Goal: Task Accomplishment & Management: Manage account settings

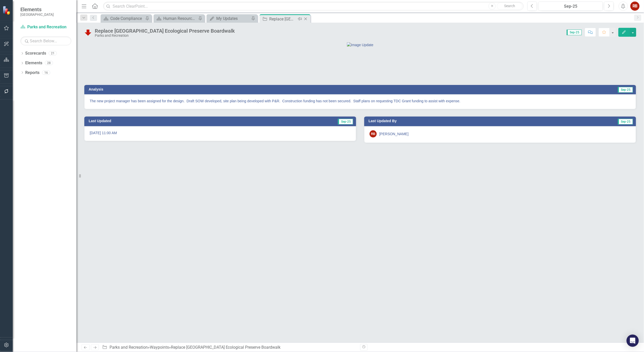
click at [306, 19] on icon "Close" at bounding box center [305, 19] width 5 height 4
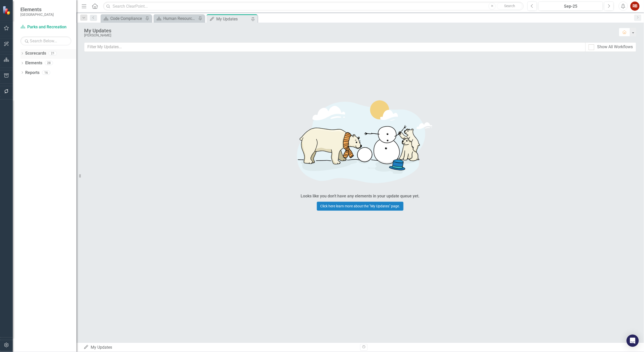
click at [23, 53] on icon "Dropdown" at bounding box center [22, 54] width 4 height 3
click at [31, 70] on link "[GEOGRAPHIC_DATA], [GEOGRAPHIC_DATA] Strategic Plan" at bounding box center [52, 73] width 48 height 6
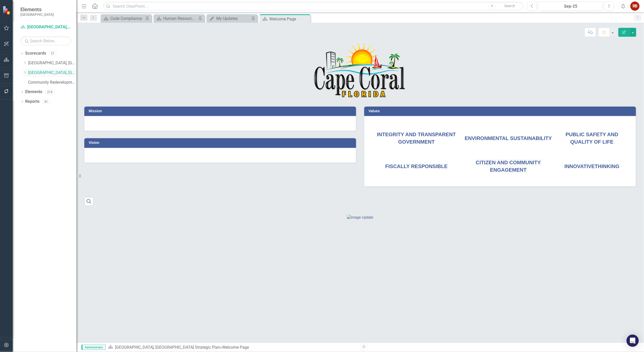
click at [24, 72] on icon "Dropdown" at bounding box center [25, 72] width 4 height 3
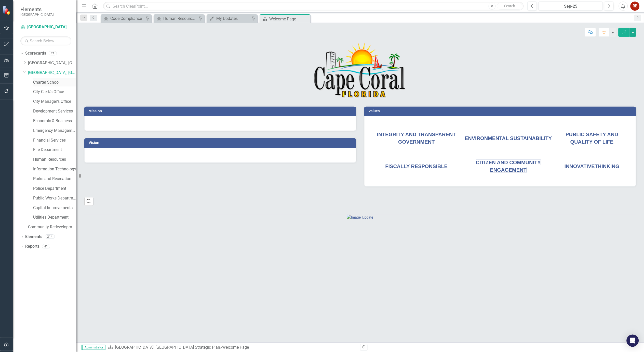
click at [49, 81] on link "Charter School" at bounding box center [54, 83] width 43 height 6
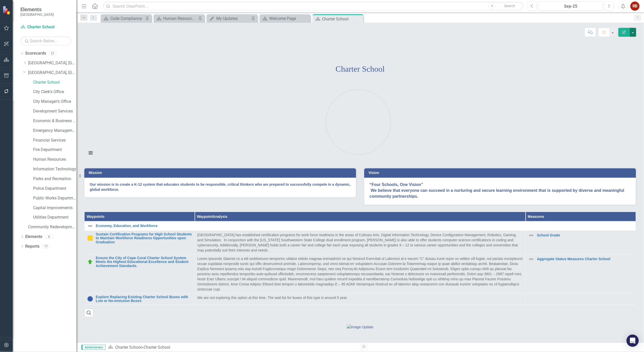
click at [634, 31] on button "button" at bounding box center [633, 32] width 7 height 9
click at [626, 39] on link "Edit Edit Scorecard" at bounding box center [616, 41] width 41 height 9
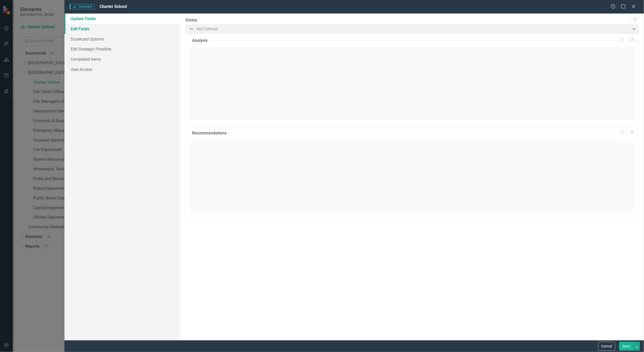
click at [84, 29] on link "Edit Fields" at bounding box center [122, 29] width 116 height 10
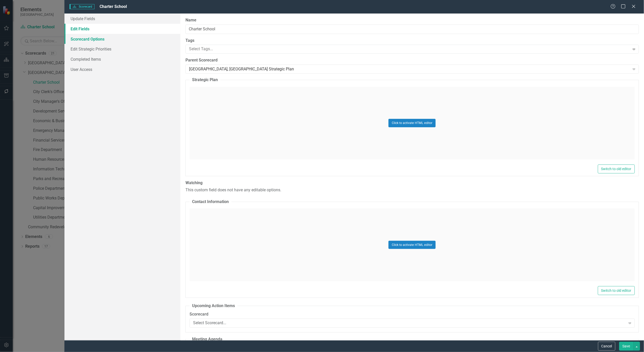
click at [85, 37] on link "Scorecard Options" at bounding box center [122, 39] width 116 height 10
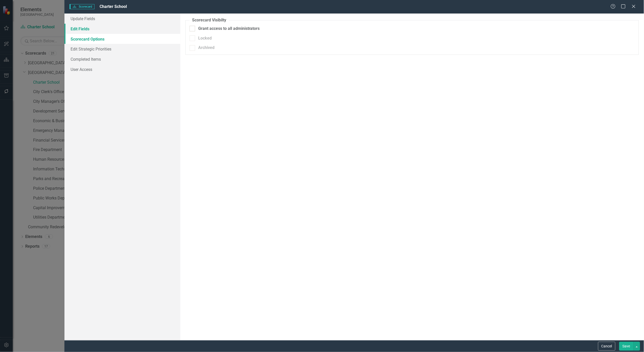
click at [80, 33] on link "Edit Fields" at bounding box center [122, 29] width 116 height 10
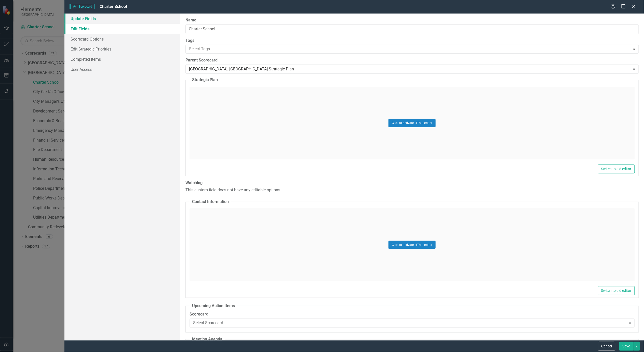
click at [78, 21] on link "Update Fields" at bounding box center [122, 19] width 116 height 10
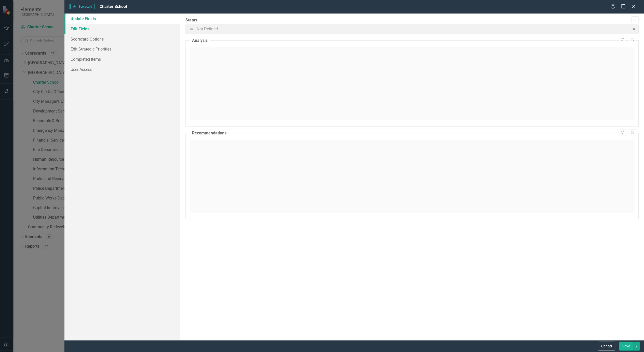
click at [78, 28] on link "Edit Fields" at bounding box center [122, 29] width 116 height 10
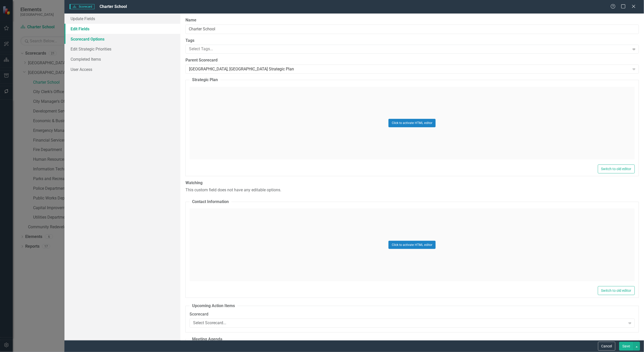
click at [78, 40] on link "Scorecard Options" at bounding box center [122, 39] width 116 height 10
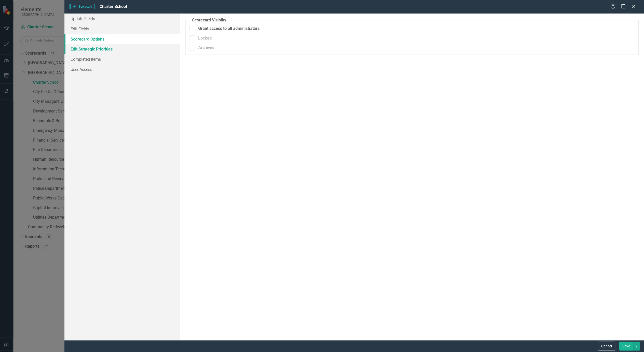
click at [78, 53] on link "Edit Strategic Priorities" at bounding box center [122, 49] width 116 height 10
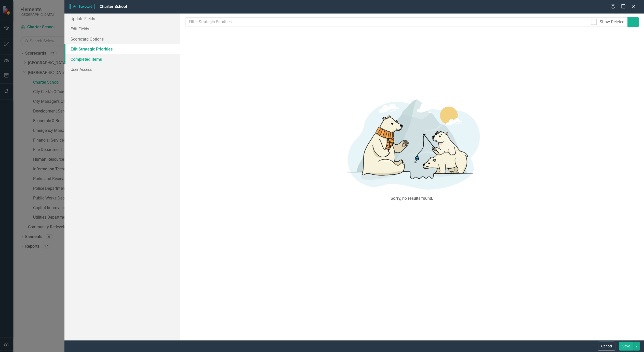
click at [79, 59] on link "Completed Items" at bounding box center [122, 59] width 116 height 10
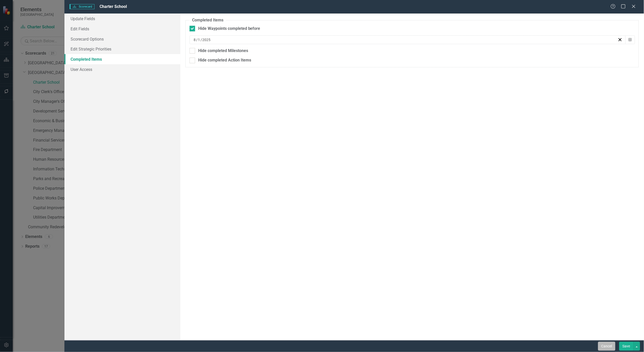
click at [605, 343] on button "Cancel" at bounding box center [607, 346] width 17 height 9
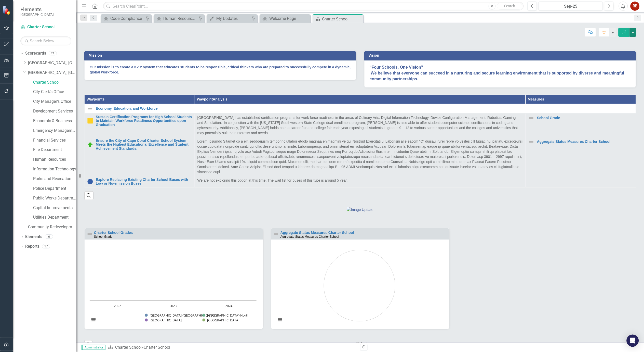
scroll to position [156, 0]
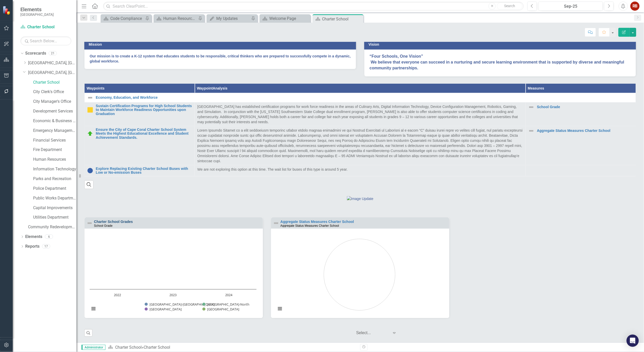
click at [116, 222] on link "Charter School Grades" at bounding box center [113, 222] width 39 height 4
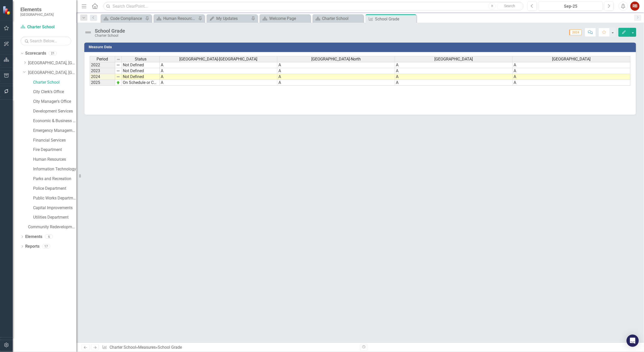
click at [624, 32] on icon "button" at bounding box center [625, 32] width 4 height 4
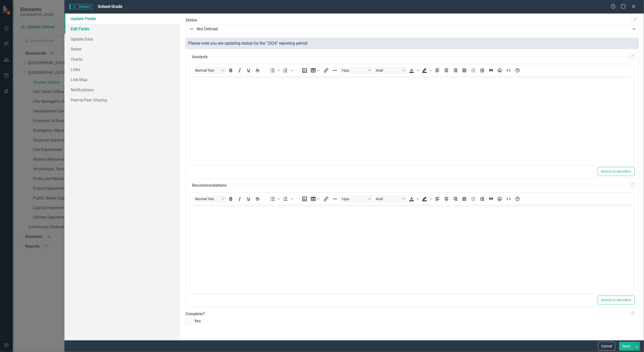
click at [81, 30] on link "Edit Fields" at bounding box center [122, 29] width 116 height 10
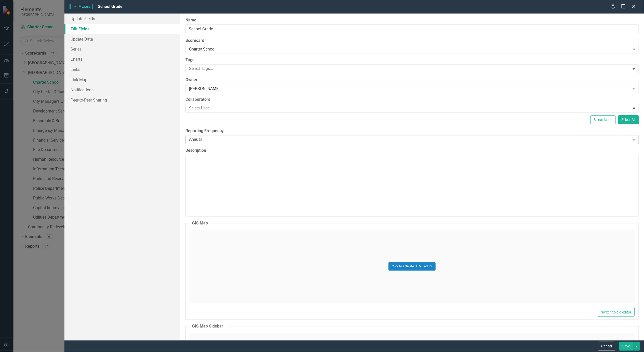
click at [261, 140] on div "Annual" at bounding box center [409, 140] width 441 height 6
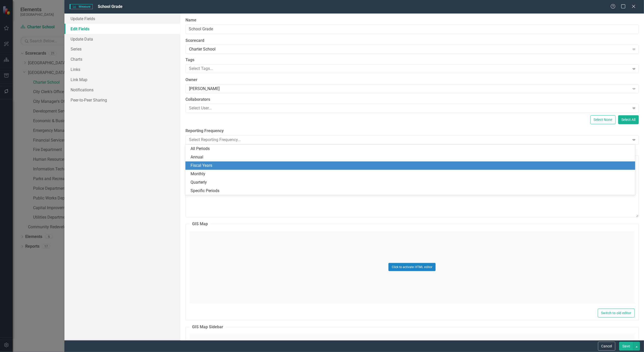
click at [203, 166] on div "Fiscal Years" at bounding box center [412, 166] width 442 height 6
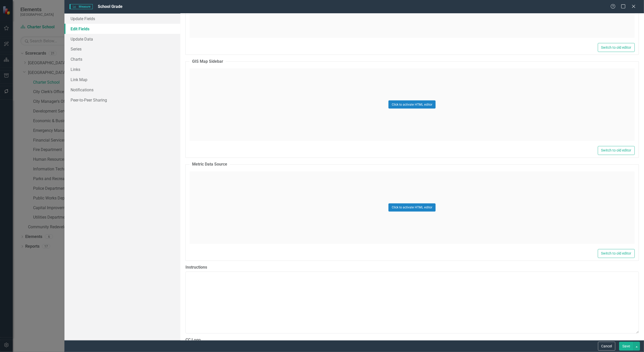
scroll to position [334, 0]
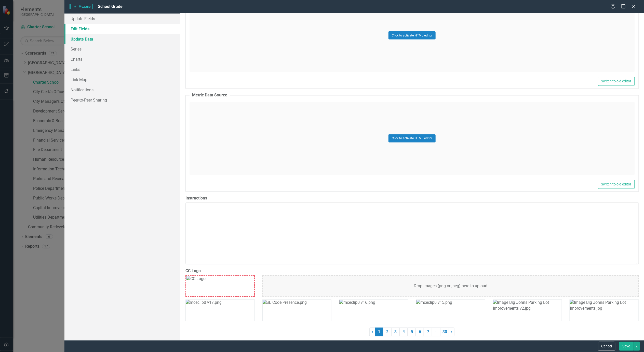
click at [89, 40] on link "Update Data" at bounding box center [122, 39] width 116 height 10
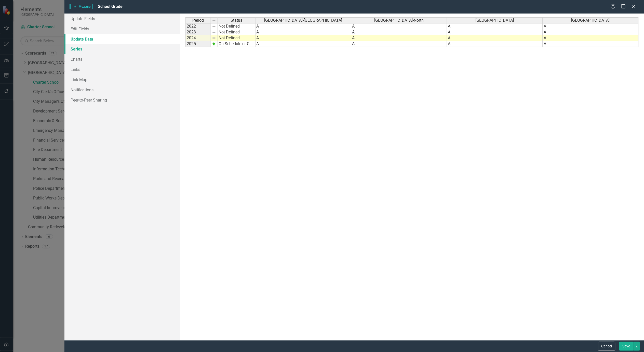
click at [78, 47] on link "Series" at bounding box center [122, 49] width 116 height 10
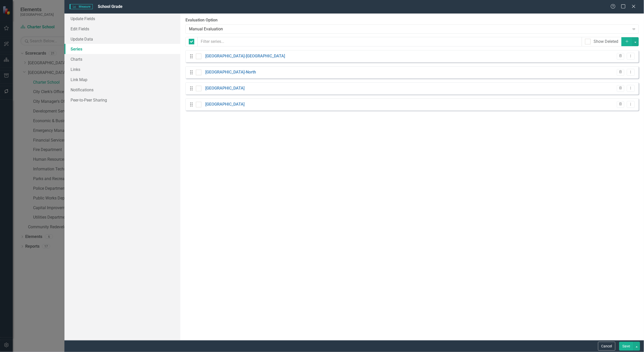
checkbox input "false"
click at [77, 57] on link "Charts" at bounding box center [122, 59] width 116 height 10
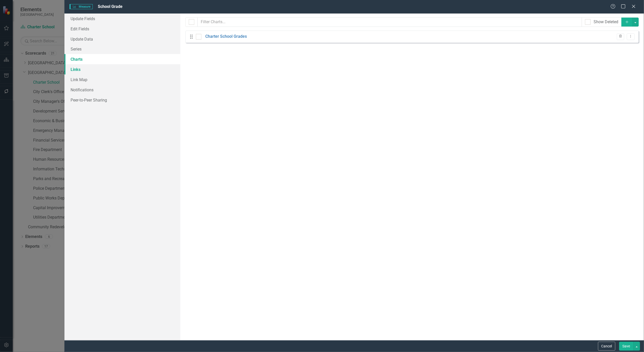
click at [75, 69] on link "Links" at bounding box center [122, 69] width 116 height 10
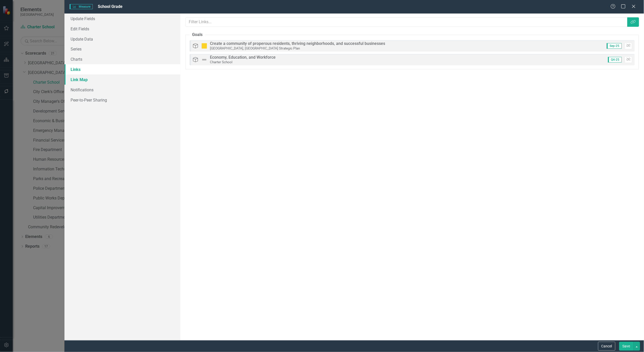
click at [76, 81] on link "Link Map" at bounding box center [122, 79] width 116 height 10
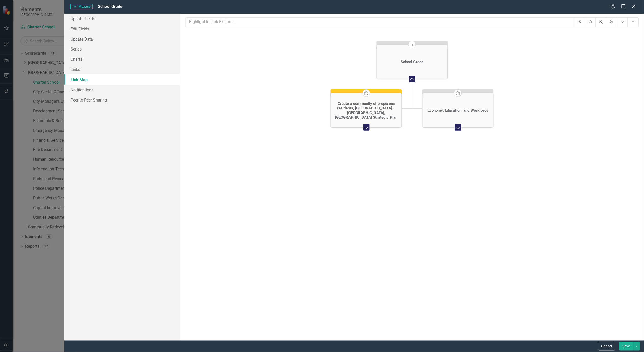
click at [629, 347] on button "Save" at bounding box center [627, 346] width 14 height 9
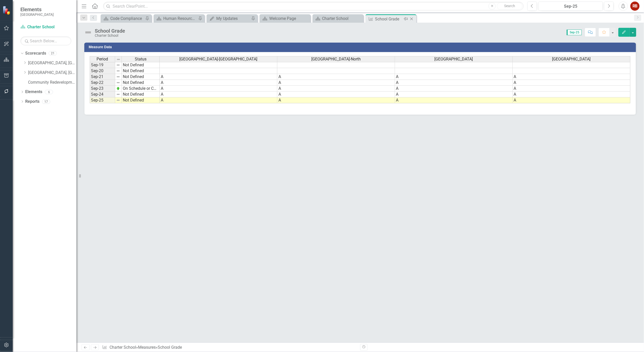
click at [414, 19] on icon "Close" at bounding box center [411, 19] width 5 height 4
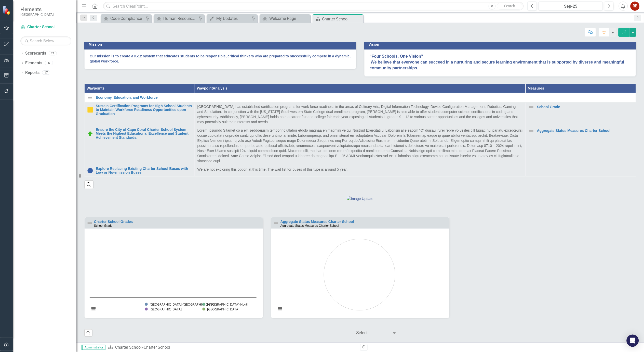
scroll to position [156, 0]
click at [545, 105] on link "School Grade" at bounding box center [585, 107] width 96 height 4
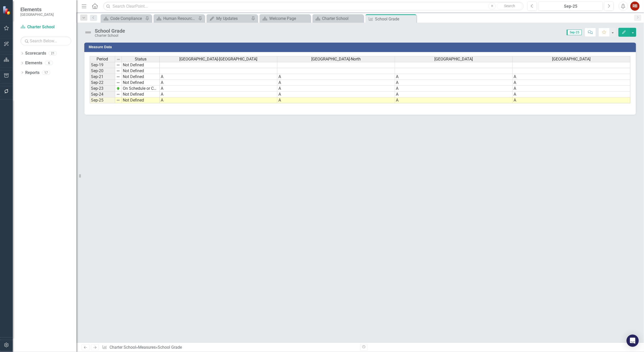
click at [622, 30] on button "Edit" at bounding box center [624, 32] width 11 height 9
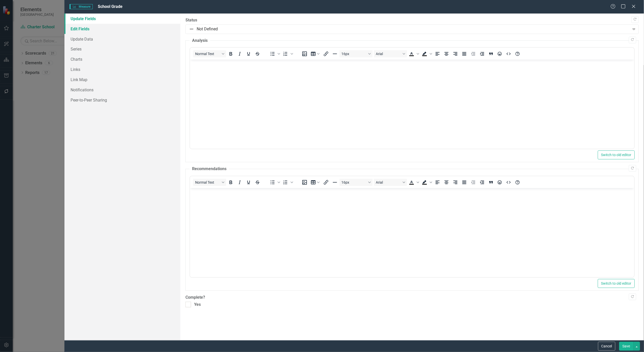
click at [78, 28] on link "Edit Fields" at bounding box center [122, 29] width 116 height 10
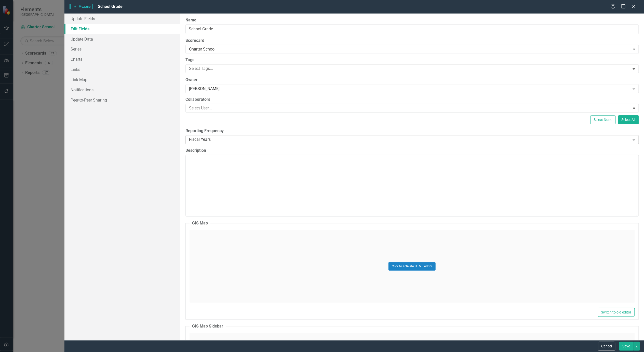
click at [529, 141] on div "Fiscal Years" at bounding box center [409, 140] width 441 height 6
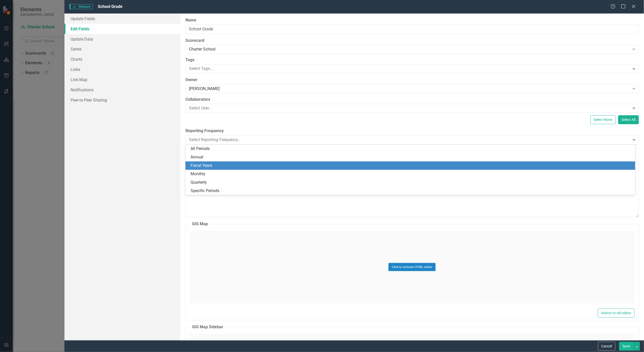
click at [213, 164] on div "Fiscal Years" at bounding box center [412, 166] width 442 height 6
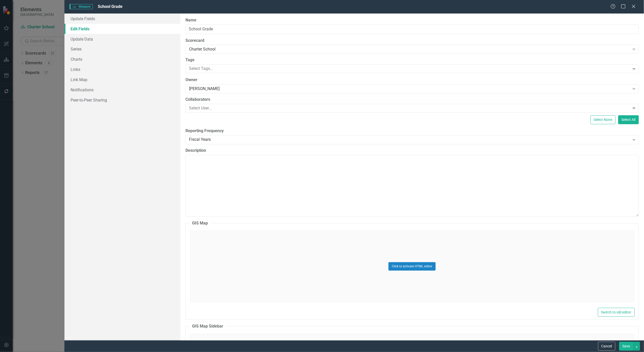
click at [626, 345] on button "Save" at bounding box center [627, 346] width 14 height 9
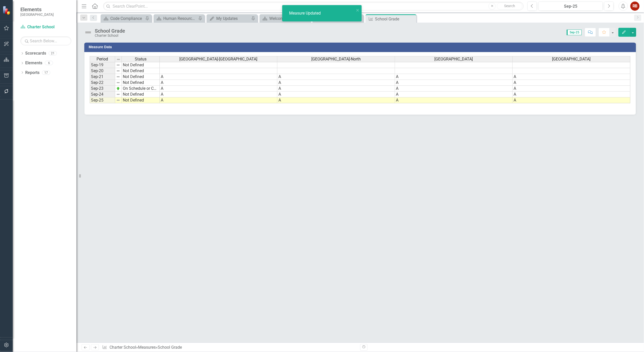
click at [626, 34] on button "Edit" at bounding box center [624, 32] width 11 height 9
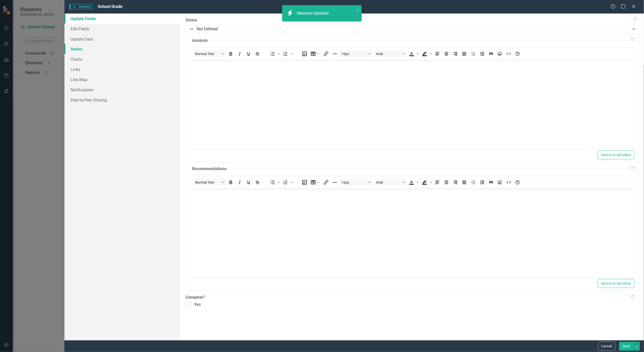
click at [70, 48] on link "Series" at bounding box center [122, 49] width 116 height 10
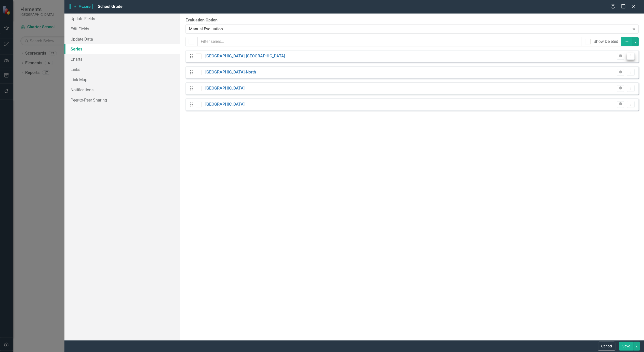
click at [632, 56] on icon "Dropdown Menu" at bounding box center [631, 55] width 4 height 3
click at [613, 63] on link "Edit Edit Measure Series" at bounding box center [606, 64] width 58 height 9
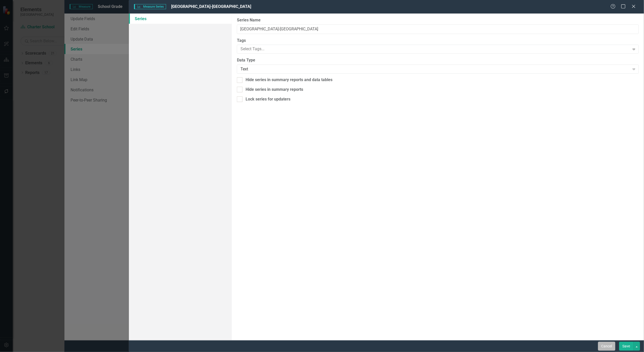
click at [613, 348] on button "Cancel" at bounding box center [607, 346] width 17 height 9
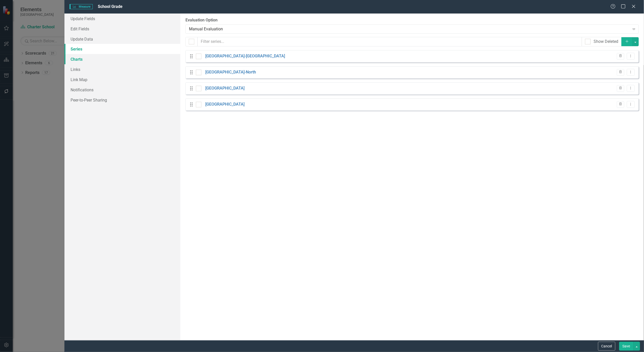
click at [72, 62] on link "Charts" at bounding box center [122, 59] width 116 height 10
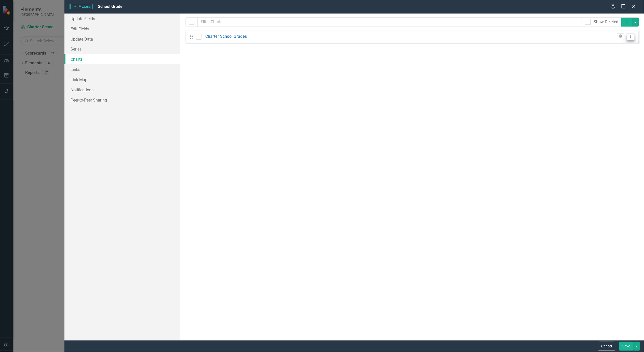
click at [634, 37] on button "Dropdown Menu" at bounding box center [631, 36] width 8 height 7
click at [621, 45] on link "Edit Edit Chart" at bounding box center [615, 45] width 40 height 9
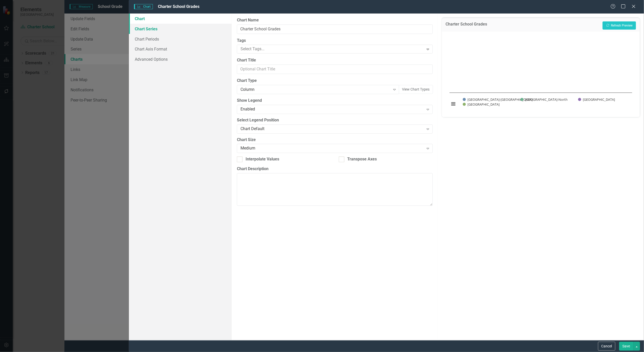
click at [145, 29] on link "Chart Series" at bounding box center [180, 29] width 103 height 10
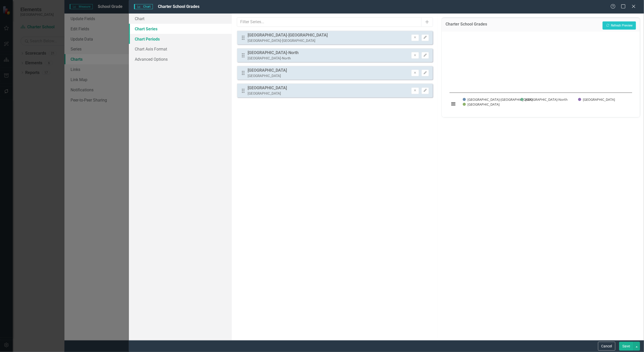
click at [145, 36] on link "Chart Periods" at bounding box center [180, 39] width 103 height 10
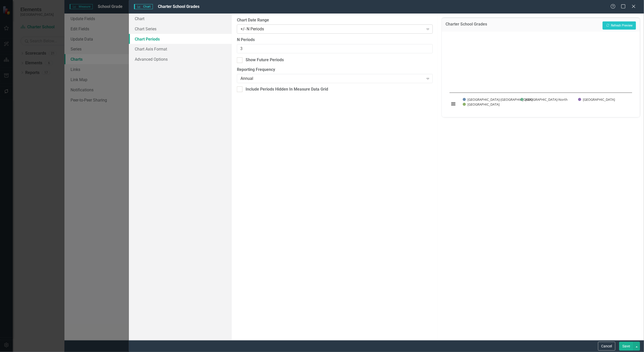
click at [360, 29] on div "+/- N Periods" at bounding box center [333, 29] width 184 height 6
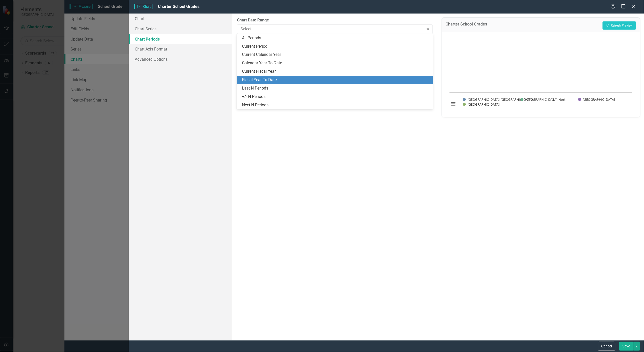
click at [296, 78] on div "Fiscal Year To Date" at bounding box center [336, 80] width 188 height 6
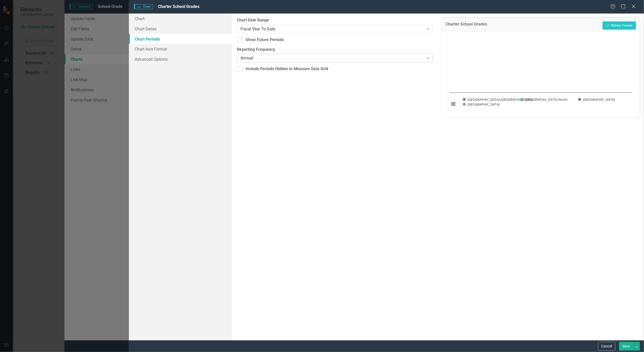
click at [378, 61] on div "Annual" at bounding box center [333, 58] width 184 height 6
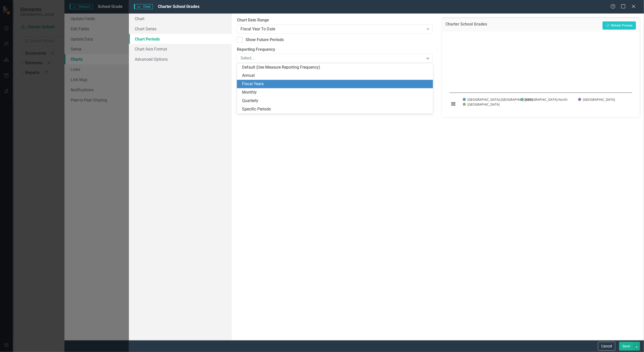
click at [331, 84] on div "Fiscal Years" at bounding box center [336, 84] width 188 height 6
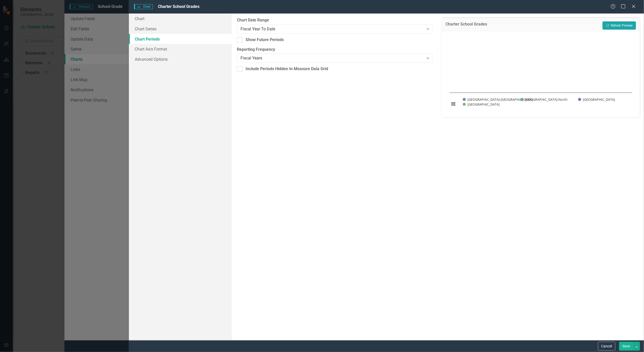
click at [623, 24] on button "Recalculate Refresh Preview" at bounding box center [619, 25] width 33 height 8
click at [319, 29] on div "Fiscal Year To Date" at bounding box center [333, 29] width 184 height 6
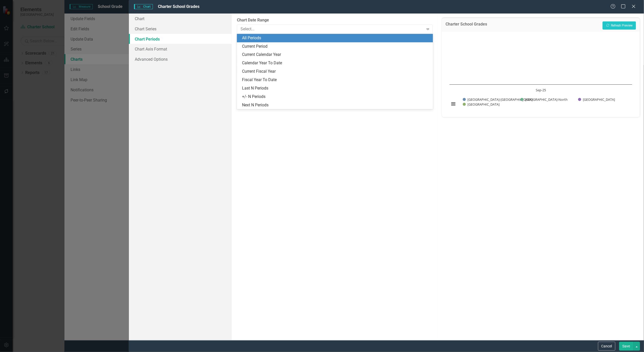
click at [315, 36] on div "All Periods" at bounding box center [336, 38] width 188 height 6
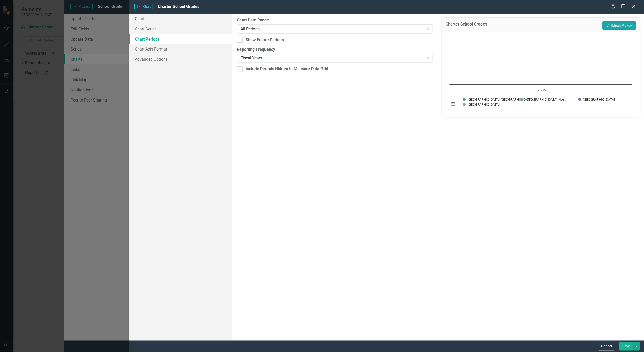
click at [615, 27] on button "Recalculate Refresh Preview" at bounding box center [619, 25] width 33 height 8
click at [315, 30] on div "All Periods" at bounding box center [333, 29] width 184 height 6
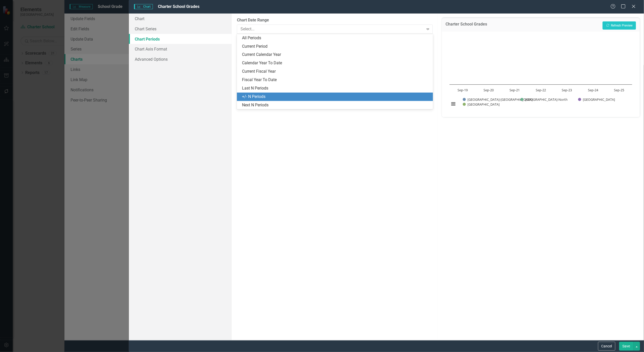
click at [273, 95] on div "+/- N Periods" at bounding box center [336, 97] width 188 height 6
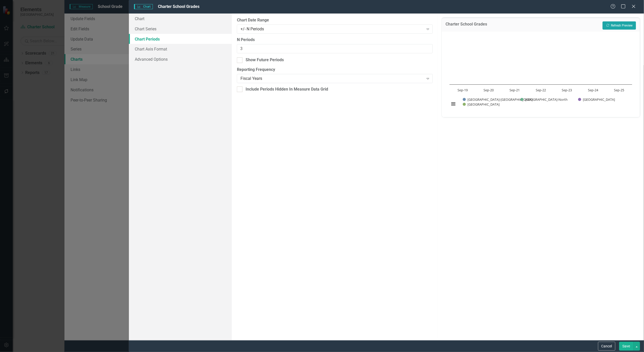
click at [619, 26] on button "Recalculate Refresh Preview" at bounding box center [619, 25] width 33 height 8
click at [625, 346] on button "Save" at bounding box center [627, 346] width 14 height 9
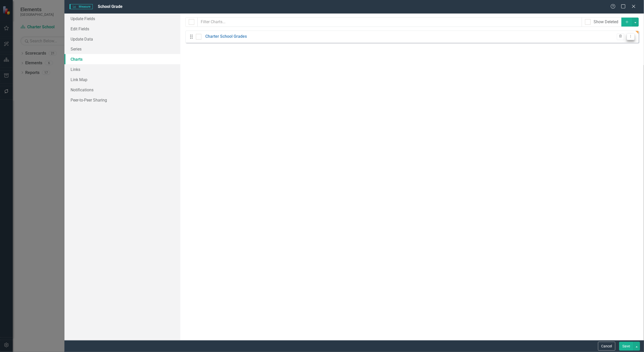
click at [631, 36] on icon "Dropdown Menu" at bounding box center [631, 36] width 4 height 3
click at [621, 44] on link "Edit Edit Chart" at bounding box center [615, 45] width 40 height 9
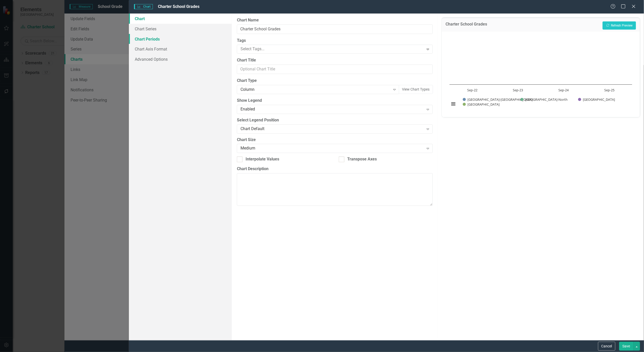
click at [140, 41] on link "Chart Periods" at bounding box center [180, 39] width 103 height 10
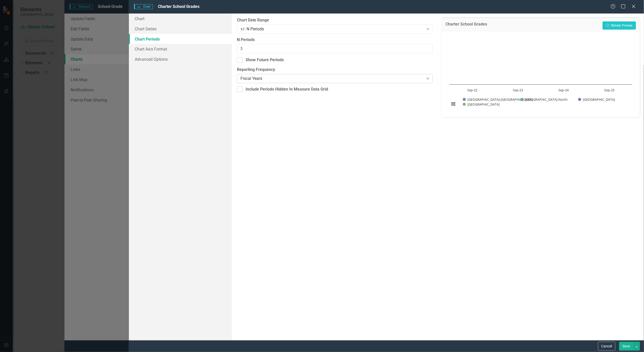
click at [347, 78] on div "Fiscal Years" at bounding box center [333, 79] width 184 height 6
click at [338, 352] on div "Default (Use Measure Reporting Frequency)" at bounding box center [323, 356] width 636 height 6
click at [620, 25] on button "Recalculate Refresh Preview" at bounding box center [619, 25] width 33 height 8
click at [390, 245] on div "From this tab, you define the periods you want included in the chart. For examp…" at bounding box center [335, 177] width 206 height 327
click at [627, 343] on button "Save" at bounding box center [627, 346] width 14 height 9
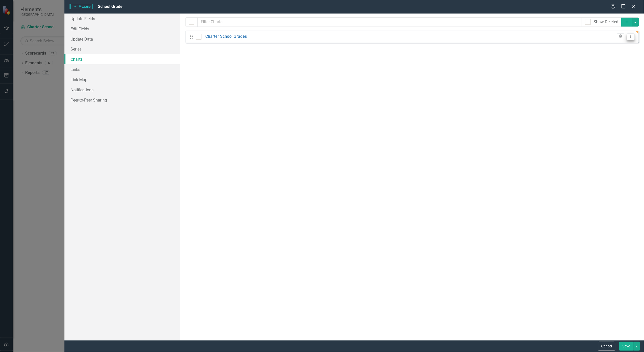
click at [634, 34] on button "Dropdown Menu" at bounding box center [631, 36] width 8 height 7
click at [611, 44] on link "Edit Edit Chart" at bounding box center [615, 45] width 40 height 9
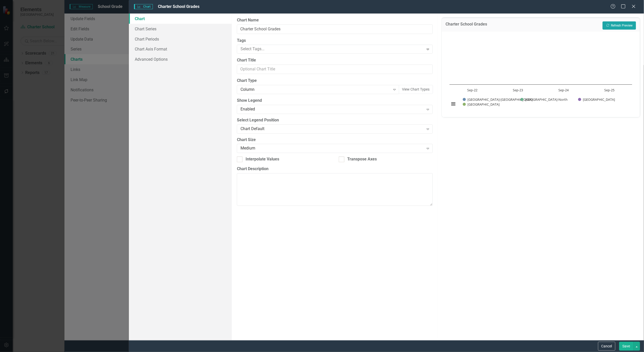
click at [616, 26] on button "Recalculate Refresh Preview" at bounding box center [619, 25] width 33 height 8
click at [626, 346] on button "Save" at bounding box center [627, 346] width 14 height 9
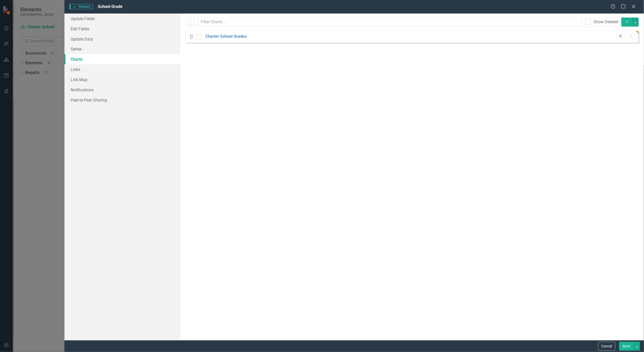
click at [633, 40] on div "Drag Charter School Grades Trash Dropdown Menu" at bounding box center [413, 37] width 454 height 12
click at [632, 38] on icon "Dropdown Menu" at bounding box center [631, 36] width 4 height 3
click at [623, 47] on link "Edit Edit Chart" at bounding box center [615, 45] width 40 height 9
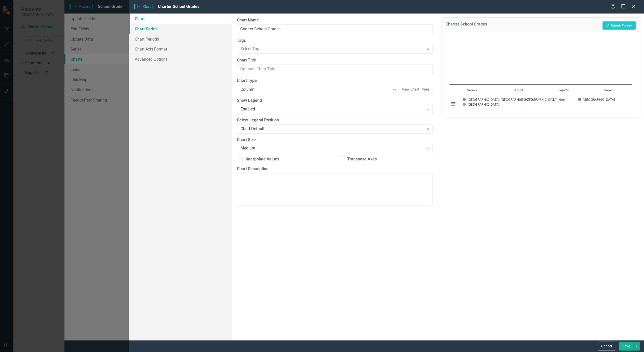
click at [148, 30] on link "Chart Series" at bounding box center [180, 29] width 103 height 10
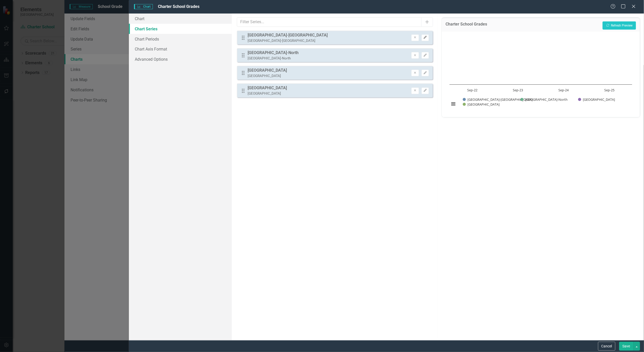
click at [429, 38] on button "Edit" at bounding box center [425, 37] width 7 height 7
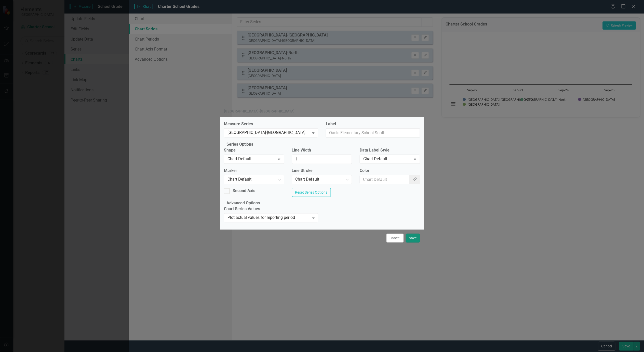
click at [417, 242] on button "Save" at bounding box center [413, 238] width 14 height 9
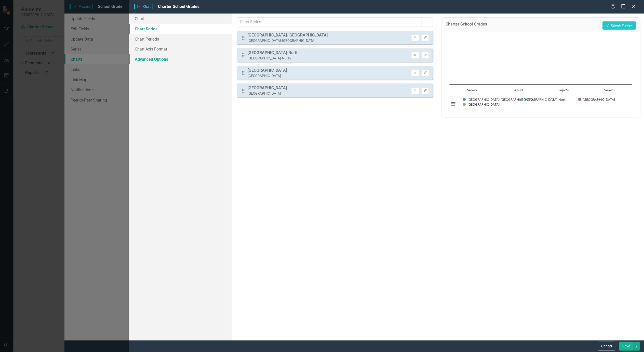
click at [155, 58] on link "Advanced Options" at bounding box center [180, 59] width 103 height 10
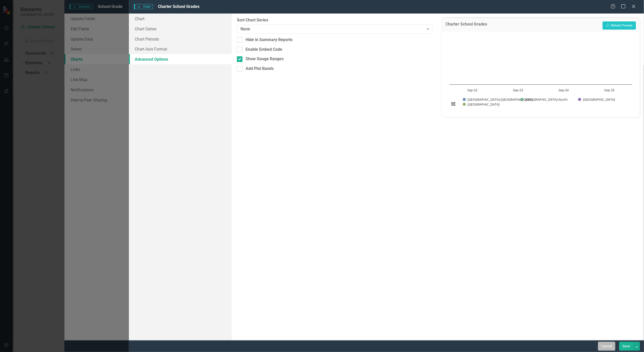
click at [606, 347] on button "Cancel" at bounding box center [607, 346] width 17 height 9
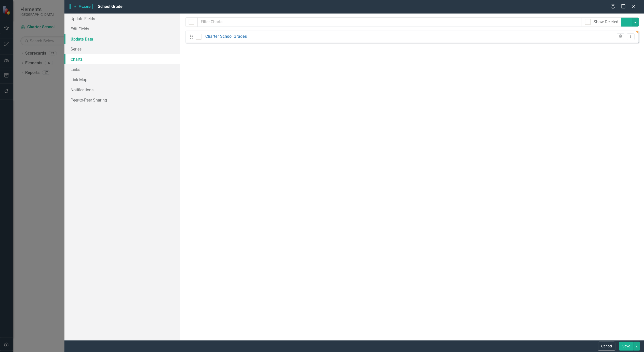
click at [86, 39] on link "Update Data" at bounding box center [122, 39] width 116 height 10
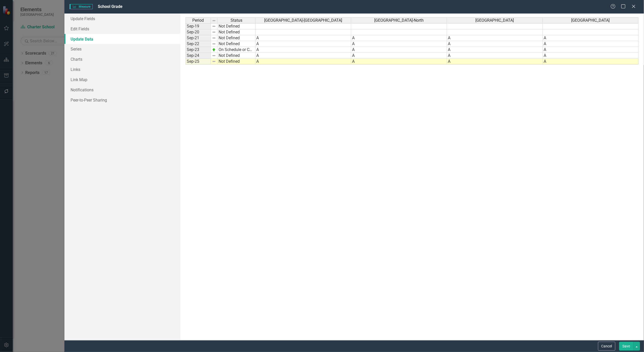
click at [237, 54] on td "Not Defined" at bounding box center [237, 56] width 38 height 6
click at [233, 60] on div "Period Status Oasis Elementary School-South Oasis Elementary School-North Oasis…" at bounding box center [413, 176] width 454 height 319
click at [233, 59] on div at bounding box center [236, 58] width 38 height 1
click at [233, 61] on td "Not Defined" at bounding box center [237, 62] width 38 height 6
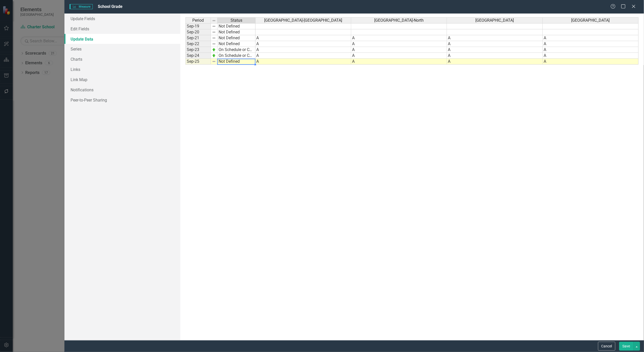
click at [233, 61] on td "Not Defined" at bounding box center [237, 62] width 38 height 6
click at [233, 66] on div "Period Status Oasis Elementary School-South Oasis Elementary School-North Oasis…" at bounding box center [413, 176] width 454 height 319
click at [627, 344] on button "Save" at bounding box center [627, 346] width 14 height 9
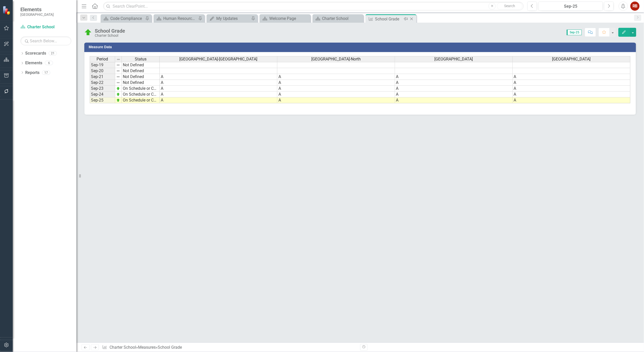
click at [412, 19] on icon at bounding box center [412, 19] width 3 height 3
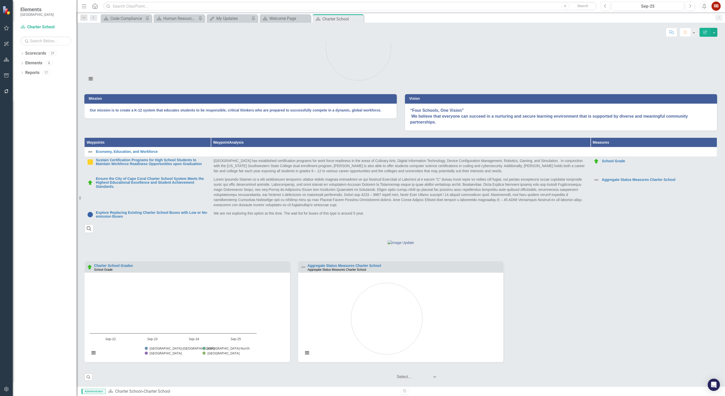
scroll to position [85, 0]
drag, startPoint x: 457, startPoint y: 4, endPoint x: 603, endPoint y: 310, distance: 340.0
click at [603, 310] on div "Charter School Grades School Grade Loading... Chart Bar chart with 4 data serie…" at bounding box center [401, 315] width 641 height 108
click at [372, 265] on link "Aggregate Status Measures Charter School" at bounding box center [345, 265] width 74 height 4
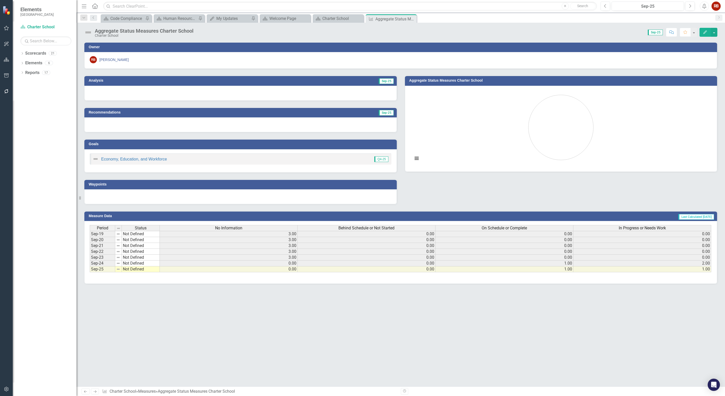
click at [644, 32] on icon "Edit" at bounding box center [705, 32] width 5 height 4
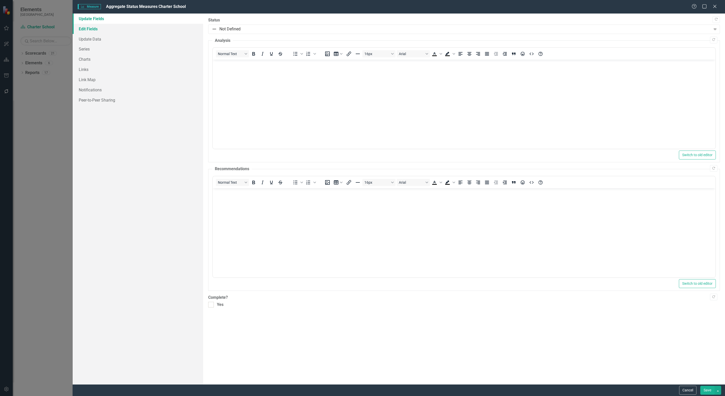
click at [91, 27] on link "Edit Fields" at bounding box center [138, 29] width 131 height 10
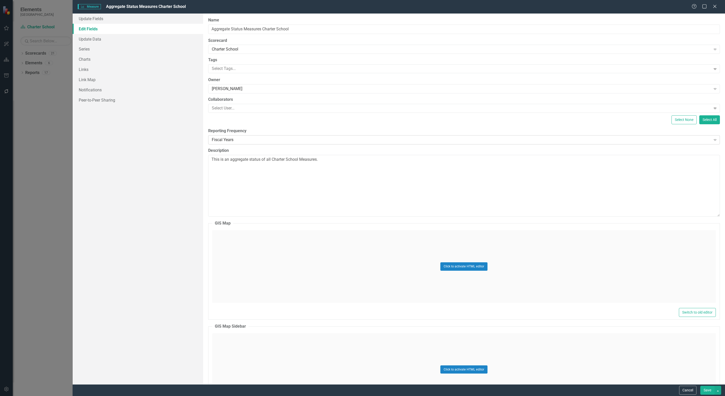
click at [267, 138] on div "Fiscal Years" at bounding box center [461, 140] width 499 height 6
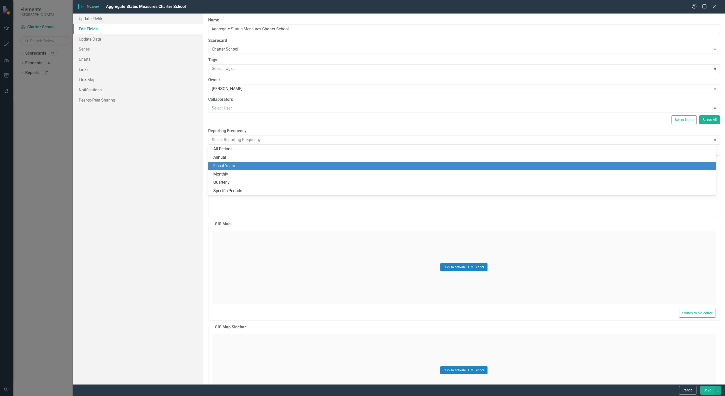
click at [249, 165] on div "Fiscal Years" at bounding box center [463, 166] width 500 height 6
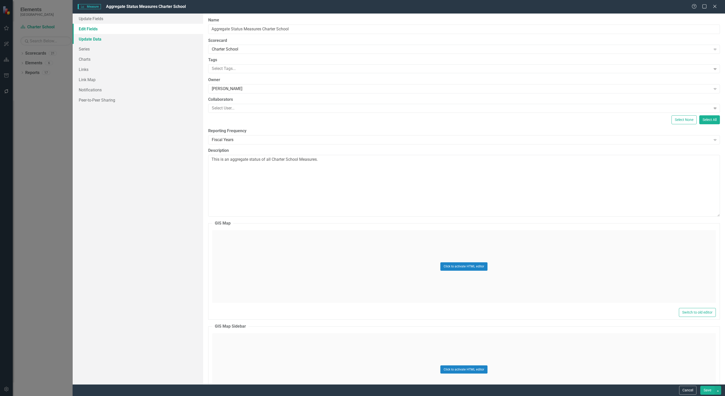
click at [81, 38] on link "Update Data" at bounding box center [138, 39] width 131 height 10
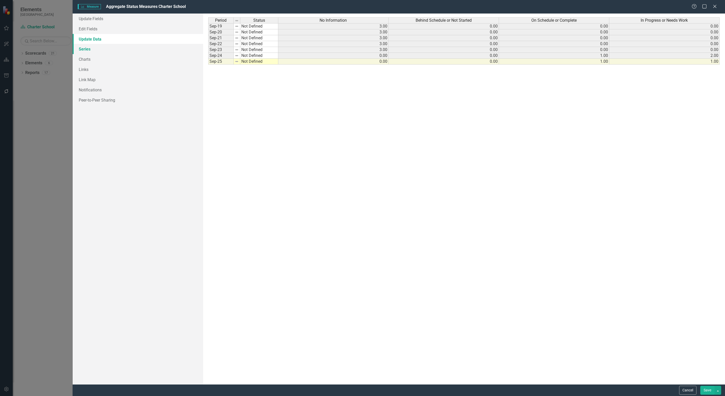
click at [82, 47] on link "Series" at bounding box center [138, 49] width 131 height 10
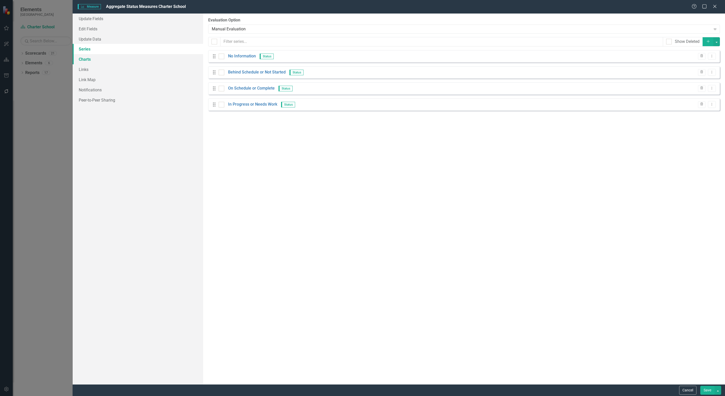
click at [83, 58] on link "Charts" at bounding box center [138, 59] width 131 height 10
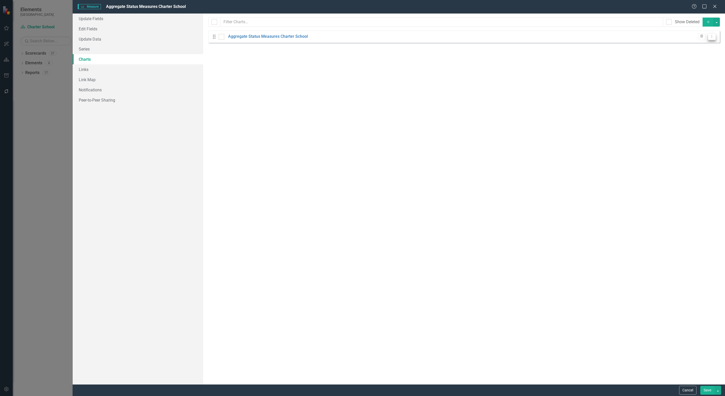
click at [644, 36] on icon "Dropdown Menu" at bounding box center [712, 36] width 4 height 3
click at [644, 45] on link "Edit Edit Chart" at bounding box center [696, 45] width 40 height 9
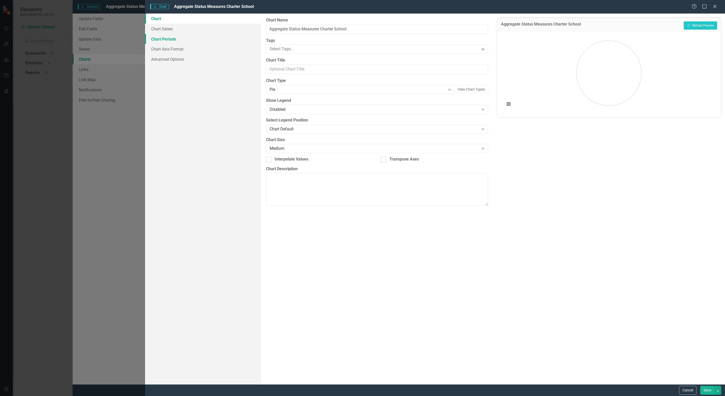
click at [164, 40] on link "Chart Periods" at bounding box center [203, 39] width 116 height 10
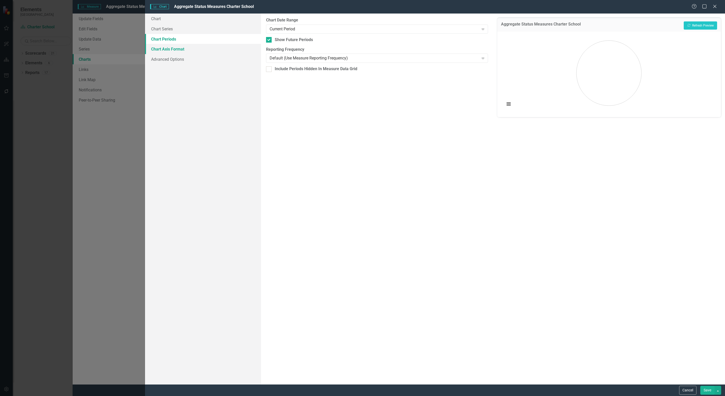
click at [178, 46] on link "Chart Axis Format" at bounding box center [203, 49] width 116 height 10
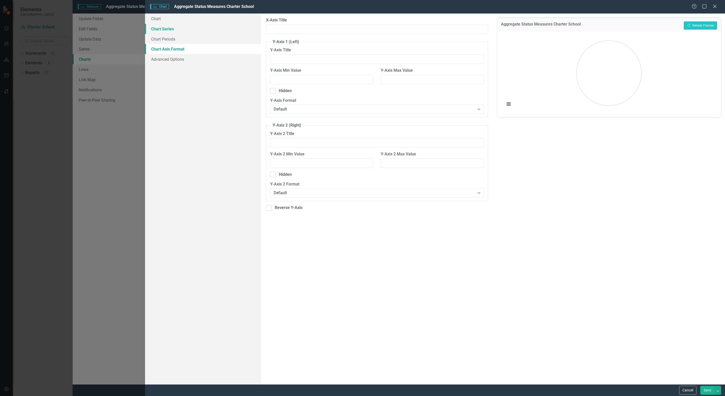
click at [168, 31] on link "Chart Series" at bounding box center [203, 29] width 116 height 10
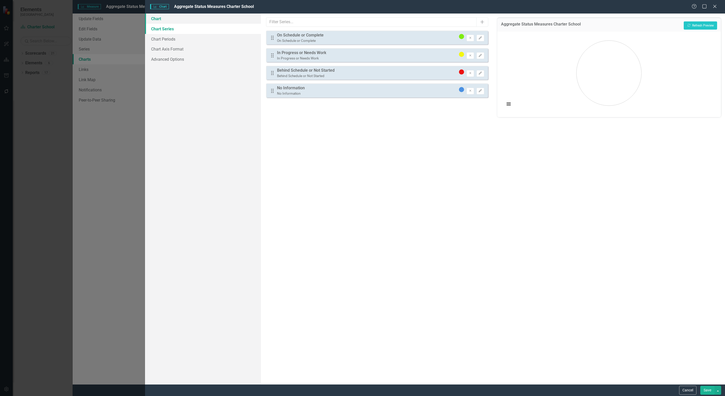
click at [157, 17] on link "Chart" at bounding box center [203, 19] width 116 height 10
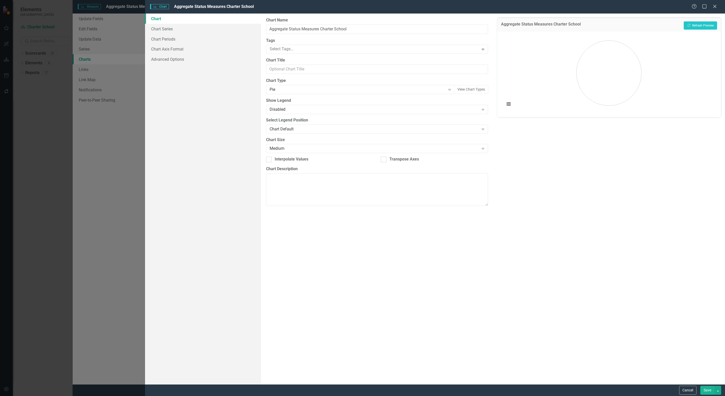
click at [644, 352] on button "Save" at bounding box center [708, 389] width 14 height 9
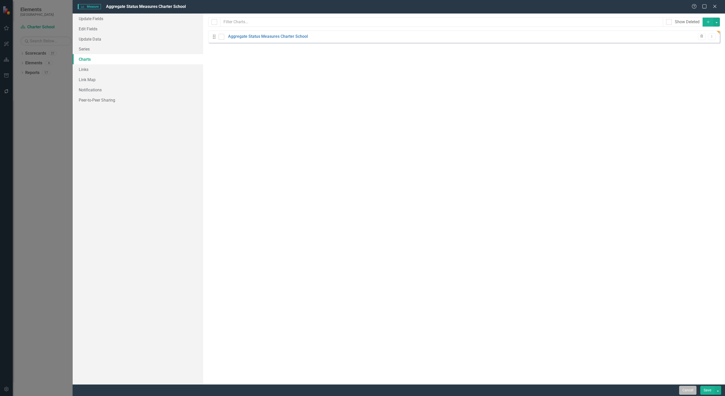
click at [644, 352] on button "Cancel" at bounding box center [687, 389] width 17 height 9
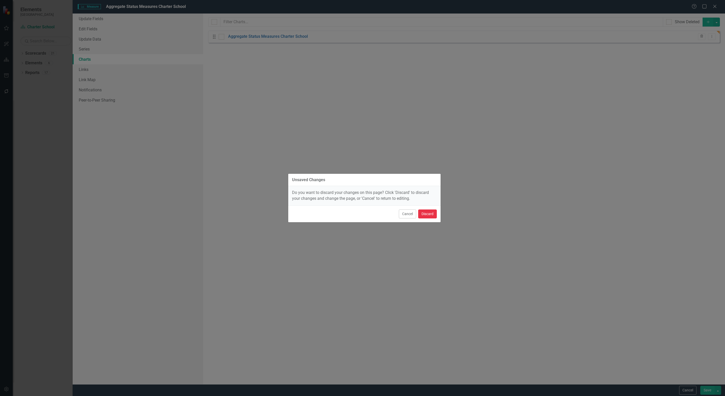
click at [431, 215] on button "Discard" at bounding box center [427, 213] width 19 height 9
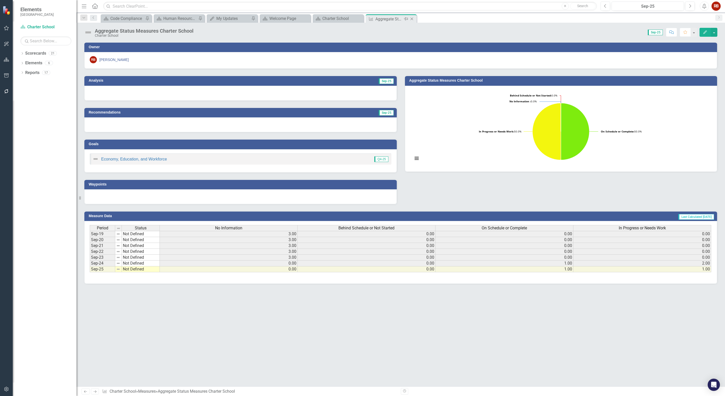
click at [412, 18] on icon "Close" at bounding box center [411, 19] width 5 height 4
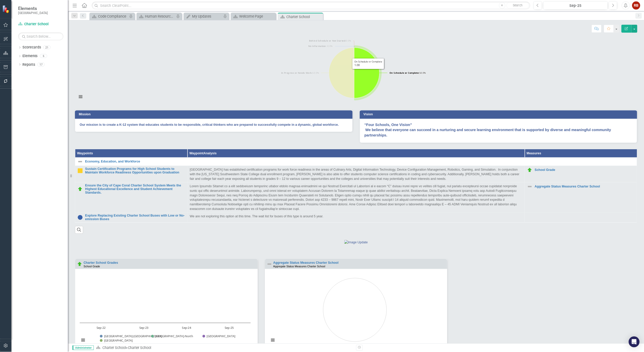
scroll to position [102, 0]
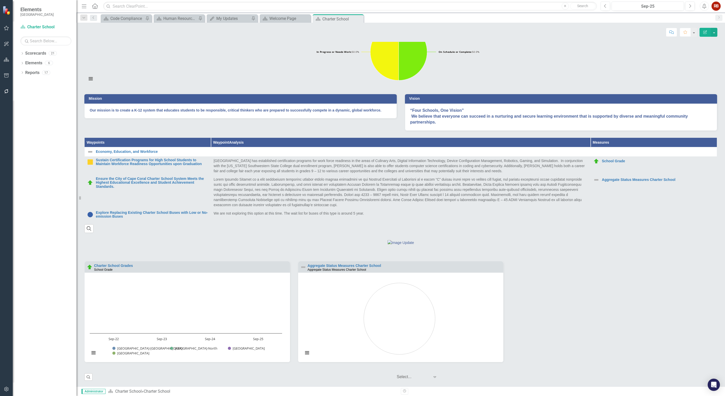
drag, startPoint x: 692, startPoint y: 14, endPoint x: 534, endPoint y: 50, distance: 161.9
click at [534, 50] on rect "Interactive chart" at bounding box center [398, 48] width 629 height 76
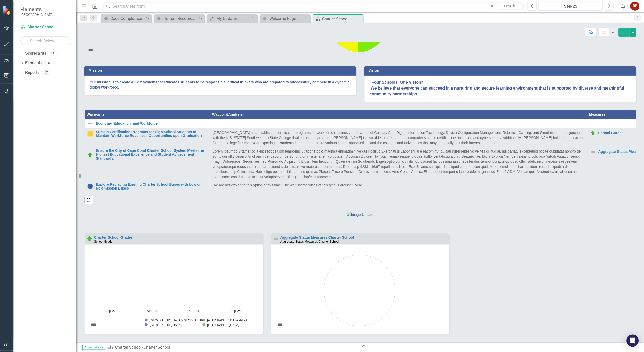
drag, startPoint x: 715, startPoint y: 0, endPoint x: 518, endPoint y: 72, distance: 210.1
click at [518, 59] on rect "Interactive chart" at bounding box center [358, 20] width 549 height 76
click at [359, 18] on icon "Close" at bounding box center [358, 19] width 5 height 4
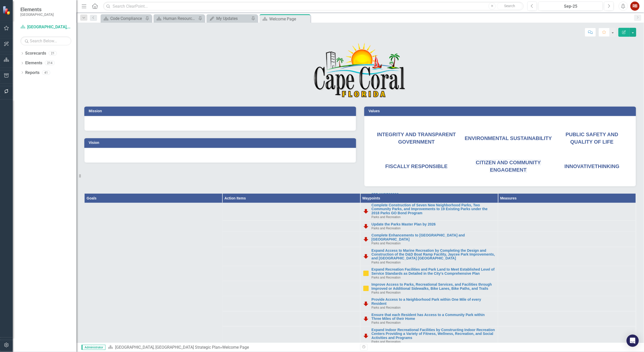
scroll to position [255, 0]
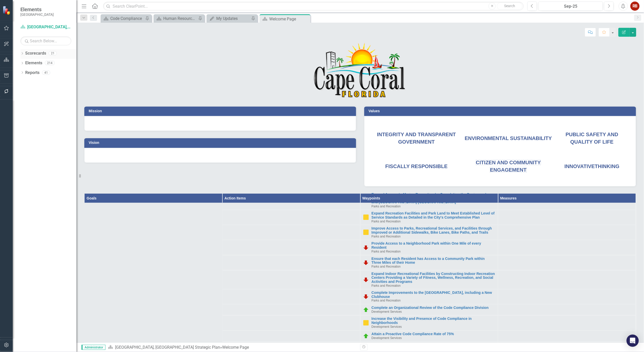
click at [23, 53] on icon "Dropdown" at bounding box center [22, 54] width 4 height 3
click at [22, 92] on icon "Dropdown" at bounding box center [22, 92] width 4 height 3
click at [37, 123] on link "Measure Measures" at bounding box center [40, 121] width 25 height 6
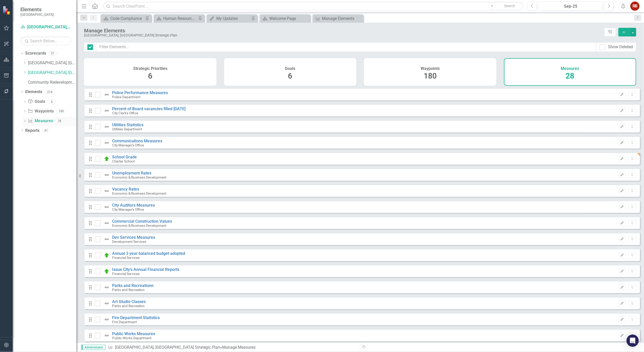
checkbox input "false"
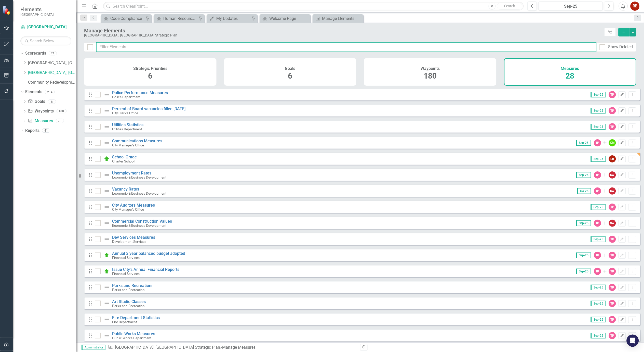
click at [362, 44] on input "text" at bounding box center [346, 46] width 501 height 9
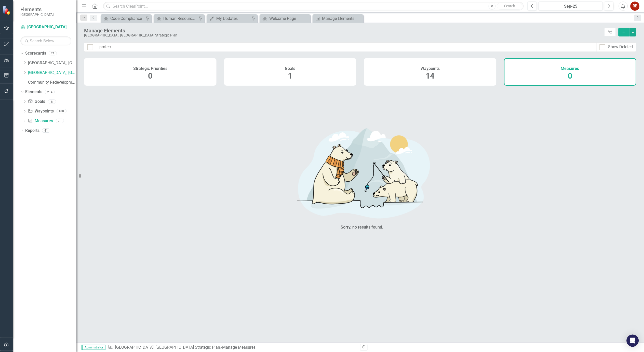
click at [481, 83] on div "Waypoints 14" at bounding box center [430, 72] width 133 height 28
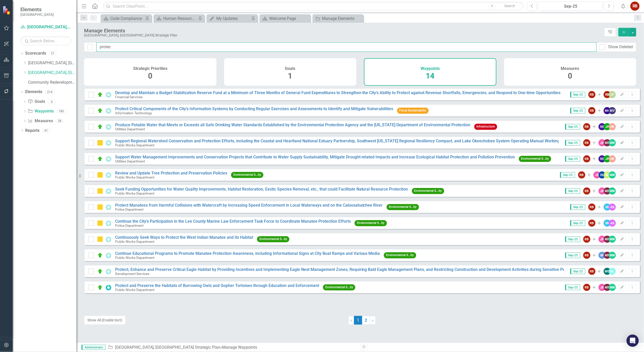
click at [133, 45] on input "protec" at bounding box center [346, 46] width 501 height 9
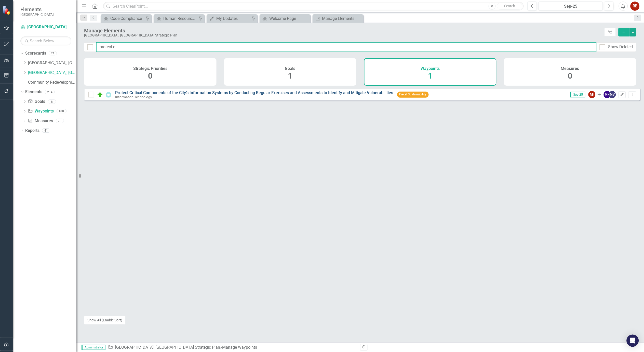
type input "protect c"
click at [232, 95] on link "Protect Critical Components of the City’s Information Systems by Conducting Reg…" at bounding box center [254, 92] width 278 height 5
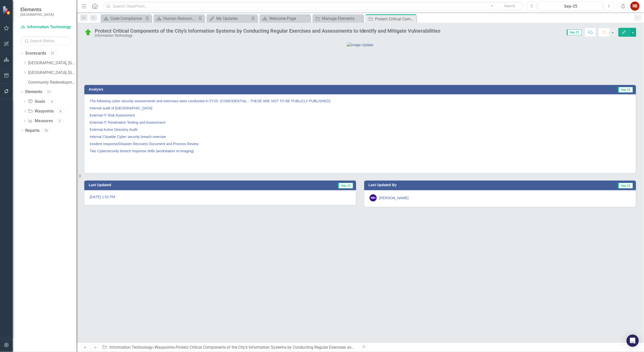
click at [270, 140] on p "Internal Citywide Cyber security breach exercise" at bounding box center [360, 136] width 541 height 7
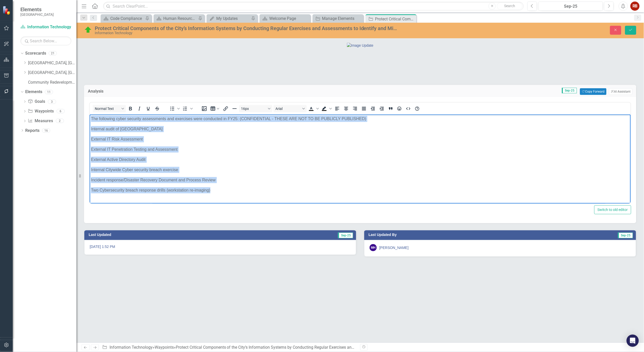
drag, startPoint x: 225, startPoint y: 190, endPoint x: 172, endPoint y: 256, distance: 85.4
click at [89, 115] on html "The following cyber security assessments and exercises were conducted in FY25: …" at bounding box center [359, 166] width 541 height 105
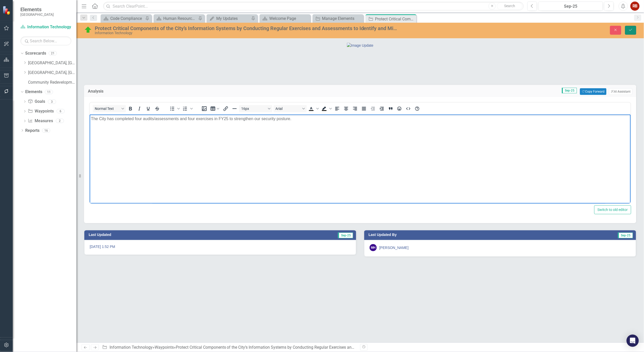
click at [631, 29] on icon "Save" at bounding box center [631, 30] width 5 height 4
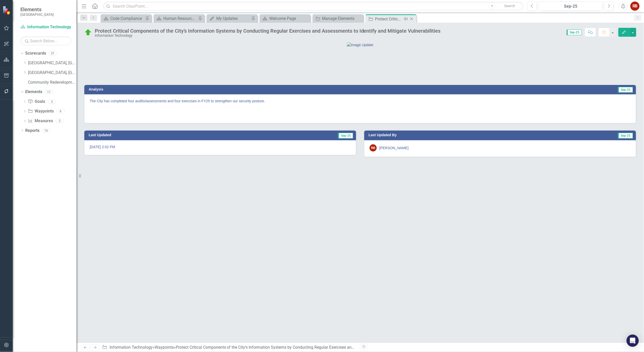
click at [413, 20] on icon at bounding box center [412, 19] width 3 height 3
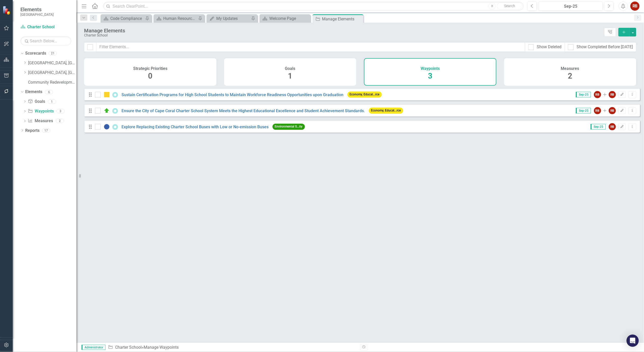
click at [365, 190] on div "Looks like you don't have any Waypoints set up yet. Why don't you add an Waypoi…" at bounding box center [362, 208] width 557 height 241
click at [40, 73] on link "[GEOGRAPHIC_DATA], [GEOGRAPHIC_DATA] Strategic Plan" at bounding box center [52, 73] width 48 height 6
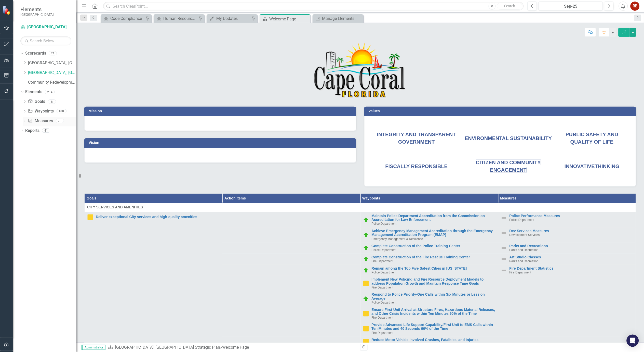
click at [44, 119] on link "Measure Measures" at bounding box center [40, 121] width 25 height 6
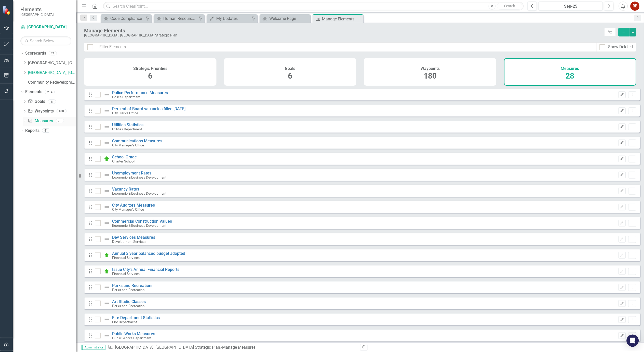
checkbox input "false"
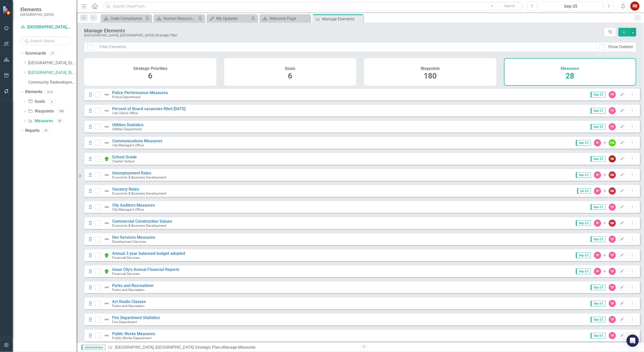
click at [546, 75] on div "Measures 28" at bounding box center [571, 72] width 133 height 28
click at [545, 73] on div "Measures 28" at bounding box center [571, 72] width 133 height 28
click at [145, 95] on link "Police Performance Measures" at bounding box center [140, 92] width 56 height 5
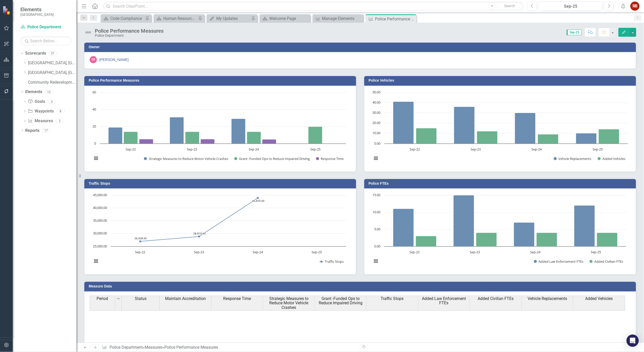
click at [623, 32] on icon "Edit" at bounding box center [624, 32] width 5 height 4
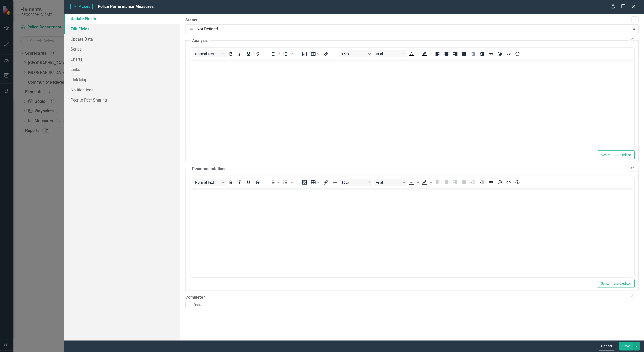
click at [81, 26] on link "Edit Fields" at bounding box center [122, 29] width 116 height 10
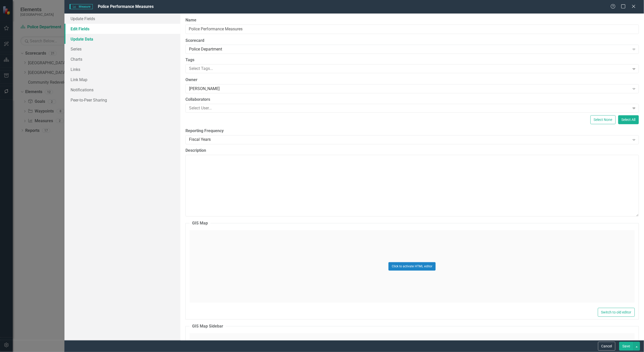
click at [85, 39] on link "Update Data" at bounding box center [122, 39] width 116 height 10
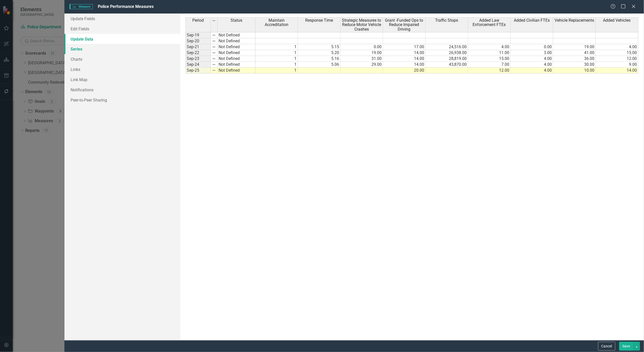
click at [78, 50] on link "Series" at bounding box center [122, 49] width 116 height 10
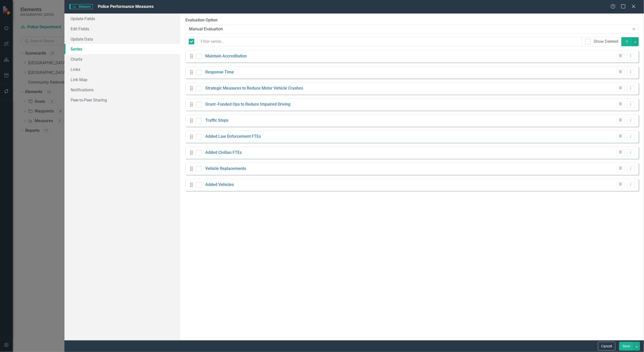
checkbox input "false"
click at [76, 61] on link "Charts" at bounding box center [122, 59] width 116 height 10
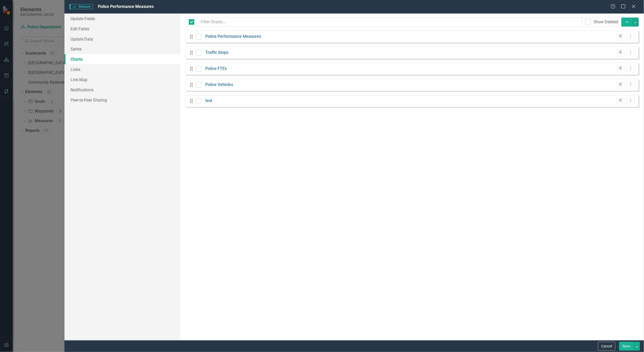
checkbox input "false"
click at [634, 37] on icon "Dropdown Menu" at bounding box center [631, 36] width 4 height 3
click at [625, 43] on link "Edit Edit Chart" at bounding box center [615, 45] width 40 height 9
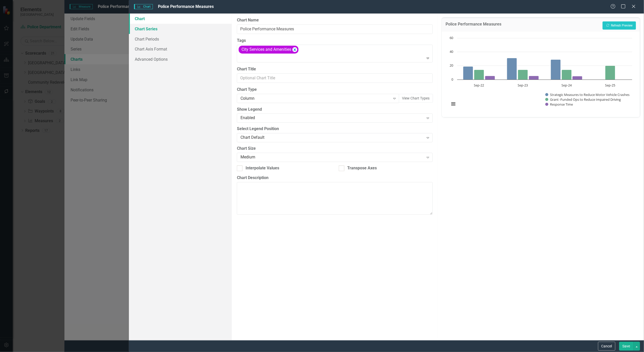
click at [139, 31] on link "Chart Series" at bounding box center [180, 29] width 103 height 10
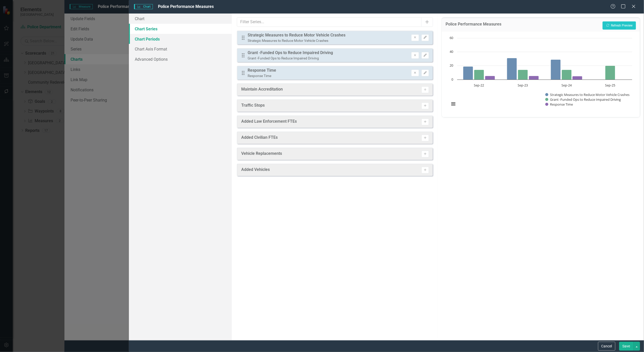
click at [141, 38] on link "Chart Periods" at bounding box center [180, 39] width 103 height 10
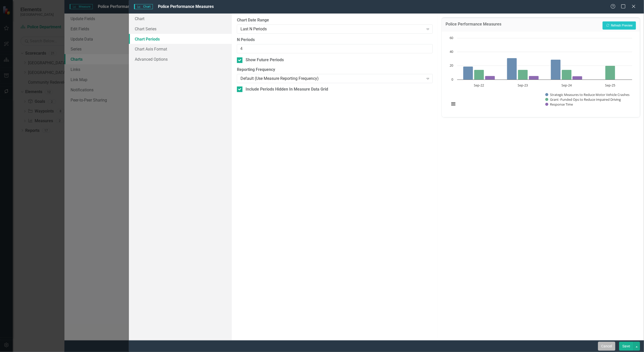
click at [607, 343] on button "Cancel" at bounding box center [607, 346] width 17 height 9
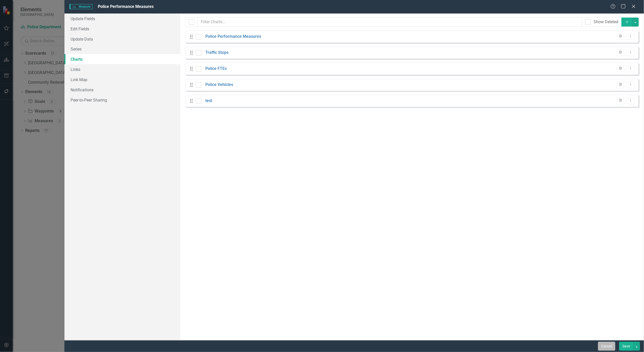
click at [603, 345] on button "Cancel" at bounding box center [607, 346] width 17 height 9
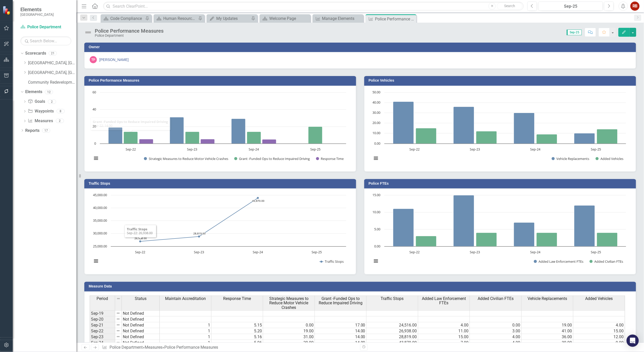
click at [55, 280] on div "Dropdown Scorecards 21 Dropdown Cape Coral, FL Business Initiatives CRA Initiat…" at bounding box center [45, 200] width 64 height 303
click at [24, 73] on icon "Dropdown" at bounding box center [25, 72] width 4 height 3
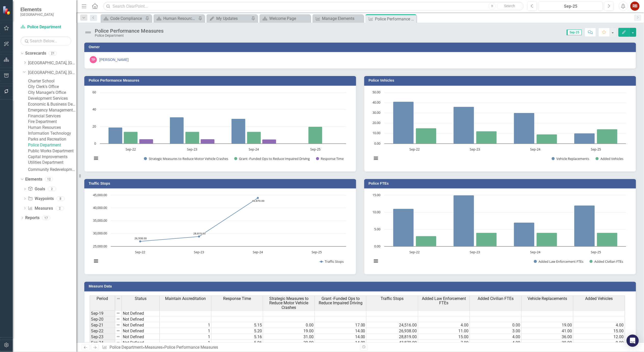
click at [45, 82] on link "Charter School" at bounding box center [52, 81] width 48 height 6
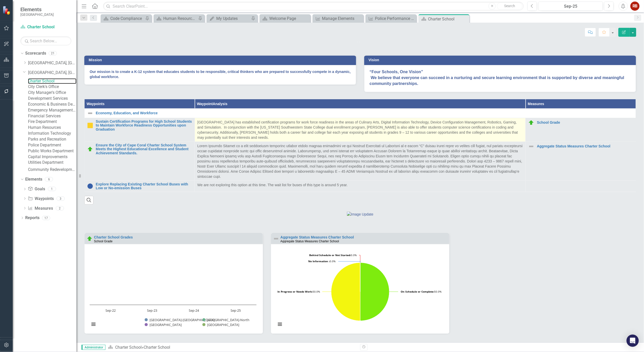
scroll to position [156, 0]
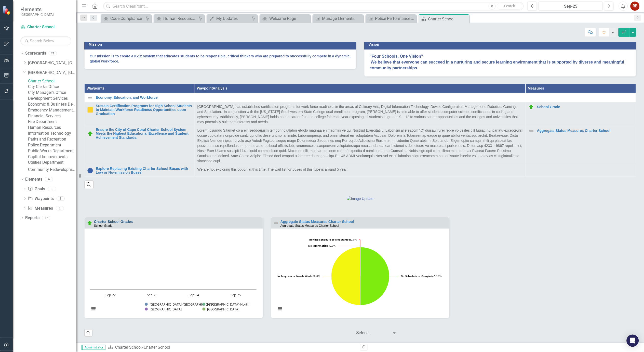
click at [116, 223] on link "Charter School Grades" at bounding box center [113, 222] width 39 height 4
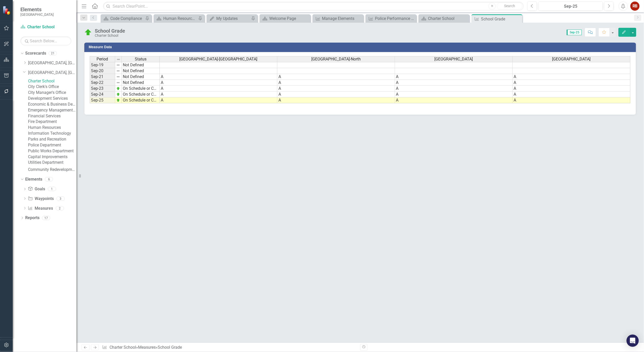
click at [627, 34] on icon "Edit" at bounding box center [624, 32] width 5 height 4
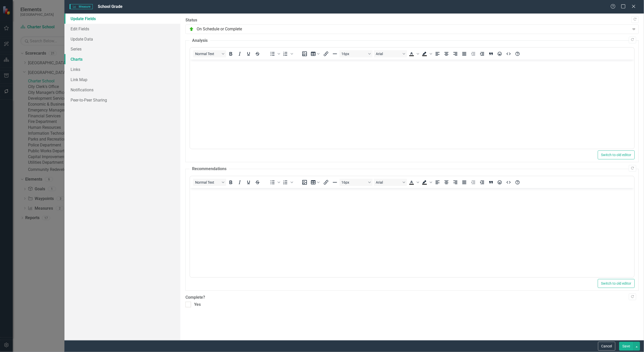
click at [75, 59] on link "Charts" at bounding box center [122, 59] width 116 height 10
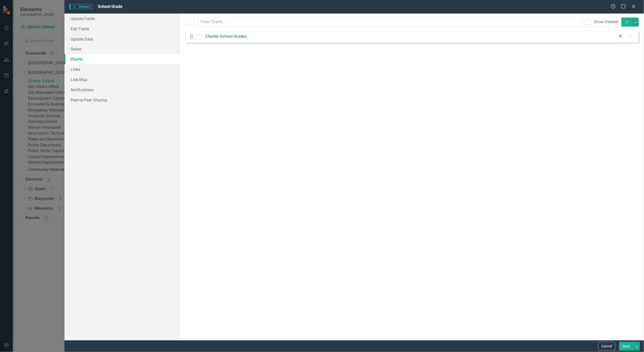
click at [622, 37] on icon "Trash" at bounding box center [621, 36] width 4 height 3
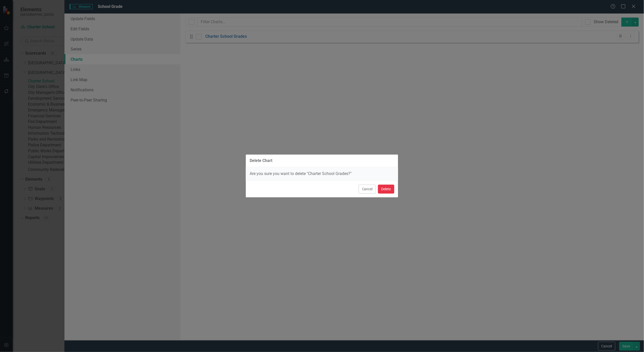
click at [385, 188] on button "Delete" at bounding box center [386, 189] width 16 height 9
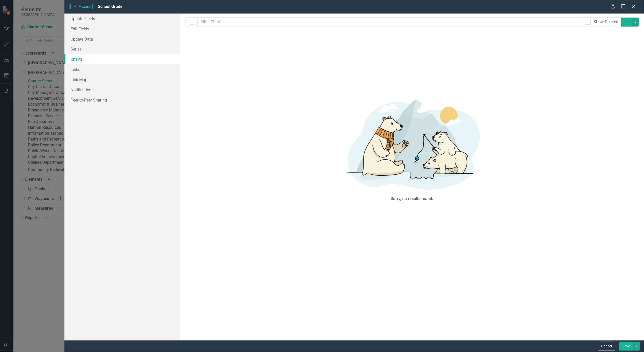
click at [627, 344] on button "Save" at bounding box center [627, 346] width 14 height 9
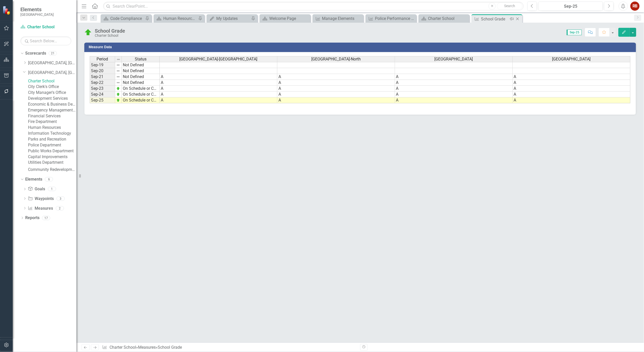
click at [518, 20] on icon "Close" at bounding box center [517, 19] width 5 height 4
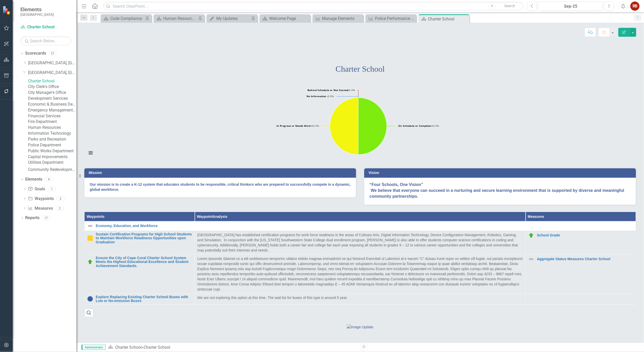
click at [0, 0] on icon "Close" at bounding box center [0, 0] width 0 height 0
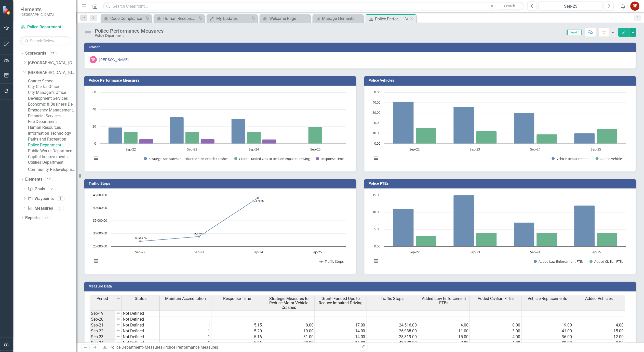
click at [414, 19] on icon "Close" at bounding box center [411, 19] width 5 height 4
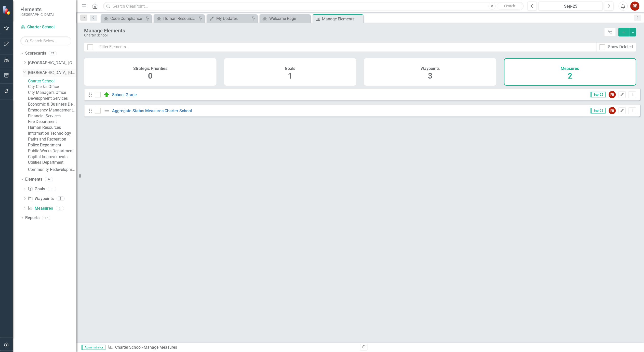
click at [59, 73] on link "[GEOGRAPHIC_DATA], [GEOGRAPHIC_DATA] Strategic Plan" at bounding box center [52, 73] width 48 height 6
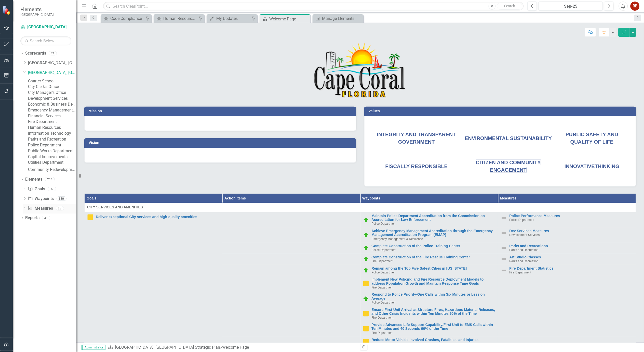
click at [45, 211] on link "Measure Measures" at bounding box center [40, 208] width 25 height 6
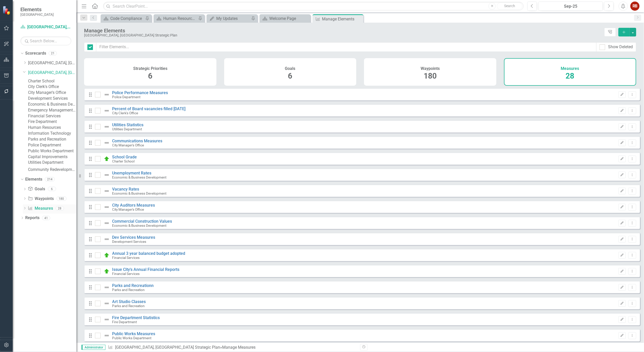
checkbox input "false"
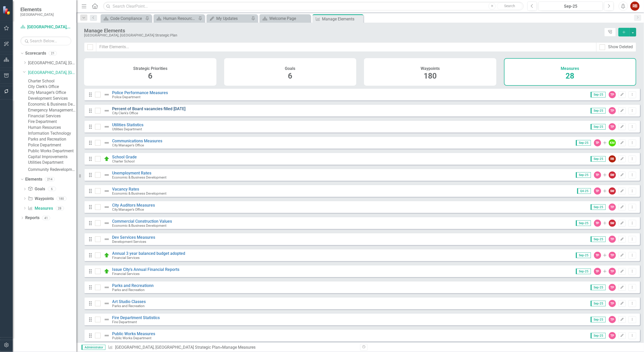
click at [147, 111] on link "Percent of Board vacancies filled within three months" at bounding box center [148, 108] width 73 height 5
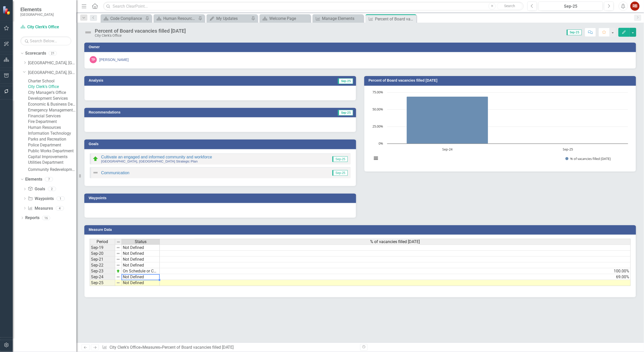
click at [141, 277] on td "Not Defined" at bounding box center [141, 277] width 38 height 6
click at [141, 276] on td "Not Defined" at bounding box center [141, 277] width 38 height 6
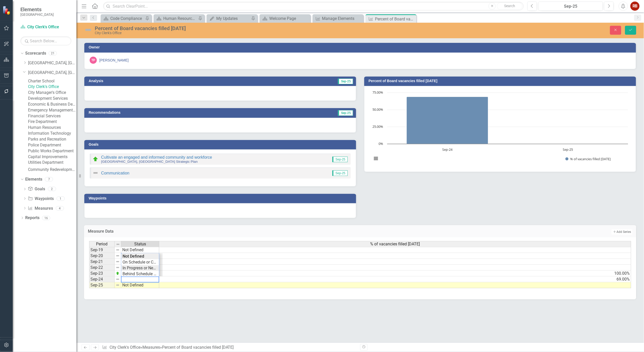
click at [153, 266] on div "Period Status % of vacancies filled within 3 months Sep-19 Not Defined Sep-20 N…" at bounding box center [360, 264] width 543 height 47
click at [167, 296] on div "Period Status % of vacancies filled within 3 months Sep-19 Not Defined Sep-20 N…" at bounding box center [360, 268] width 553 height 62
click at [633, 30] on icon "Save" at bounding box center [631, 30] width 5 height 4
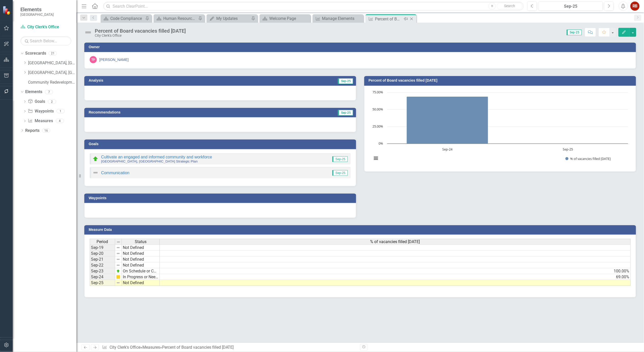
click at [413, 18] on icon "Close" at bounding box center [411, 19] width 5 height 4
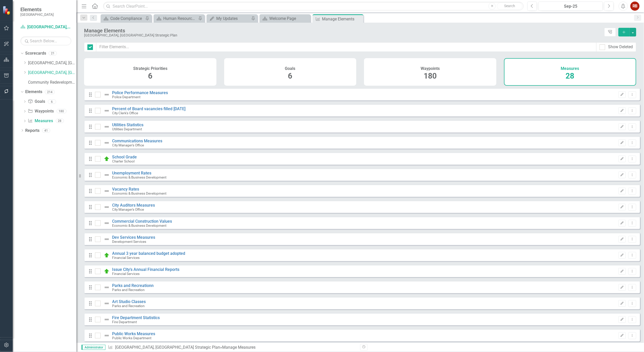
checkbox input "false"
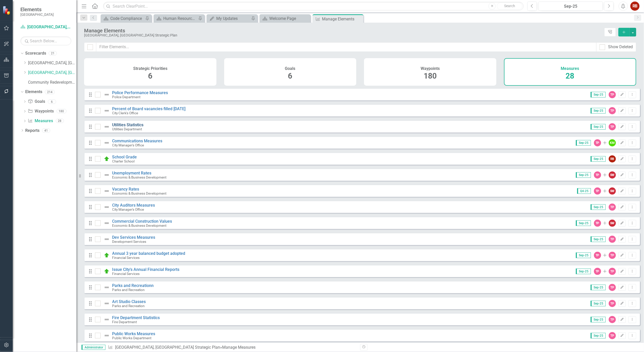
click at [137, 127] on link "Utilities Statistics" at bounding box center [127, 124] width 31 height 5
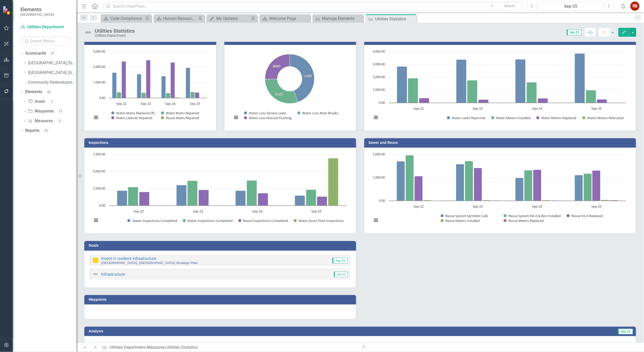
scroll to position [34, 0]
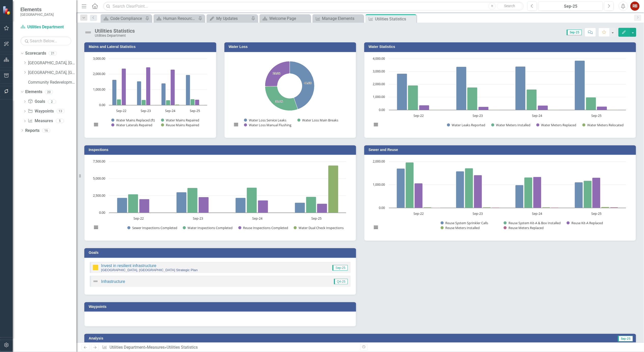
click at [630, 31] on button "Edit" at bounding box center [624, 32] width 11 height 9
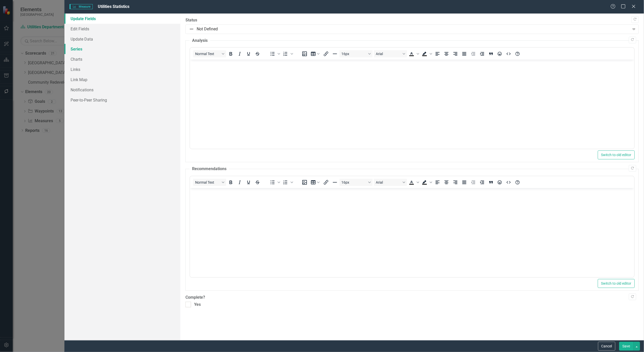
scroll to position [0, 0]
click at [80, 58] on link "Charts" at bounding box center [122, 59] width 116 height 10
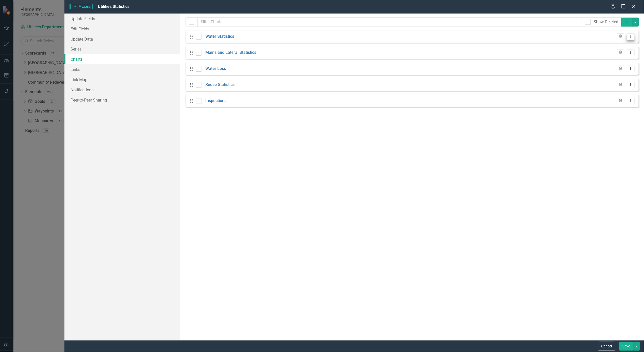
click at [634, 37] on icon "Dropdown Menu" at bounding box center [631, 36] width 4 height 3
click at [623, 44] on link "Edit Edit Chart" at bounding box center [615, 45] width 40 height 9
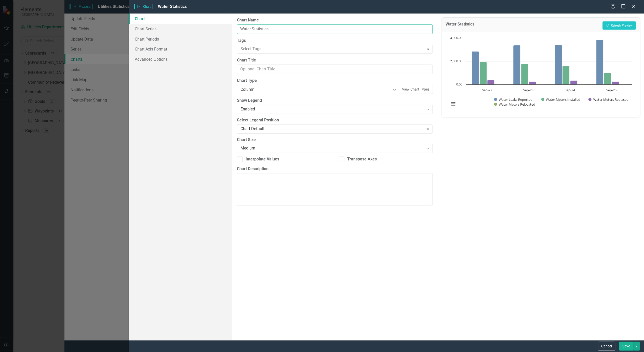
click at [239, 27] on input "Water Statistics" at bounding box center [335, 28] width 196 height 9
type input "Potable Water Statistics"
click at [632, 344] on button "Save" at bounding box center [627, 346] width 14 height 9
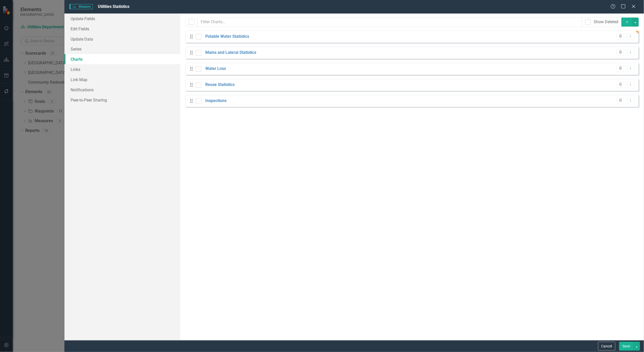
click at [625, 345] on button "Save" at bounding box center [627, 346] width 14 height 9
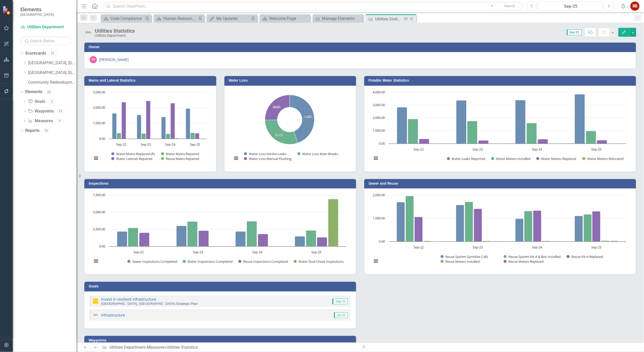
click at [412, 18] on icon "Close" at bounding box center [411, 19] width 5 height 4
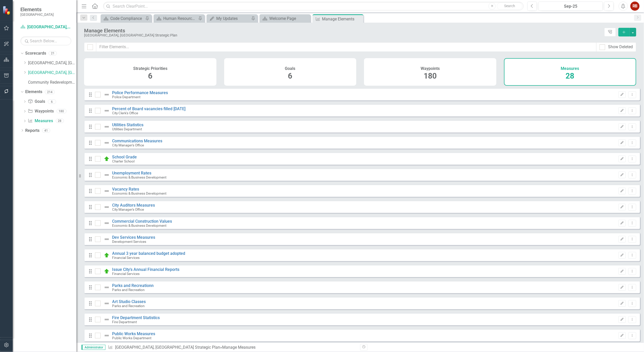
checkbox input "false"
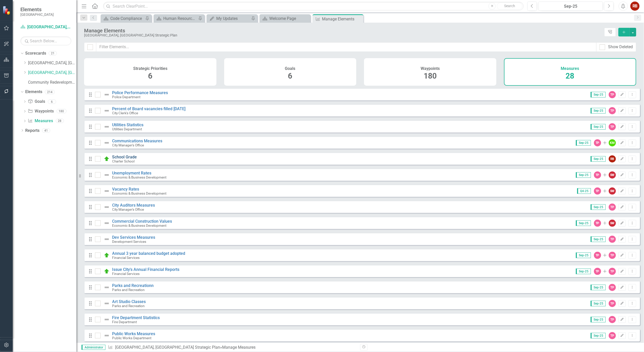
click at [131, 159] on link "School Grade" at bounding box center [124, 156] width 25 height 5
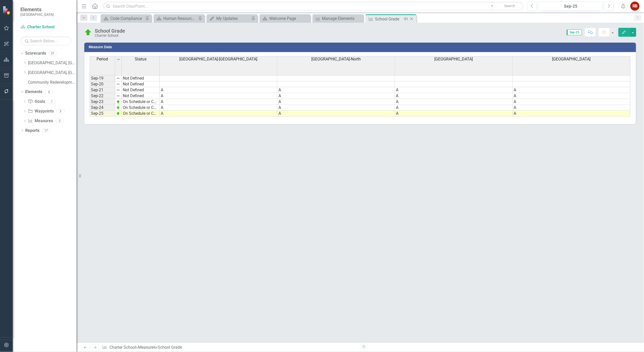
click at [412, 17] on icon "Close" at bounding box center [411, 19] width 5 height 4
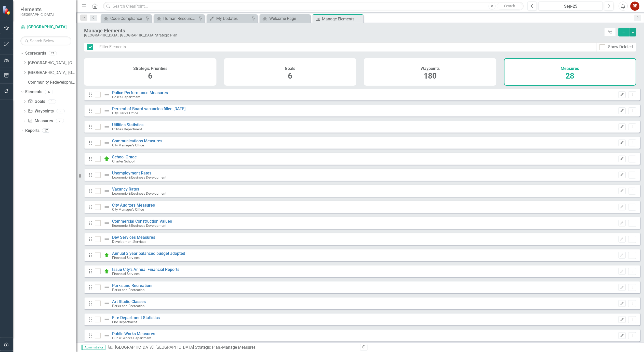
checkbox input "false"
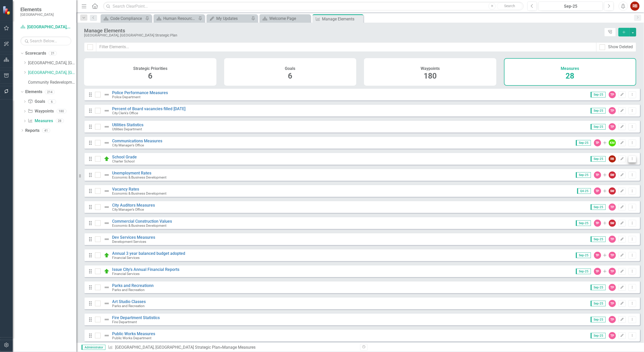
click at [629, 162] on button "Dropdown Menu" at bounding box center [633, 159] width 8 height 7
click at [619, 198] on link "Trash Delete Measure" at bounding box center [610, 199] width 46 height 9
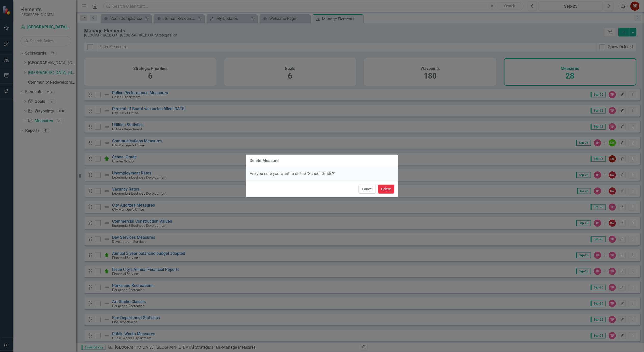
click at [388, 189] on button "Delete" at bounding box center [386, 189] width 16 height 9
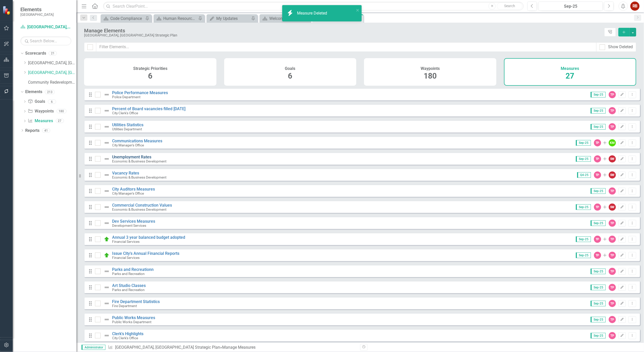
click at [129, 159] on link "Unemployment Rates" at bounding box center [131, 156] width 39 height 5
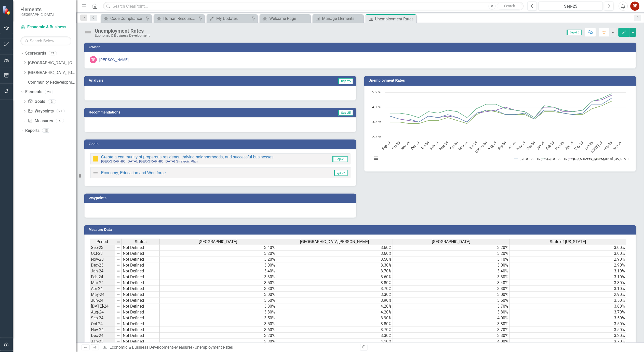
click at [625, 29] on button "Edit" at bounding box center [624, 32] width 11 height 9
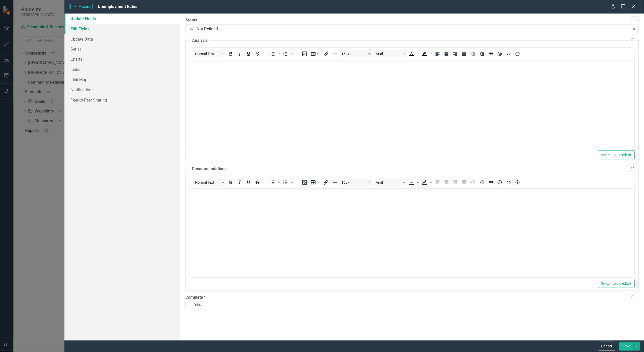
click at [79, 25] on link "Edit Fields" at bounding box center [122, 29] width 116 height 10
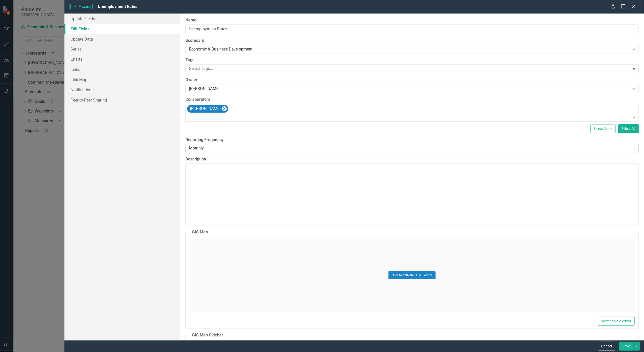
click at [442, 149] on div "Monthly" at bounding box center [409, 149] width 441 height 6
click at [87, 40] on link "Update Data" at bounding box center [122, 39] width 116 height 10
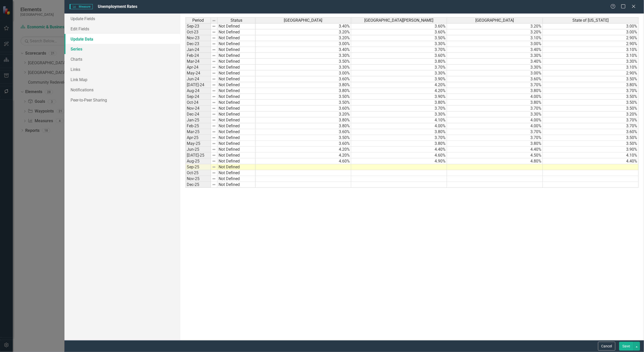
click at [78, 48] on link "Series" at bounding box center [122, 49] width 116 height 10
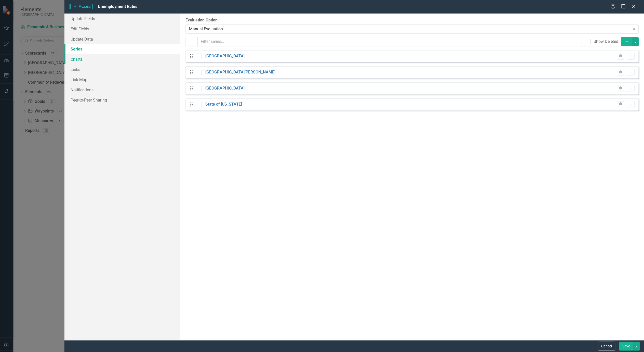
click at [79, 60] on link "Charts" at bounding box center [122, 59] width 116 height 10
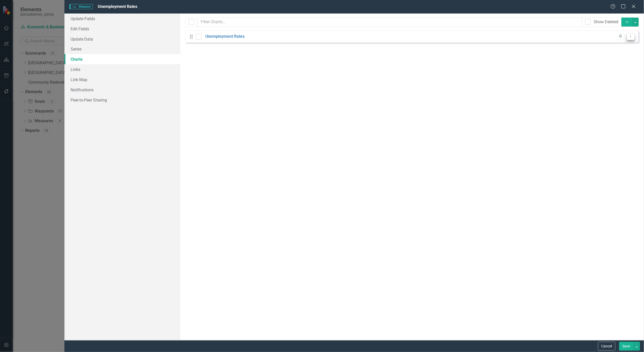
click at [630, 38] on button "Dropdown Menu" at bounding box center [631, 36] width 8 height 7
click at [613, 45] on link "Edit Edit Chart" at bounding box center [615, 45] width 40 height 9
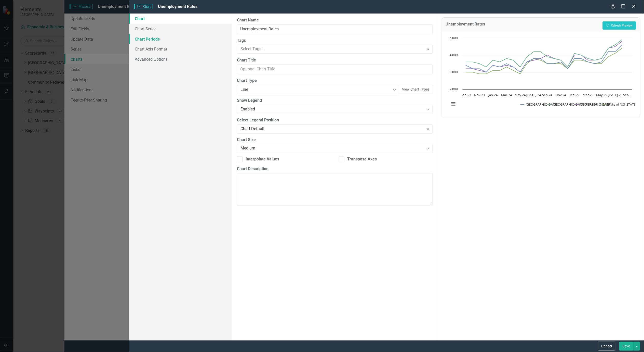
click at [144, 39] on link "Chart Periods" at bounding box center [180, 39] width 103 height 10
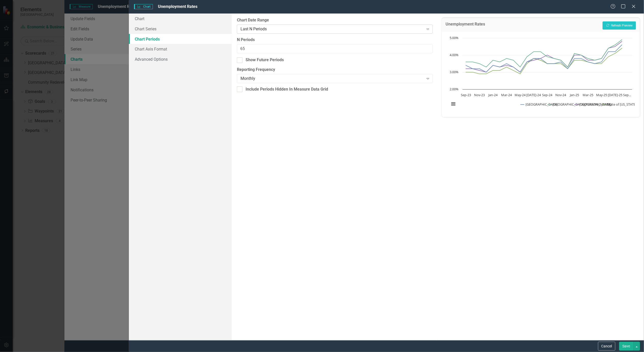
click at [273, 29] on div "Last N Periods" at bounding box center [333, 29] width 184 height 6
drag, startPoint x: 248, startPoint y: 47, endPoint x: 229, endPoint y: 46, distance: 18.9
click at [229, 46] on div "Chart Chart Series Chart Periods Chart Axis Format Advanced Options From this p…" at bounding box center [386, 177] width 515 height 327
click at [305, 78] on div "Monthly" at bounding box center [333, 79] width 184 height 6
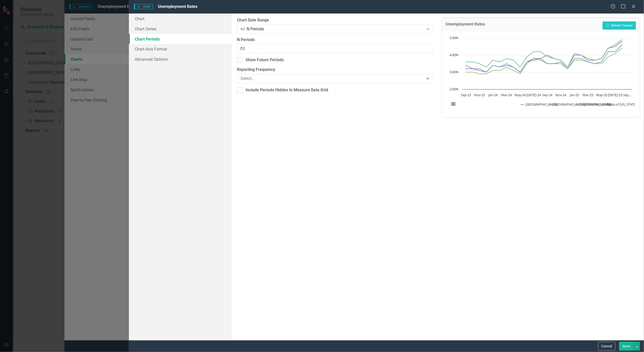
click at [299, 352] on div "Default (Use Measure Reporting Frequency)" at bounding box center [323, 356] width 636 height 6
click at [623, 25] on button "Recalculate Refresh Preview" at bounding box center [619, 25] width 33 height 8
click at [266, 52] on input "03" at bounding box center [335, 48] width 196 height 9
click at [281, 27] on div "+/- N Periods" at bounding box center [333, 29] width 184 height 6
click at [332, 79] on div "Default (Use Measure Reporting Frequency)" at bounding box center [333, 79] width 184 height 6
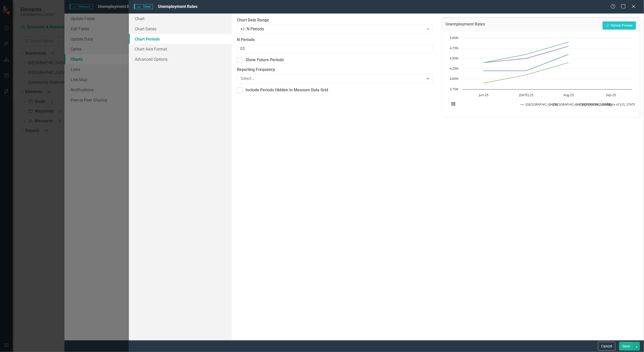
click at [307, 79] on div "Annual" at bounding box center [333, 79] width 184 height 6
click at [615, 24] on button "Recalculate Refresh Preview" at bounding box center [619, 25] width 33 height 8
click at [427, 51] on input "2" at bounding box center [335, 48] width 196 height 9
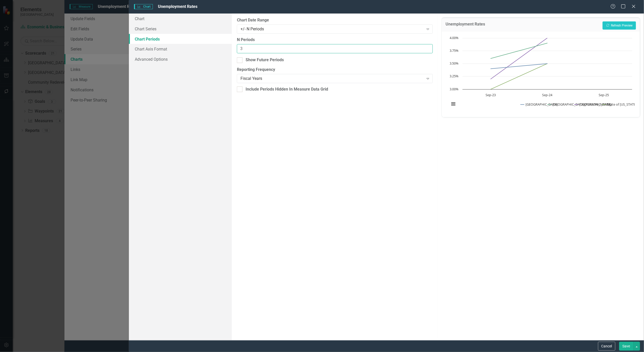
click at [428, 47] on input "3" at bounding box center [335, 48] width 196 height 9
type input "4"
click at [428, 47] on input "4" at bounding box center [335, 48] width 196 height 9
click at [619, 24] on button "Recalculate Refresh Preview" at bounding box center [619, 25] width 33 height 8
click at [618, 24] on button "Recalculate Refresh Preview" at bounding box center [619, 25] width 33 height 8
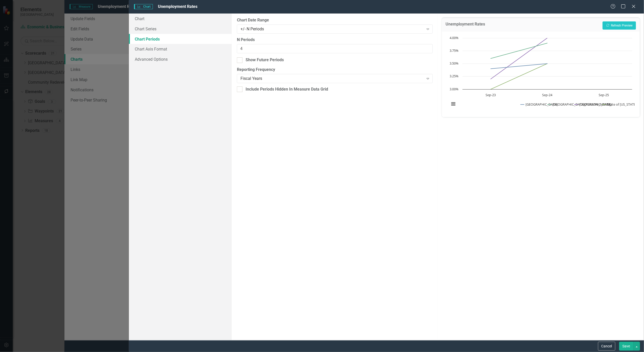
click at [629, 346] on button "Save" at bounding box center [627, 346] width 14 height 9
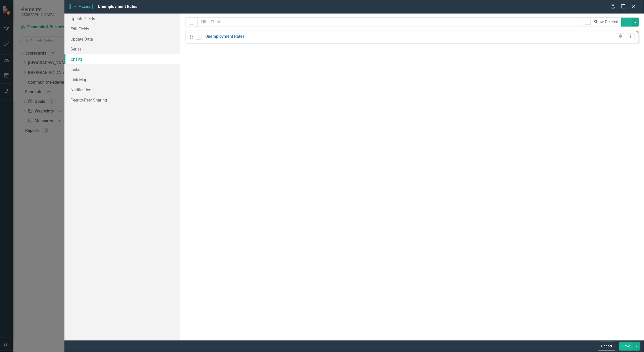
click at [622, 344] on button "Save" at bounding box center [627, 346] width 14 height 9
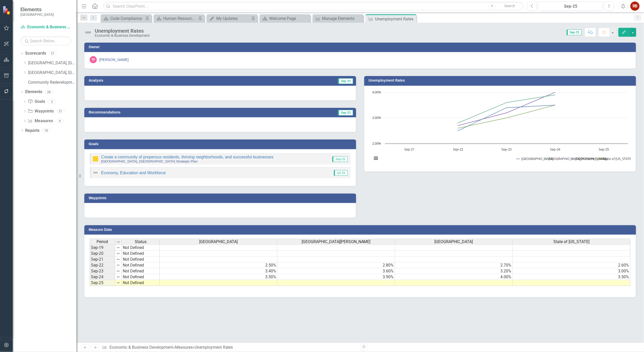
click at [625, 31] on icon "button" at bounding box center [625, 32] width 4 height 4
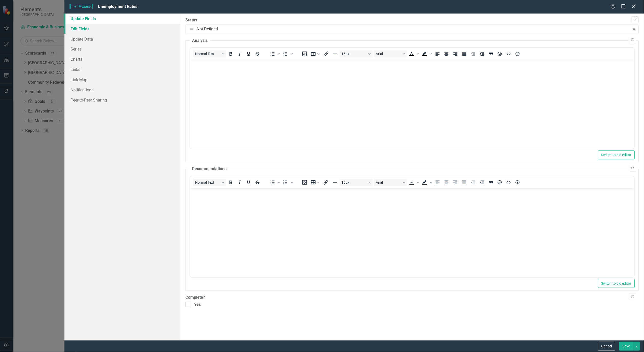
click at [75, 26] on link "Edit Fields" at bounding box center [122, 29] width 116 height 10
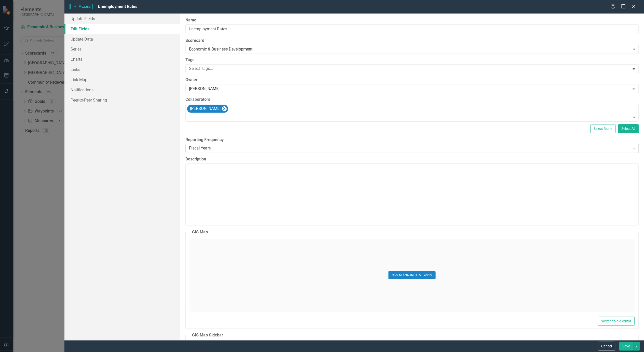
click at [215, 148] on div "Fiscal Years" at bounding box center [409, 149] width 441 height 6
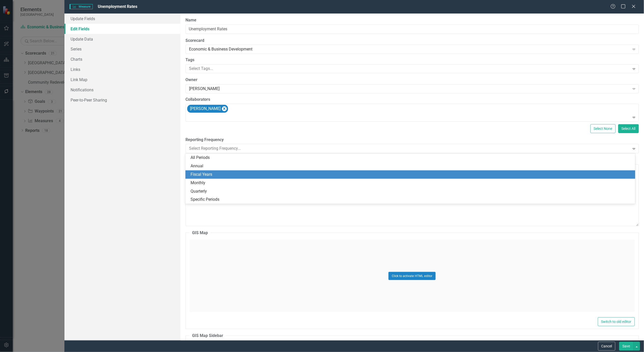
click at [218, 174] on div "Fiscal Years" at bounding box center [412, 175] width 442 height 6
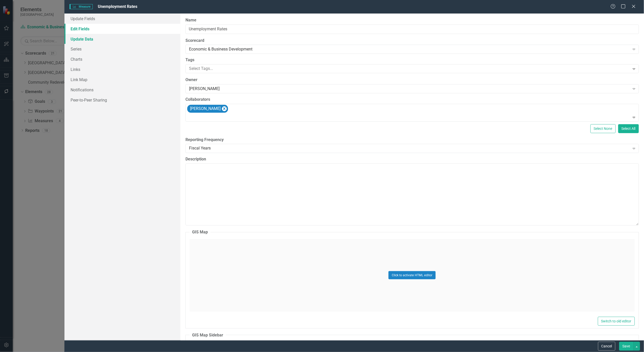
click at [83, 38] on link "Update Data" at bounding box center [122, 39] width 116 height 10
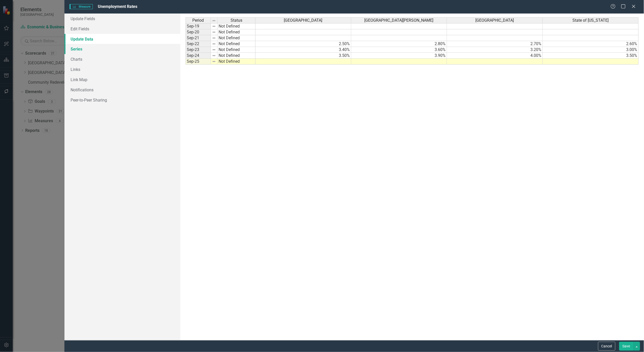
click at [75, 49] on link "Series" at bounding box center [122, 49] width 116 height 10
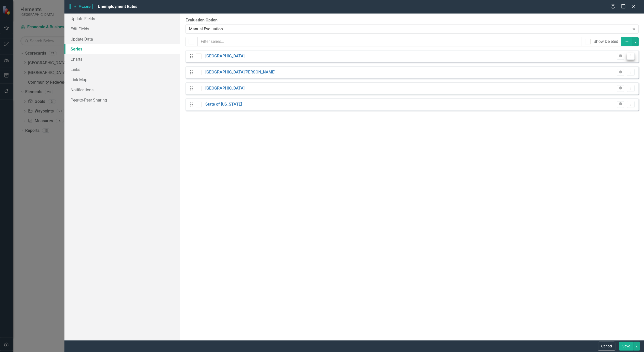
click at [632, 55] on icon "Dropdown Menu" at bounding box center [631, 55] width 4 height 3
click at [610, 63] on link "Edit Edit Measure Series" at bounding box center [606, 64] width 58 height 9
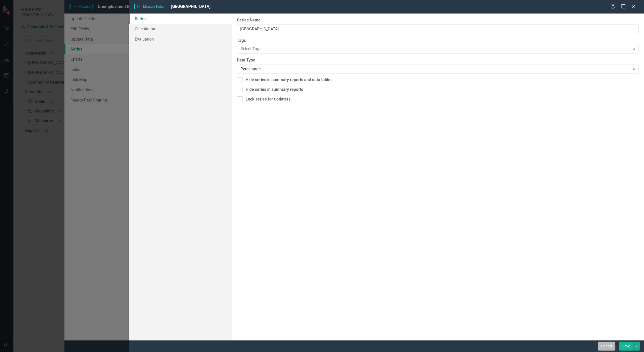
click at [602, 348] on button "Cancel" at bounding box center [607, 346] width 17 height 9
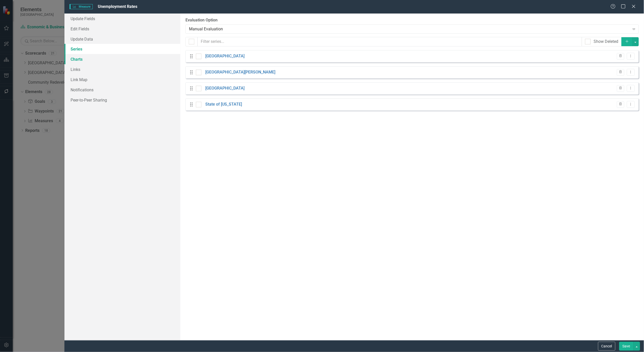
click at [73, 62] on link "Charts" at bounding box center [122, 59] width 116 height 10
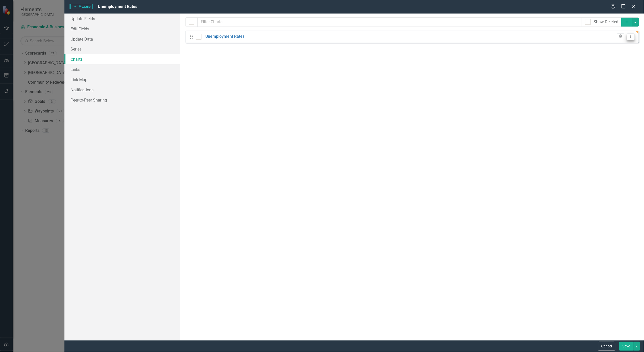
click at [632, 36] on icon "Dropdown Menu" at bounding box center [631, 36] width 4 height 3
click at [612, 44] on link "Edit Edit Chart" at bounding box center [615, 45] width 40 height 9
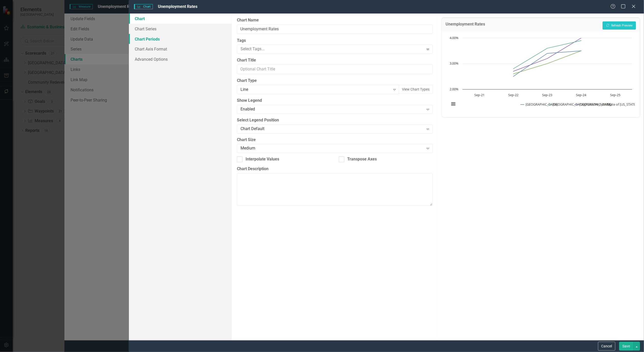
click at [136, 35] on link "Chart Periods" at bounding box center [180, 39] width 103 height 10
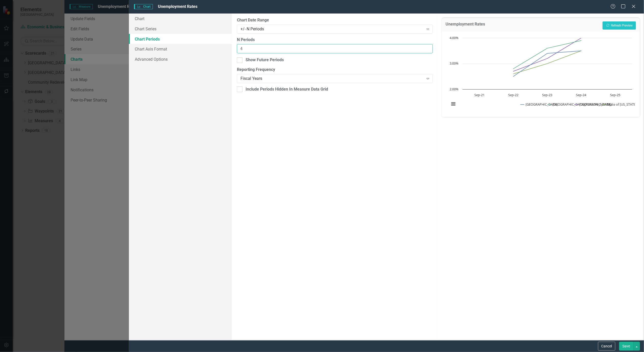
click at [429, 53] on input "4" at bounding box center [335, 48] width 196 height 9
type input "3"
click at [428, 51] on input "3" at bounding box center [335, 48] width 196 height 9
click at [627, 24] on button "Recalculate Refresh Preview" at bounding box center [619, 25] width 33 height 8
click at [627, 345] on button "Save" at bounding box center [627, 346] width 14 height 9
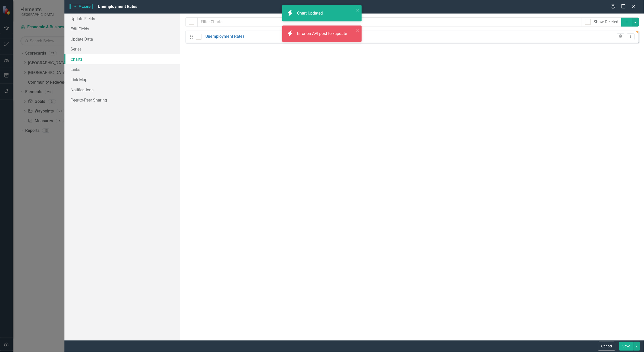
click at [627, 345] on button "Save" at bounding box center [627, 346] width 14 height 9
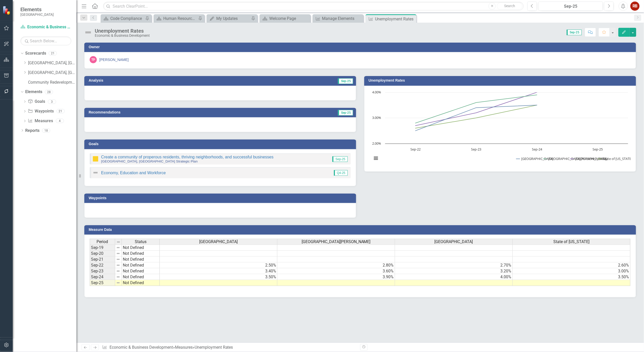
click at [261, 283] on td at bounding box center [219, 283] width 118 height 6
click at [504, 282] on td at bounding box center [454, 283] width 118 height 6
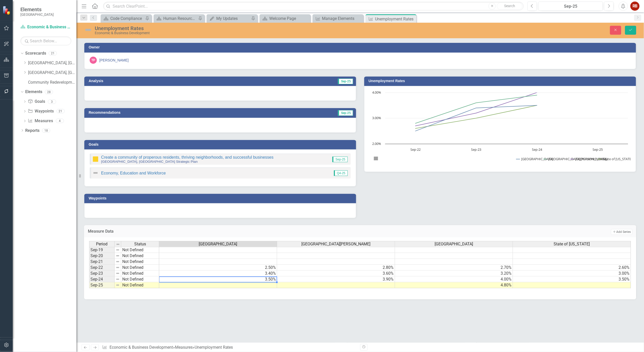
click at [243, 279] on td "3.50%" at bounding box center [218, 279] width 118 height 6
click at [253, 286] on td at bounding box center [218, 285] width 118 height 6
type textarea "4.6"
click at [379, 284] on td at bounding box center [336, 285] width 118 height 6
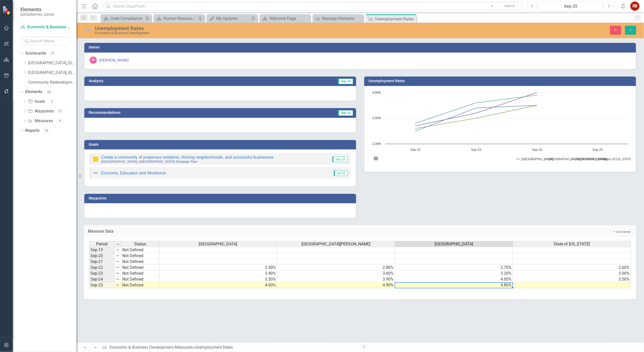
click at [576, 285] on td at bounding box center [572, 285] width 118 height 6
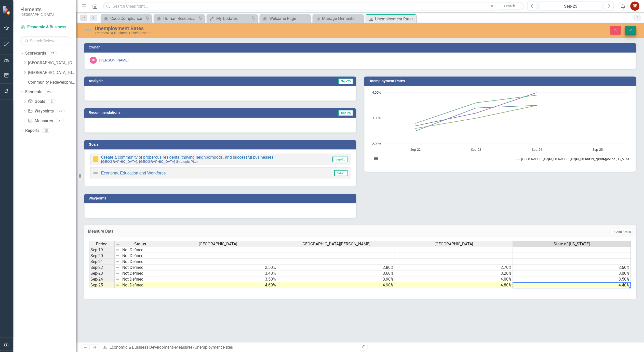
type textarea "4.4"
click at [629, 29] on icon "Save" at bounding box center [631, 30] width 5 height 4
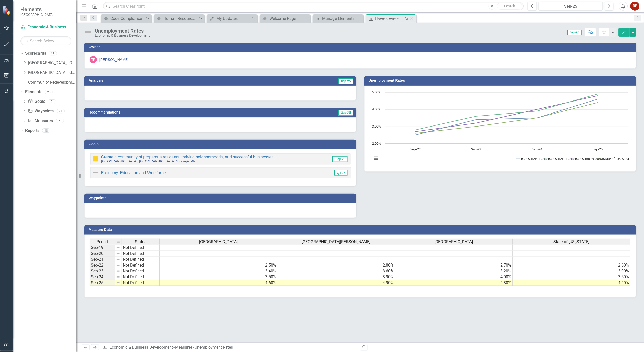
click at [413, 18] on icon "Close" at bounding box center [411, 19] width 5 height 4
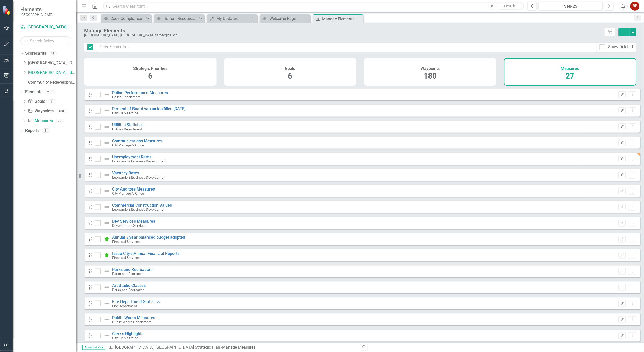
checkbox input "false"
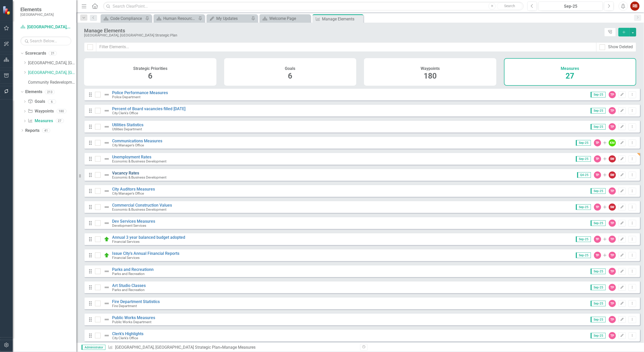
click at [122, 175] on link "Vacancy Rates" at bounding box center [125, 173] width 27 height 5
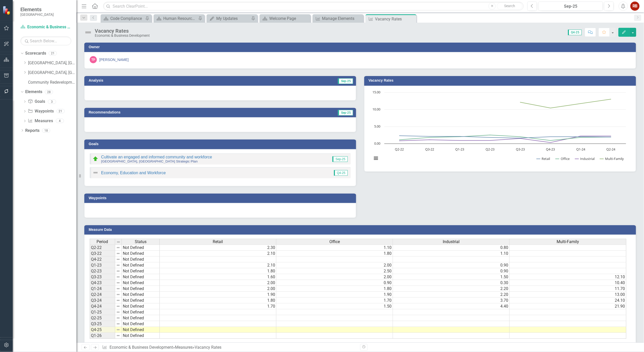
click at [622, 32] on button "Edit" at bounding box center [624, 32] width 11 height 9
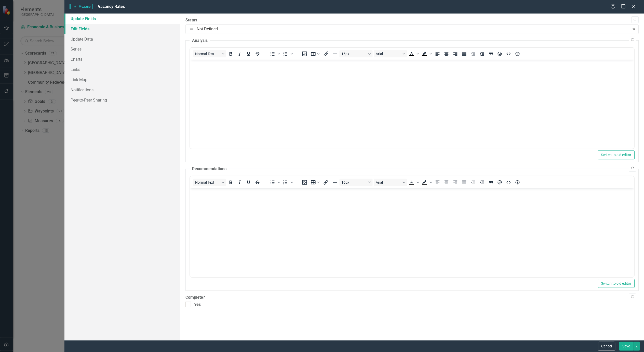
click at [70, 26] on link "Edit Fields" at bounding box center [122, 29] width 116 height 10
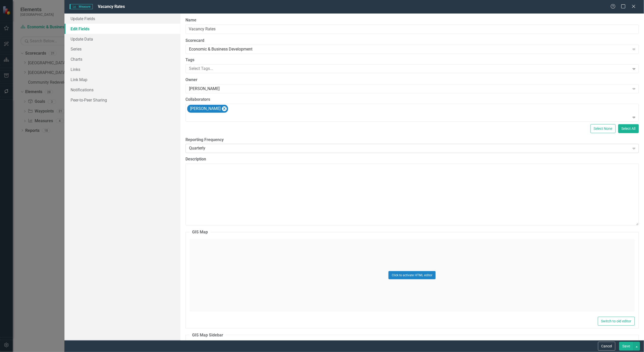
click at [225, 145] on div "Quarterly Expand" at bounding box center [413, 148] width 454 height 9
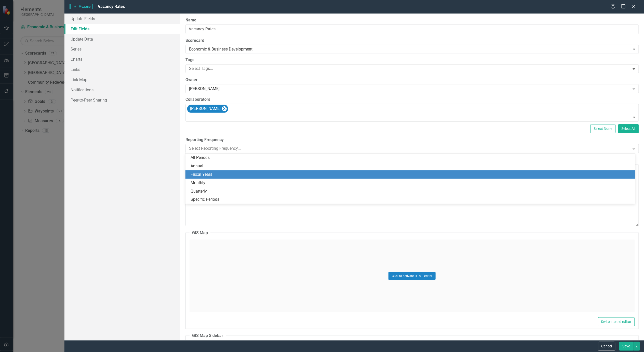
click at [216, 174] on div "Fiscal Years" at bounding box center [412, 175] width 442 height 6
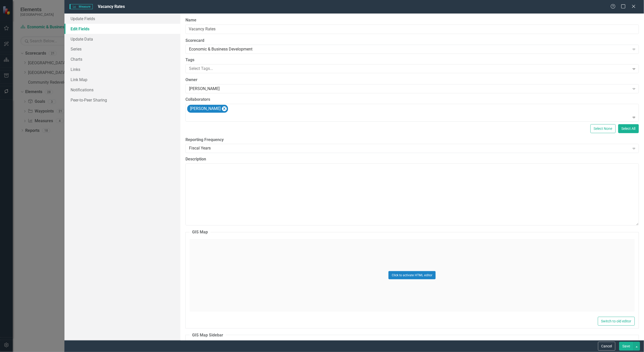
click at [623, 341] on div "Cancel Save" at bounding box center [354, 346] width 580 height 12
click at [72, 55] on link "Charts" at bounding box center [122, 59] width 116 height 10
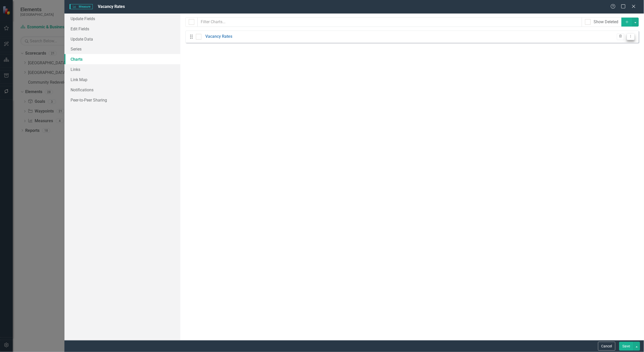
click at [633, 34] on button "Dropdown Menu" at bounding box center [631, 36] width 8 height 7
click at [621, 42] on link "Edit Edit Chart" at bounding box center [615, 45] width 40 height 9
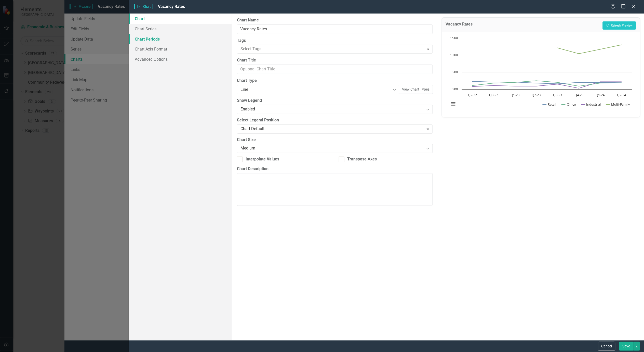
click at [144, 39] on link "Chart Periods" at bounding box center [180, 39] width 103 height 10
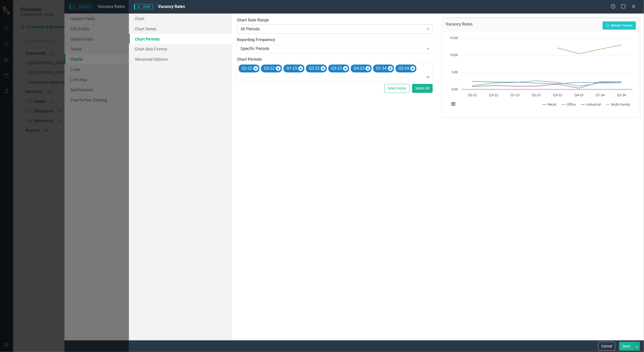
click at [264, 27] on div "All Periods Expand" at bounding box center [335, 28] width 196 height 9
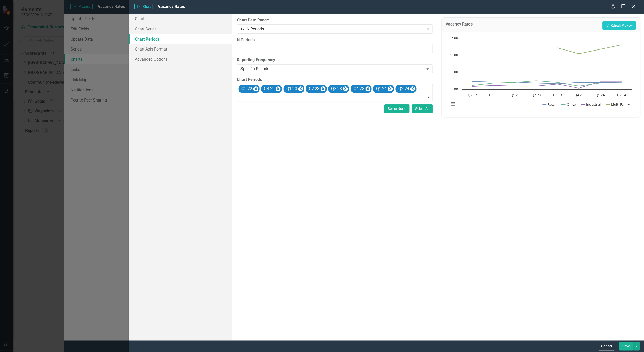
click at [397, 106] on button "Select None" at bounding box center [397, 108] width 25 height 9
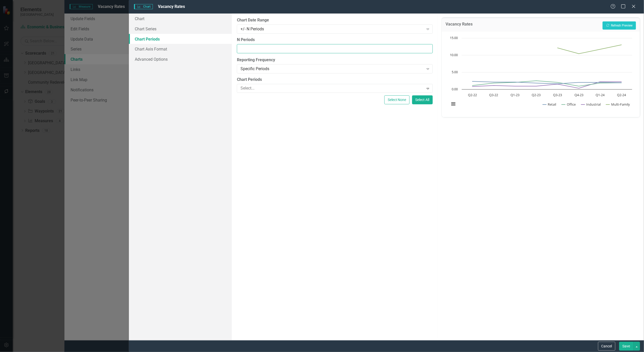
click at [397, 50] on input "N Periods" at bounding box center [335, 48] width 196 height 9
click at [428, 48] on input "1" at bounding box center [335, 48] width 196 height 9
click at [428, 48] on input "2" at bounding box center [335, 48] width 196 height 9
click at [428, 48] on input "3" at bounding box center [335, 48] width 196 height 9
click at [427, 68] on icon "Expand" at bounding box center [428, 69] width 5 height 4
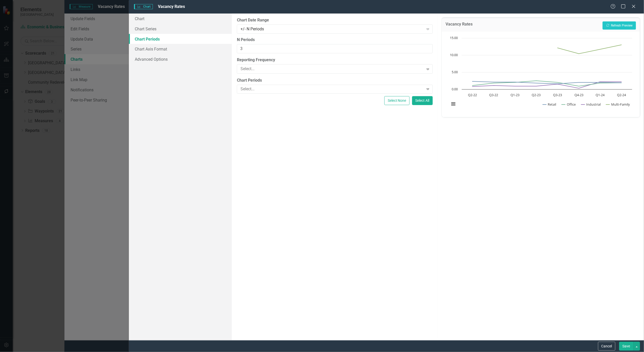
click at [334, 352] on div "Default (Use Measure Reporting Frequency)" at bounding box center [323, 356] width 636 height 6
click at [617, 21] on div "Vacancy Rates Recalculate Refresh Preview" at bounding box center [541, 25] width 198 height 14
click at [617, 23] on button "Recalculate Refresh Preview" at bounding box center [619, 25] width 33 height 8
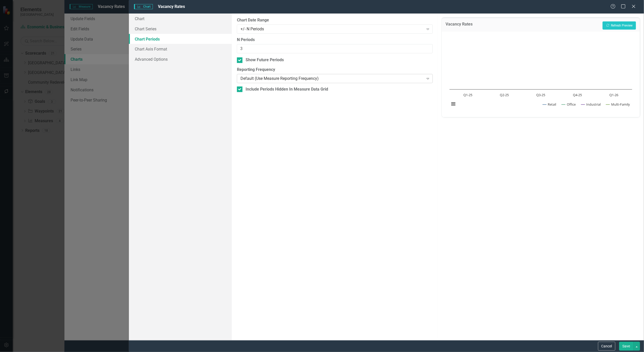
click at [346, 78] on div "Default (Use Measure Reporting Frequency)" at bounding box center [333, 79] width 184 height 6
click at [622, 27] on button "Recalculate Refresh Preview" at bounding box center [619, 25] width 33 height 8
click at [428, 47] on input "4" at bounding box center [335, 48] width 196 height 9
click at [428, 50] on input "3" at bounding box center [335, 48] width 196 height 9
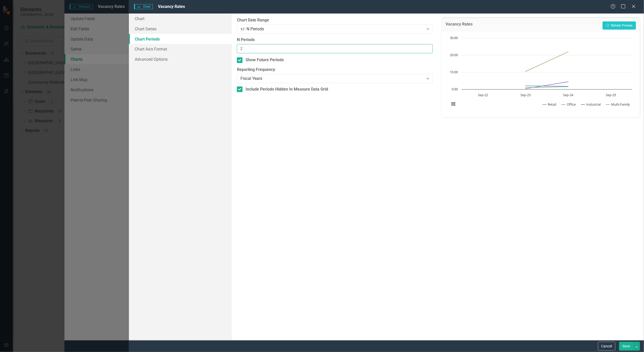
type input "2"
click at [428, 50] on input "2" at bounding box center [335, 48] width 196 height 9
click at [623, 23] on button "Recalculate Refresh Preview" at bounding box center [619, 25] width 33 height 8
click at [628, 345] on button "Save" at bounding box center [627, 346] width 14 height 9
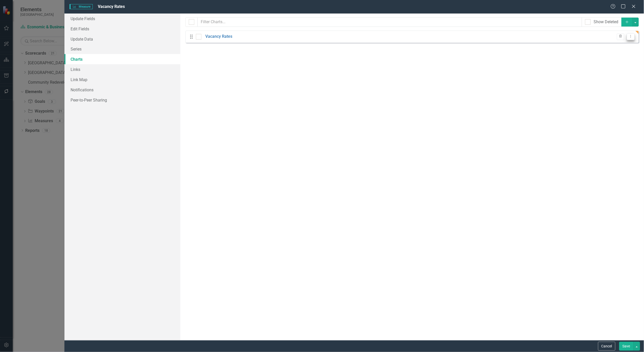
click at [632, 38] on button "Dropdown Menu" at bounding box center [631, 36] width 8 height 7
click at [625, 48] on link "Edit Edit Chart" at bounding box center [615, 45] width 40 height 9
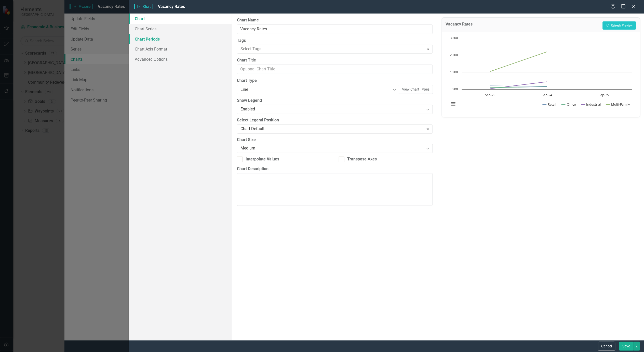
click at [146, 44] on link "Chart Periods" at bounding box center [180, 39] width 103 height 10
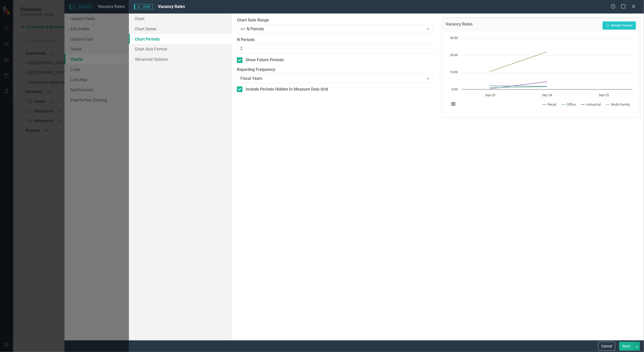
click at [625, 346] on button "Save" at bounding box center [627, 346] width 14 height 9
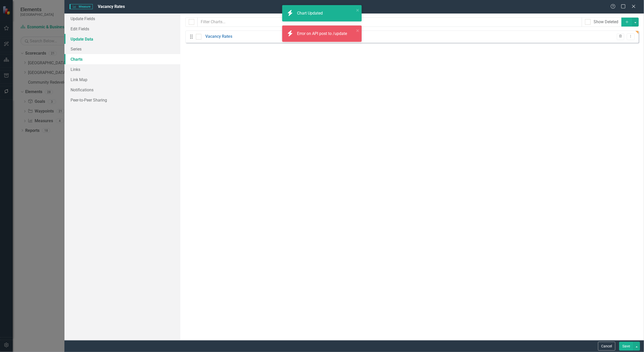
click at [77, 39] on link "Update Data" at bounding box center [122, 39] width 116 height 10
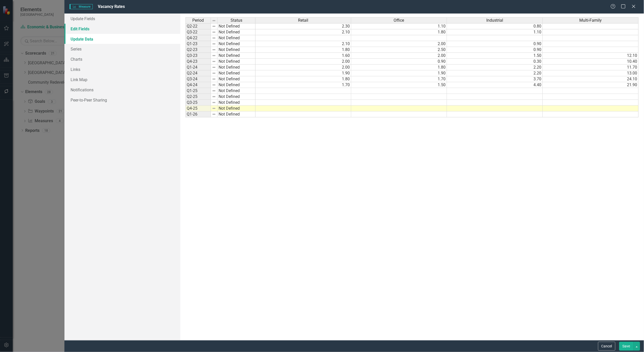
click at [80, 29] on link "Edit Fields" at bounding box center [122, 29] width 116 height 10
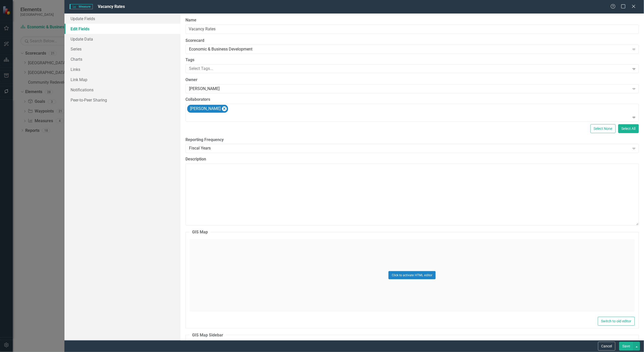
click at [630, 347] on button "Save" at bounding box center [627, 346] width 14 height 9
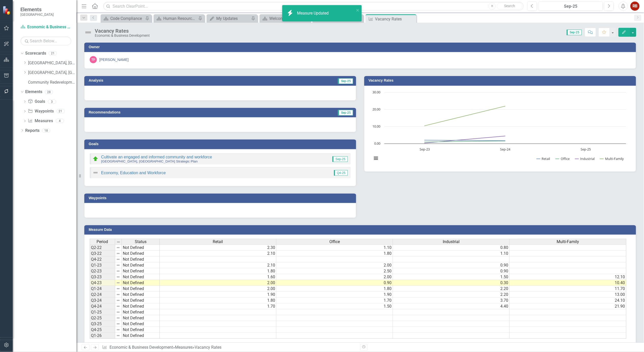
click at [626, 34] on button "Edit" at bounding box center [624, 32] width 11 height 9
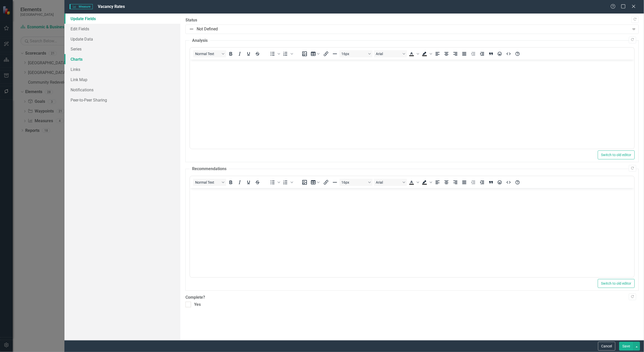
click at [77, 59] on link "Charts" at bounding box center [122, 59] width 116 height 10
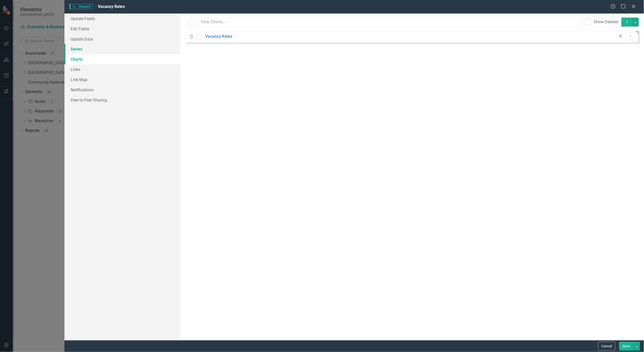
click at [76, 52] on link "Series" at bounding box center [122, 49] width 116 height 10
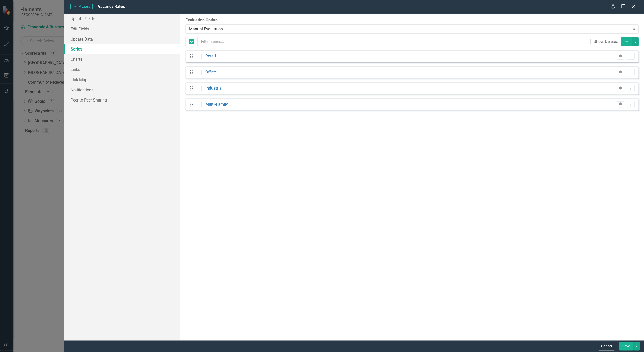
checkbox input "false"
click at [631, 56] on icon at bounding box center [631, 56] width 1 height 3
click at [618, 63] on link "Edit Edit Measure Series" at bounding box center [606, 64] width 58 height 9
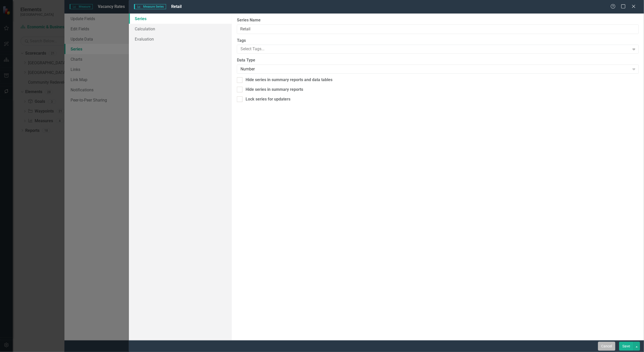
click at [611, 346] on button "Cancel" at bounding box center [607, 346] width 17 height 9
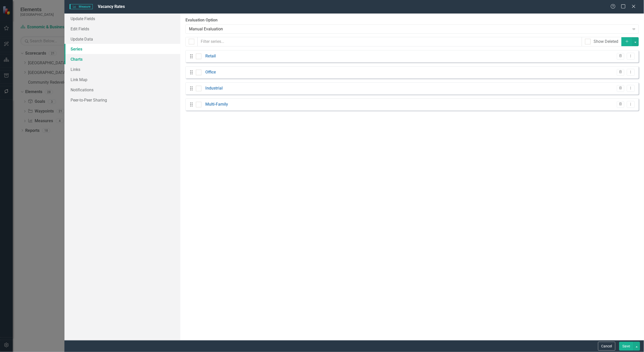
click at [78, 60] on link "Charts" at bounding box center [122, 59] width 116 height 10
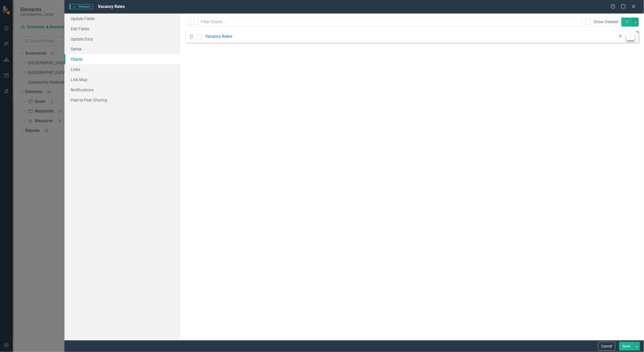
click at [632, 36] on icon "Dropdown Menu" at bounding box center [631, 36] width 4 height 3
click at [618, 46] on link "Edit Edit Chart" at bounding box center [615, 45] width 40 height 9
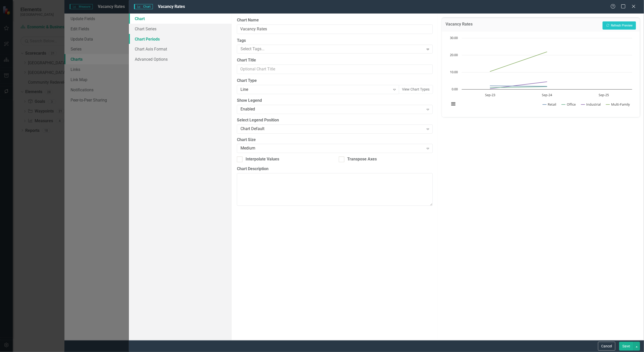
click at [146, 40] on link "Chart Periods" at bounding box center [180, 39] width 103 height 10
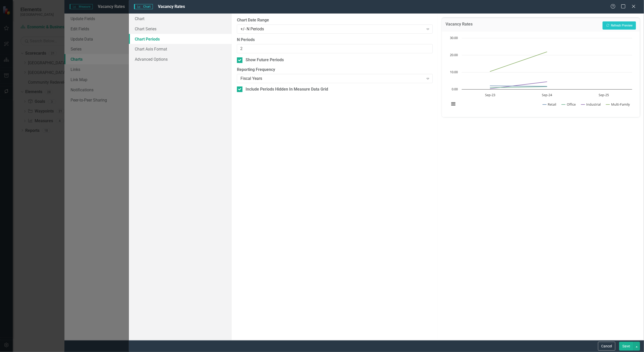
click at [626, 343] on button "Save" at bounding box center [627, 346] width 14 height 9
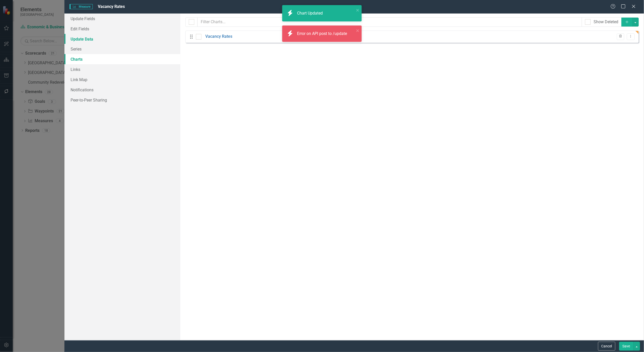
click at [89, 39] on link "Update Data" at bounding box center [122, 39] width 116 height 10
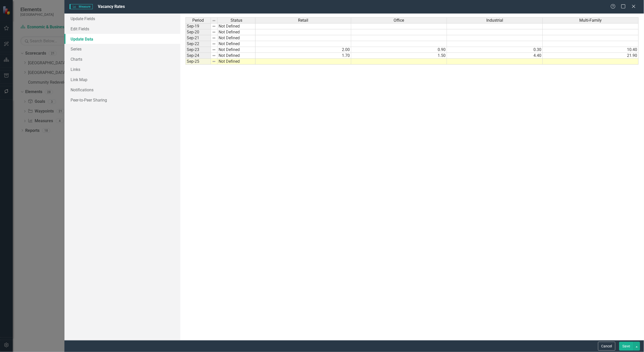
click at [316, 63] on td at bounding box center [304, 62] width 96 height 6
type textarea "2.4"
type textarea "2.7"
type textarea "2.2"
type textarea "3.0"
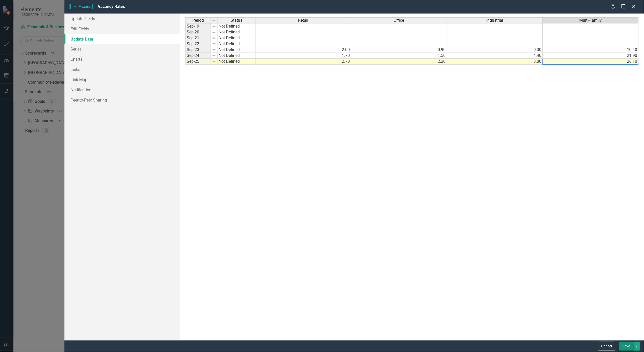
type textarea "26.1"
click at [624, 343] on button "Save" at bounding box center [627, 346] width 14 height 9
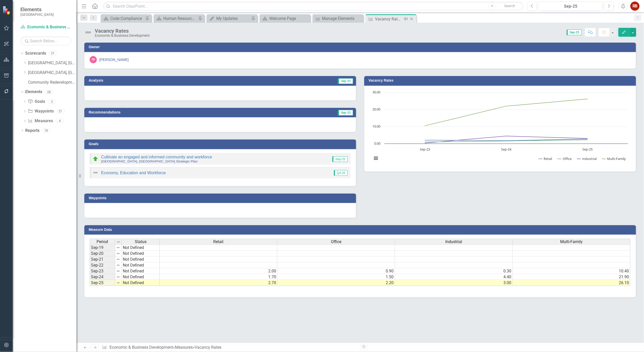
click at [413, 18] on icon "Close" at bounding box center [411, 19] width 5 height 4
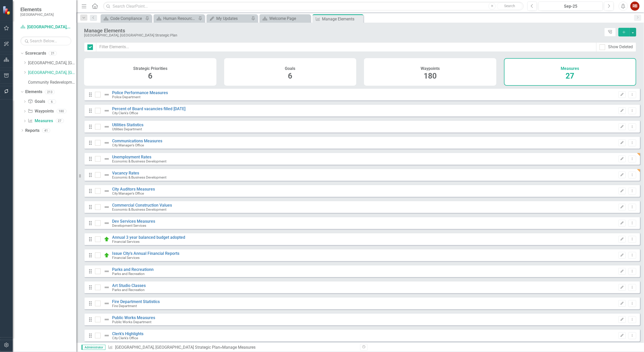
checkbox input "false"
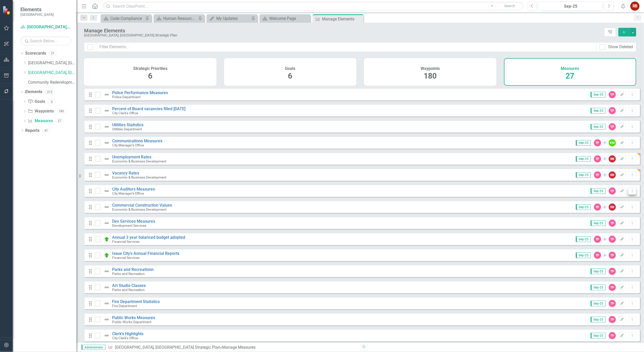
click at [631, 192] on icon "Dropdown Menu" at bounding box center [633, 190] width 4 height 3
click at [622, 204] on link "Edit Edit Measure" at bounding box center [610, 202] width 46 height 9
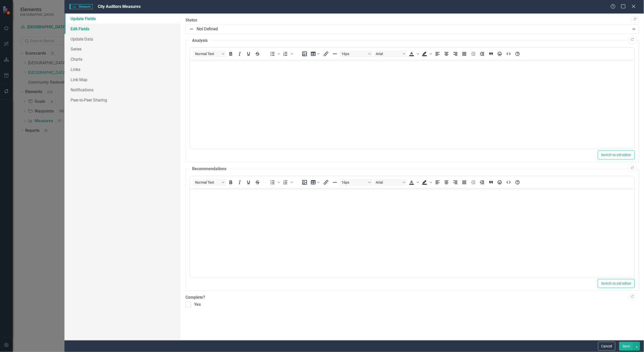
click at [83, 28] on link "Edit Fields" at bounding box center [122, 29] width 116 height 10
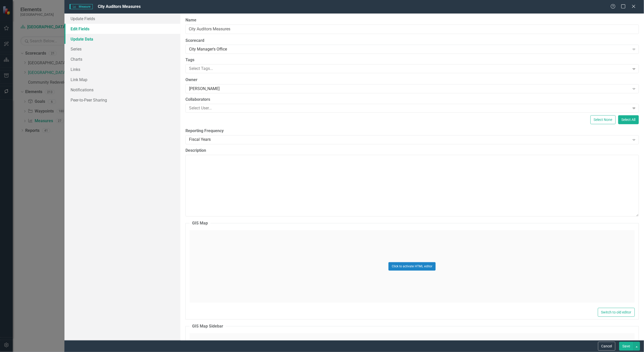
click at [83, 37] on link "Update Data" at bounding box center [122, 39] width 116 height 10
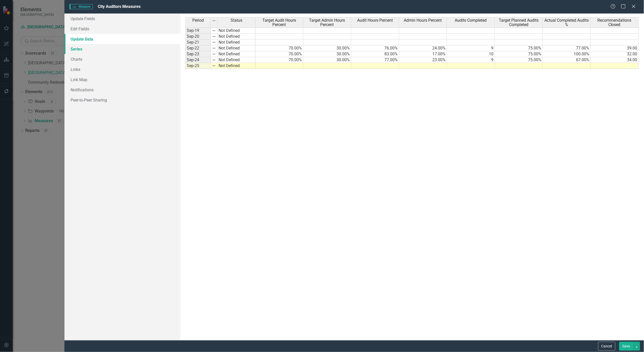
click at [76, 47] on link "Series" at bounding box center [122, 49] width 116 height 10
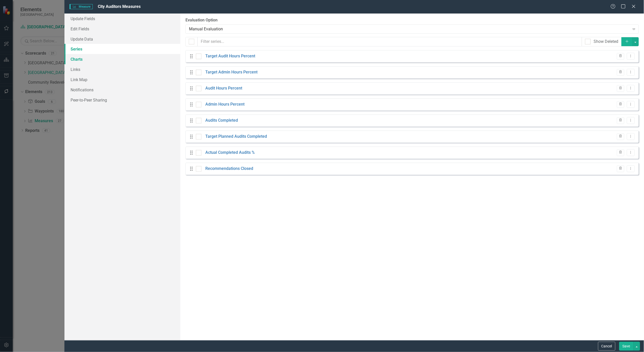
click at [75, 57] on link "Charts" at bounding box center [122, 59] width 116 height 10
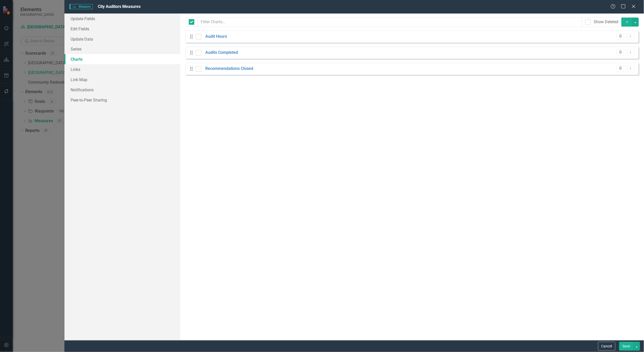
checkbox input "false"
click at [632, 35] on icon "Dropdown Menu" at bounding box center [631, 36] width 4 height 3
click at [626, 43] on link "Edit Edit Chart" at bounding box center [615, 45] width 40 height 9
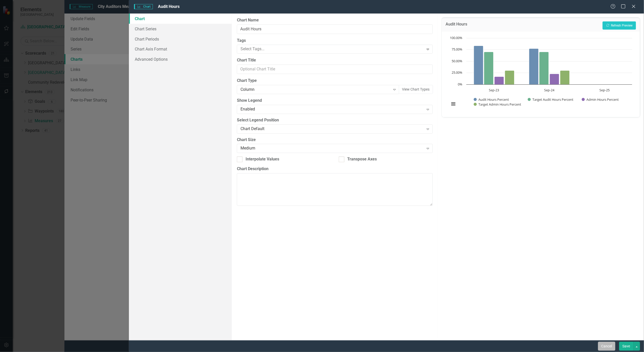
click at [608, 347] on button "Cancel" at bounding box center [607, 346] width 17 height 9
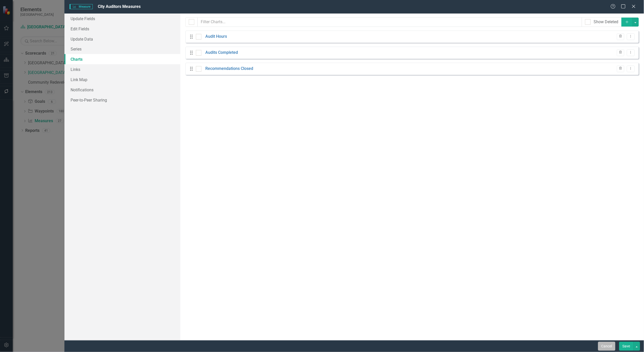
click at [610, 347] on button "Cancel" at bounding box center [607, 346] width 17 height 9
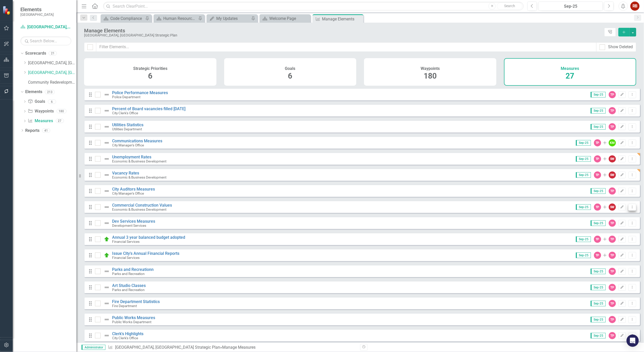
click at [631, 209] on icon "Dropdown Menu" at bounding box center [633, 206] width 4 height 3
click at [621, 217] on link "Edit Edit Measure" at bounding box center [610, 218] width 46 height 9
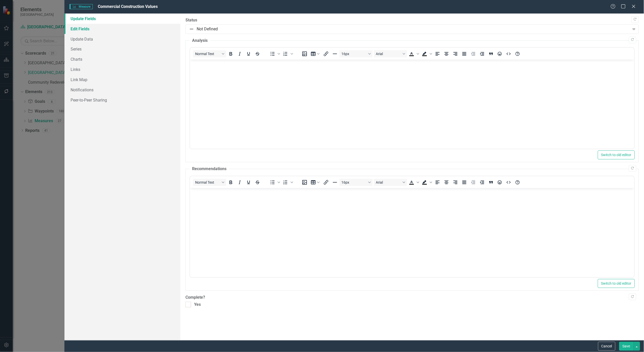
click at [83, 29] on link "Edit Fields" at bounding box center [122, 29] width 116 height 10
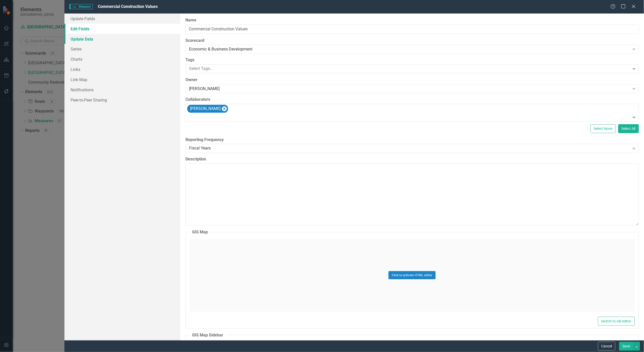
click at [80, 42] on link "Update Data" at bounding box center [122, 39] width 116 height 10
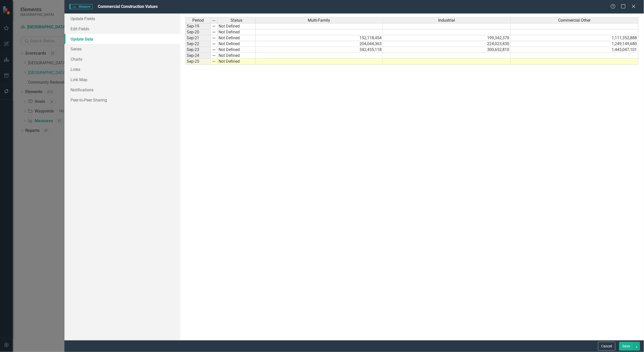
click at [487, 57] on td at bounding box center [447, 56] width 128 height 6
click at [606, 345] on button "Cancel" at bounding box center [607, 346] width 17 height 9
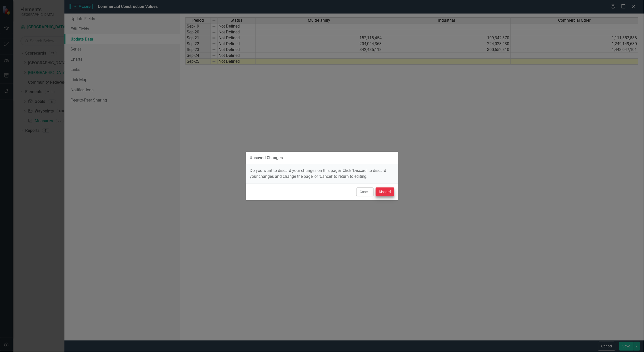
drag, startPoint x: 395, startPoint y: 195, endPoint x: 393, endPoint y: 194, distance: 2.7
click at [395, 194] on div "Cancel Discard" at bounding box center [322, 191] width 152 height 17
click at [388, 192] on button "Discard" at bounding box center [385, 191] width 19 height 9
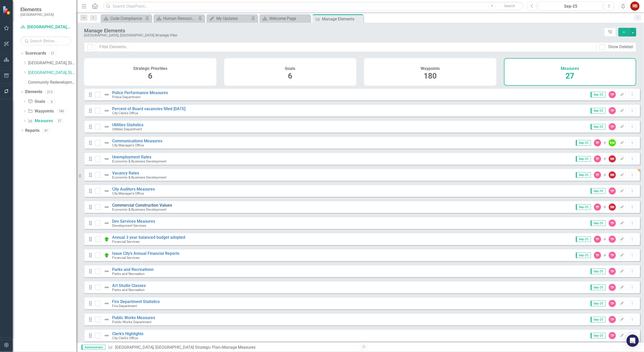
click at [164, 207] on link "Commercial Construction Values" at bounding box center [142, 205] width 60 height 5
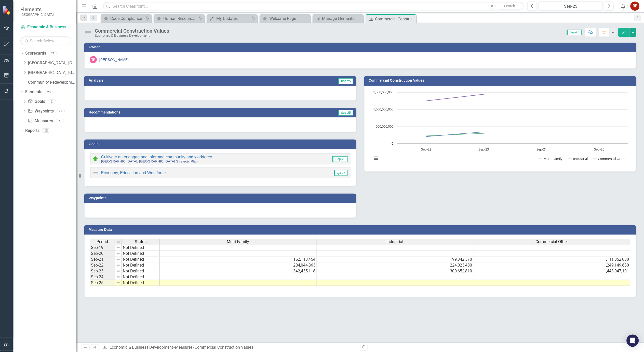
click at [321, 324] on div "Owner TP Tammy Palmer Analysis Sep-25 Recommendations Sep-25 Goals Cultivate an…" at bounding box center [360, 192] width 568 height 301
click at [413, 18] on icon at bounding box center [412, 19] width 3 height 3
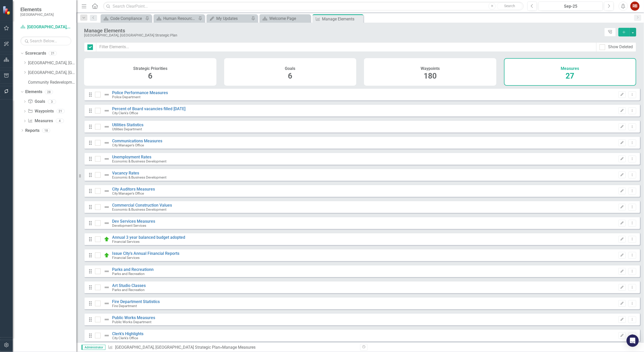
checkbox input "false"
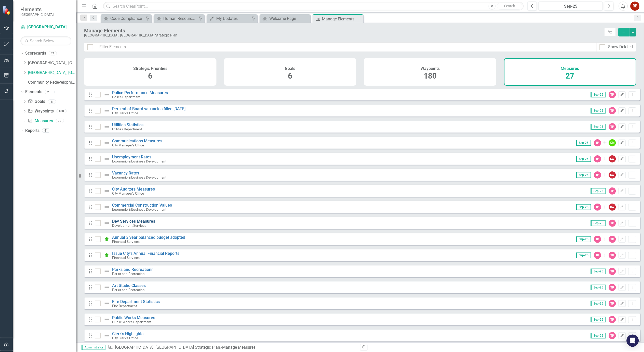
click at [146, 223] on link "Dev Services Measures" at bounding box center [133, 221] width 43 height 5
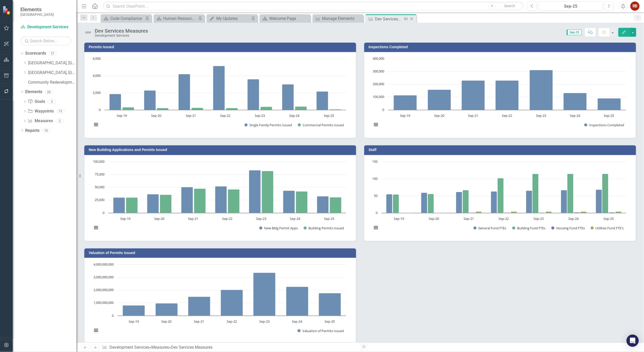
click at [413, 18] on icon "Close" at bounding box center [411, 19] width 5 height 4
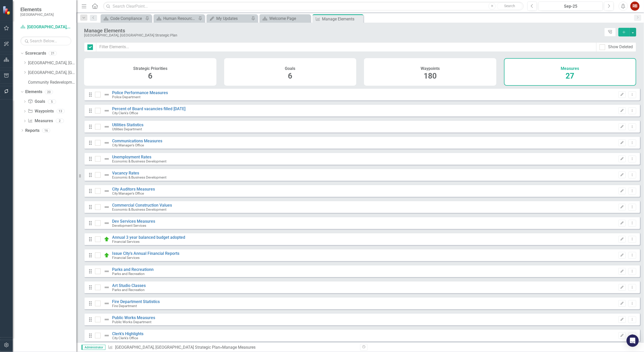
checkbox input "false"
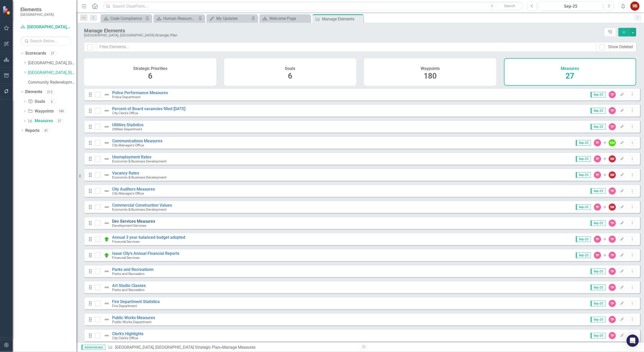
click at [137, 224] on link "Dev Services Measures" at bounding box center [133, 221] width 43 height 5
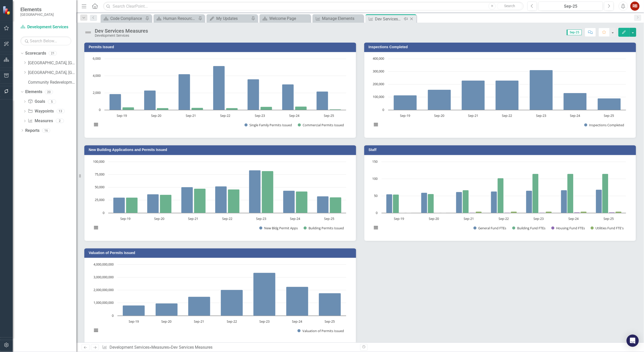
click at [411, 18] on icon "Close" at bounding box center [411, 19] width 5 height 4
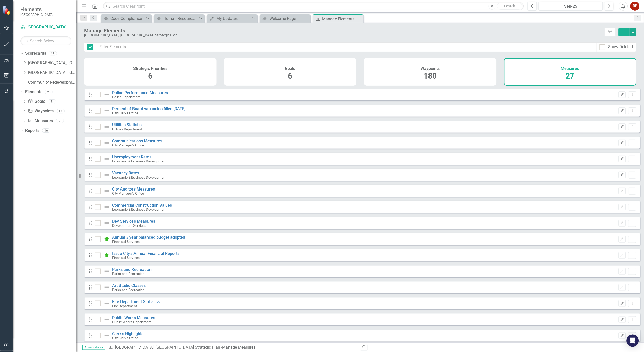
checkbox input "false"
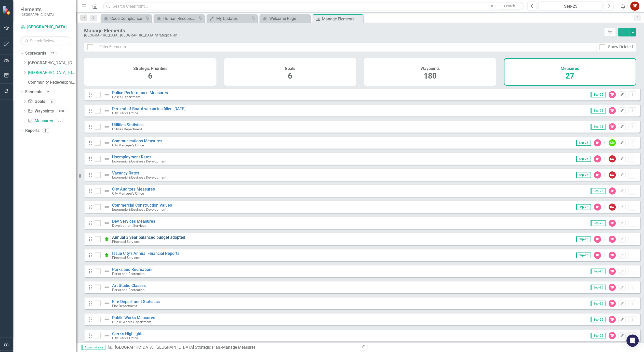
click at [167, 240] on link "Annual 3 year balanced budget adopted" at bounding box center [148, 237] width 73 height 5
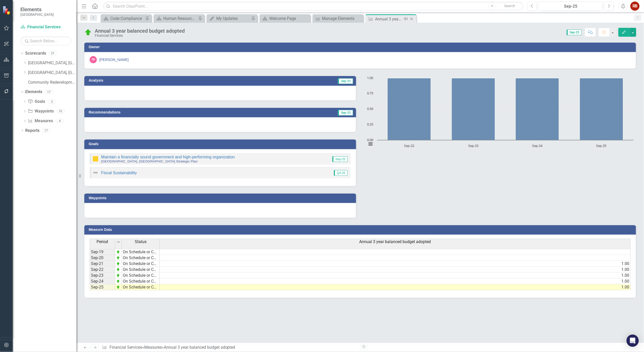
click at [412, 18] on icon at bounding box center [412, 19] width 3 height 3
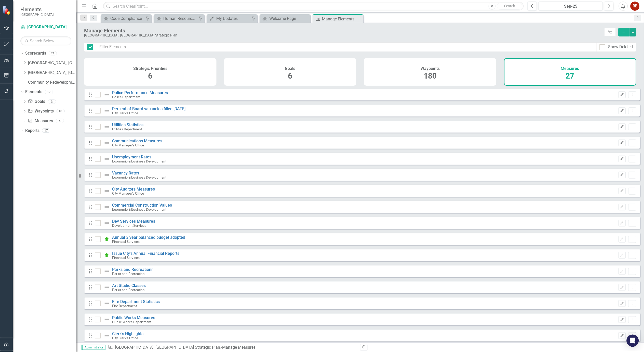
checkbox input "false"
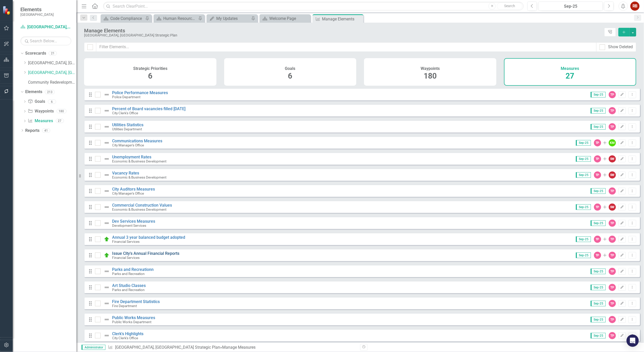
click at [165, 255] on link "Issue City's Annual Financial Reports" at bounding box center [145, 253] width 67 height 5
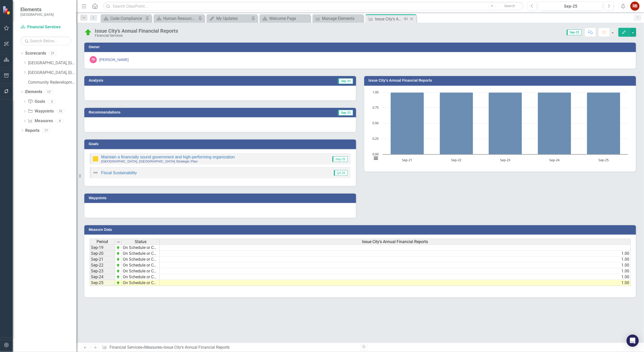
click at [412, 18] on icon "Close" at bounding box center [411, 19] width 5 height 4
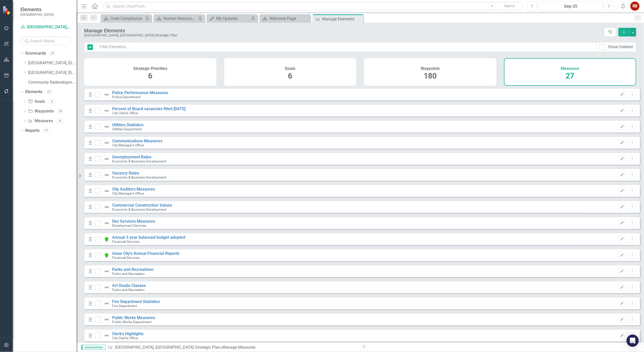
checkbox input "false"
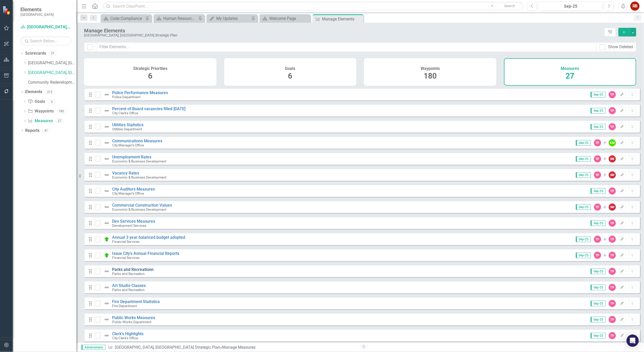
click at [148, 271] on link "Parks and Recreationn" at bounding box center [133, 269] width 42 height 5
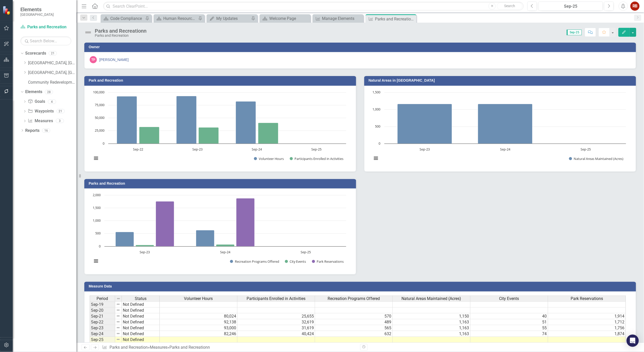
click at [0, 0] on icon "Close" at bounding box center [0, 0] width 0 height 0
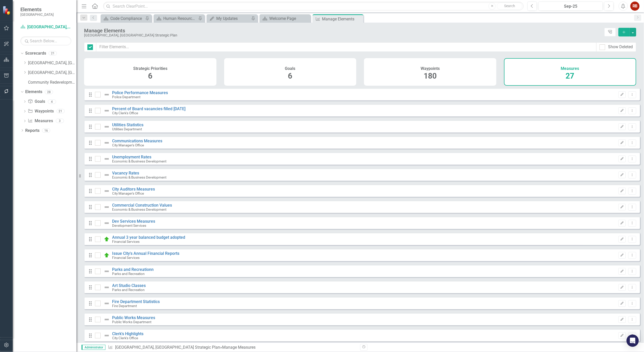
checkbox input "false"
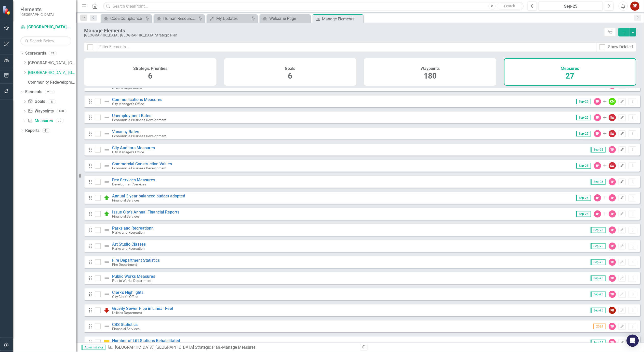
scroll to position [57, 0]
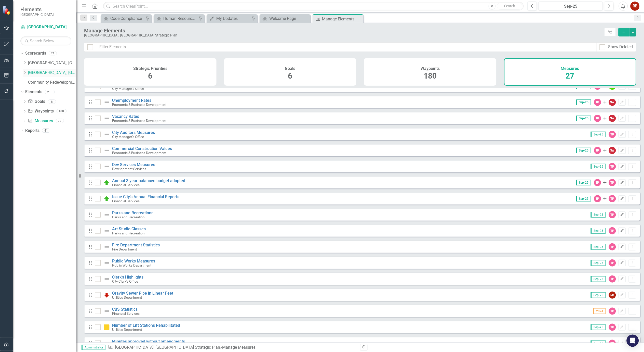
click at [25, 72] on icon "Dropdown" at bounding box center [25, 72] width 4 height 3
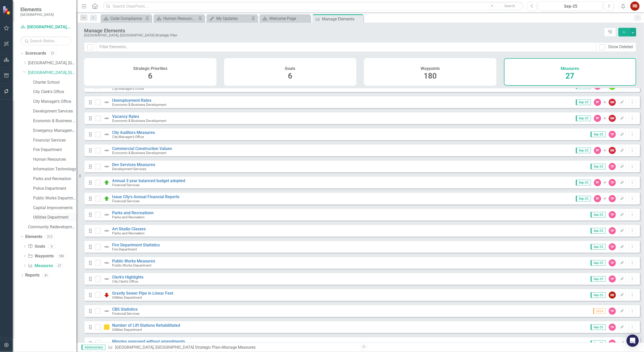
click at [48, 216] on link "Utilities Department" at bounding box center [54, 217] width 43 height 6
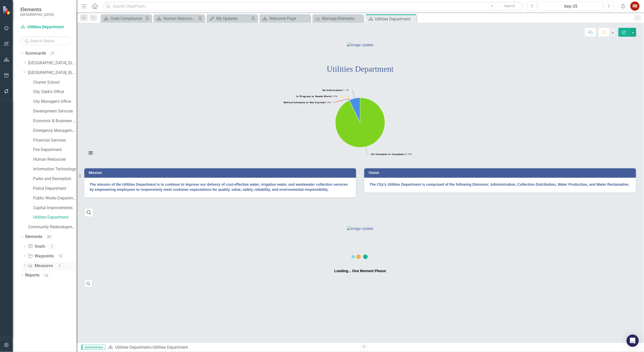
click at [47, 264] on link "Measure Measures" at bounding box center [40, 266] width 25 height 6
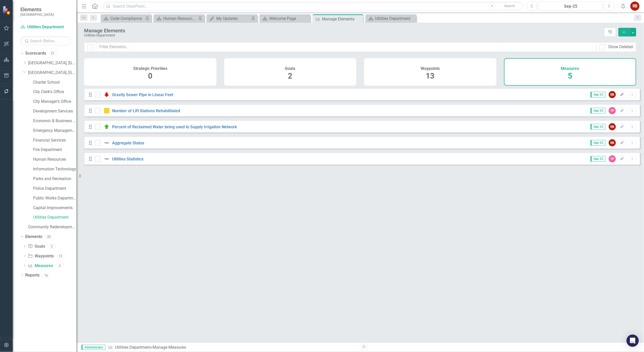
click at [620, 98] on button "Edit" at bounding box center [622, 94] width 7 height 7
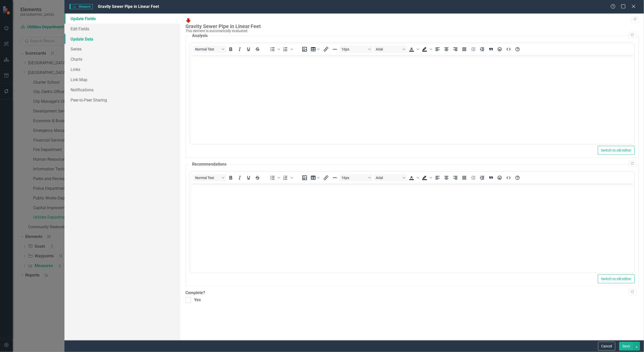
click at [82, 37] on link "Update Data" at bounding box center [122, 39] width 116 height 10
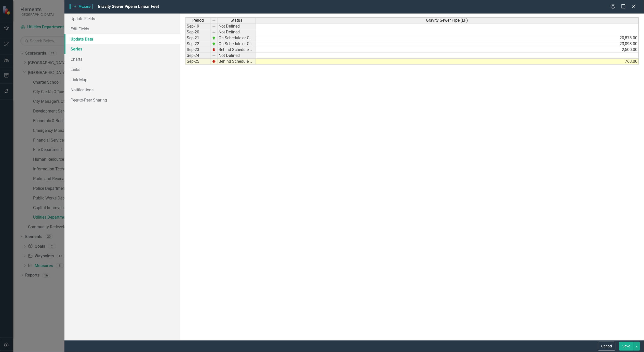
click at [80, 49] on link "Series" at bounding box center [122, 49] width 116 height 10
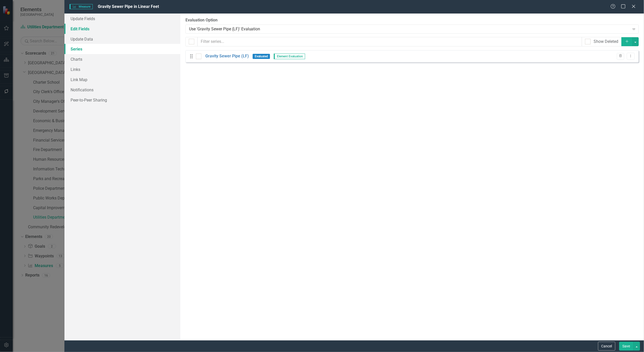
click at [76, 25] on link "Edit Fields" at bounding box center [122, 29] width 116 height 10
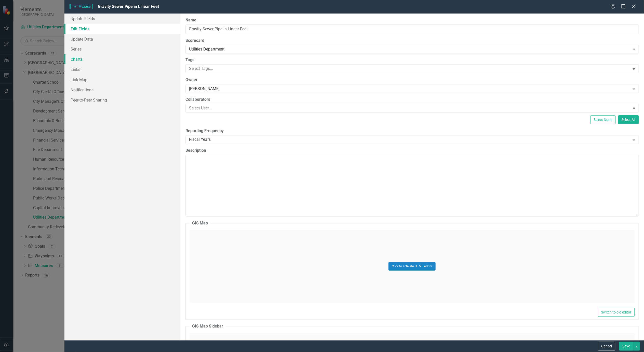
click at [78, 58] on link "Charts" at bounding box center [122, 59] width 116 height 10
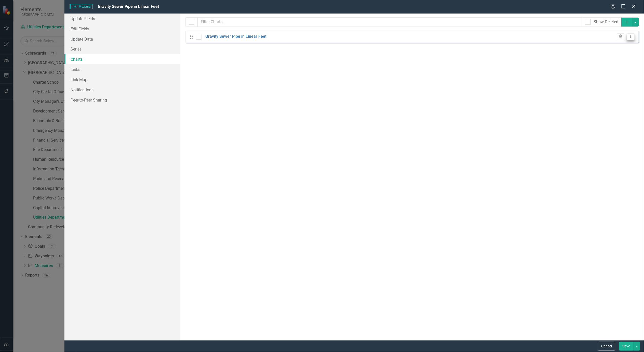
click at [632, 38] on button "Dropdown Menu" at bounding box center [631, 36] width 8 height 7
click at [623, 45] on link "Edit Edit Chart" at bounding box center [615, 45] width 40 height 9
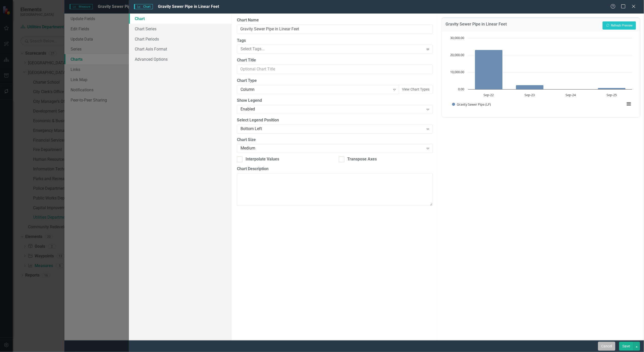
click at [602, 344] on button "Cancel" at bounding box center [607, 346] width 17 height 9
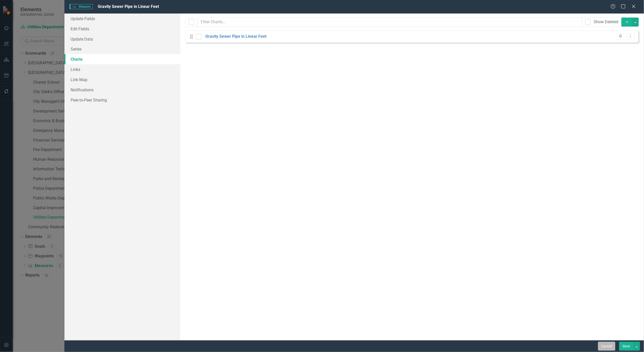
click at [599, 346] on button "Cancel" at bounding box center [607, 346] width 17 height 9
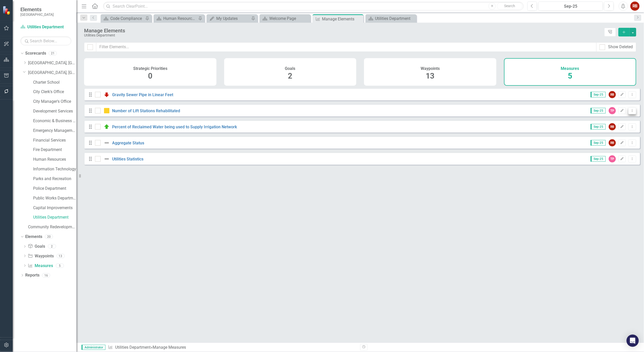
click at [631, 112] on icon "Dropdown Menu" at bounding box center [633, 110] width 4 height 3
click at [616, 121] on link "Edit Edit Measure" at bounding box center [610, 122] width 46 height 9
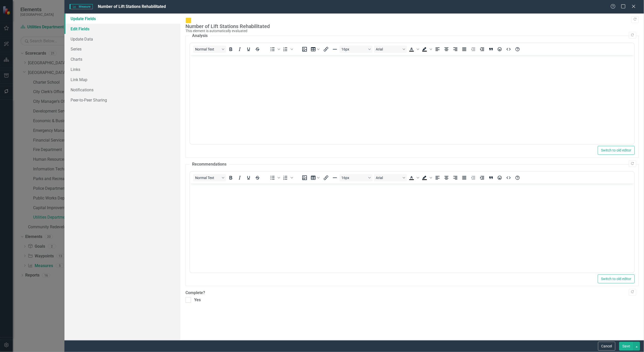
click at [78, 30] on link "Edit Fields" at bounding box center [122, 29] width 116 height 10
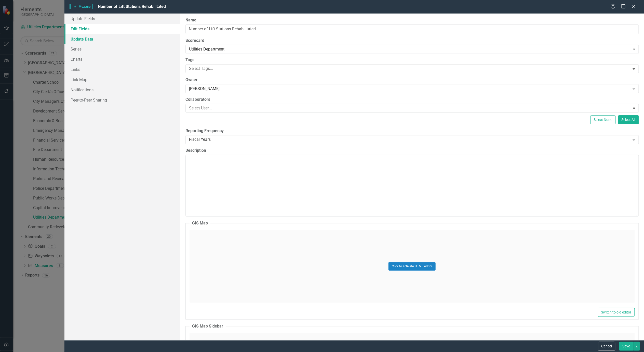
click at [79, 38] on link "Update Data" at bounding box center [122, 39] width 116 height 10
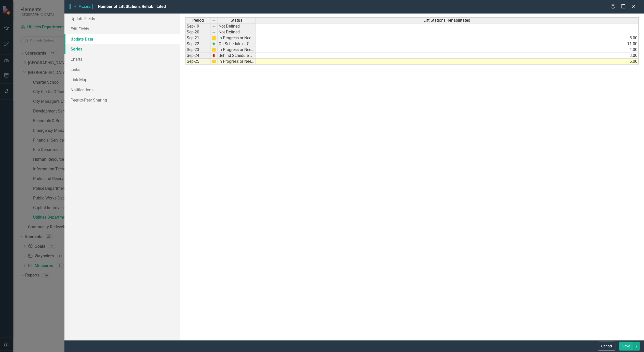
click at [77, 48] on link "Series" at bounding box center [122, 49] width 116 height 10
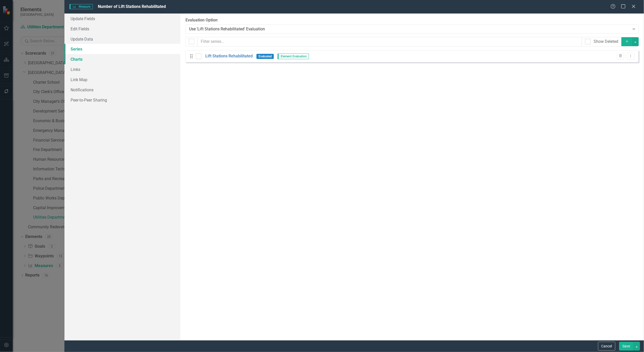
click at [76, 57] on link "Charts" at bounding box center [122, 59] width 116 height 10
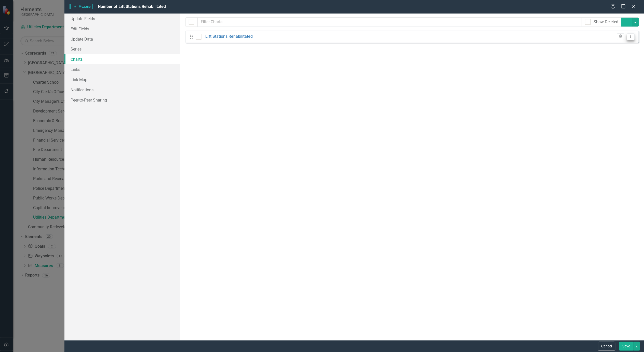
click at [632, 36] on icon "Dropdown Menu" at bounding box center [631, 36] width 4 height 3
click at [626, 44] on link "Edit Edit Chart" at bounding box center [615, 45] width 40 height 9
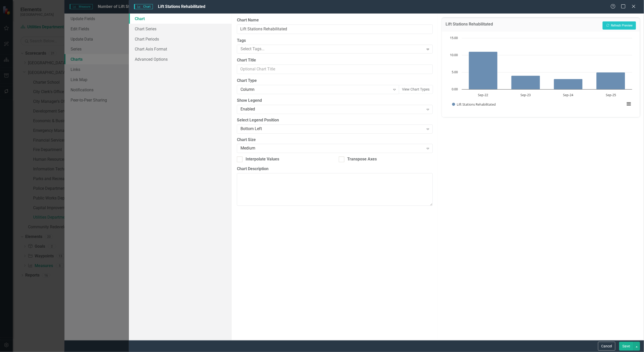
click at [610, 339] on div "Lift Stations Rehabilitated Recalculate Refresh Preview Chart Bar chart with 4 …" at bounding box center [541, 177] width 206 height 327
click at [610, 345] on button "Cancel" at bounding box center [607, 346] width 17 height 9
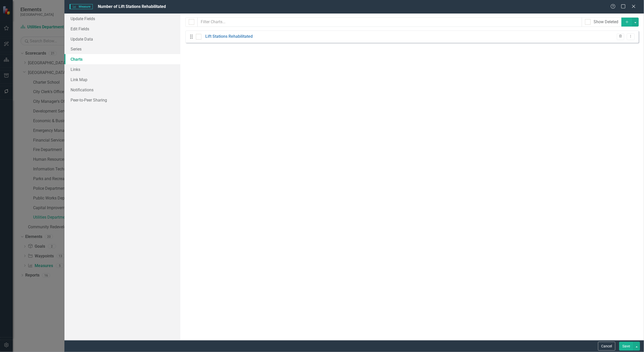
click at [610, 345] on button "Cancel" at bounding box center [607, 346] width 17 height 9
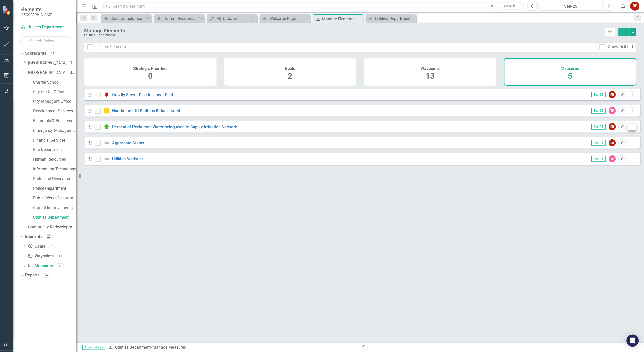
click at [630, 130] on button "Dropdown Menu" at bounding box center [633, 126] width 8 height 7
click at [615, 137] on link "Edit Edit Measure" at bounding box center [610, 138] width 46 height 9
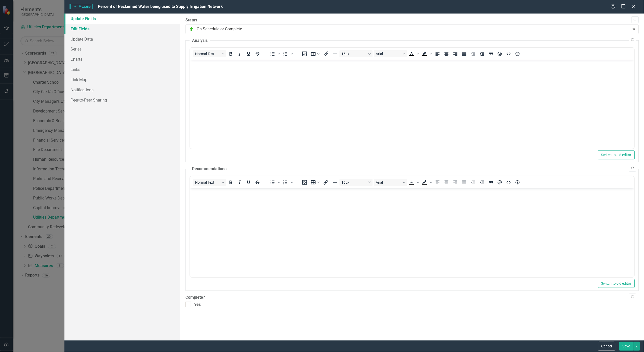
click at [82, 30] on link "Edit Fields" at bounding box center [122, 29] width 116 height 10
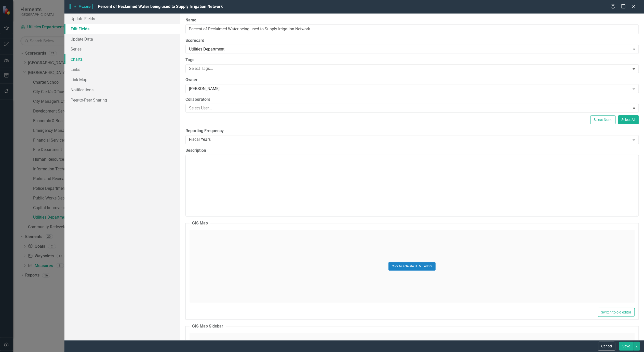
click at [73, 59] on link "Charts" at bounding box center [122, 59] width 116 height 10
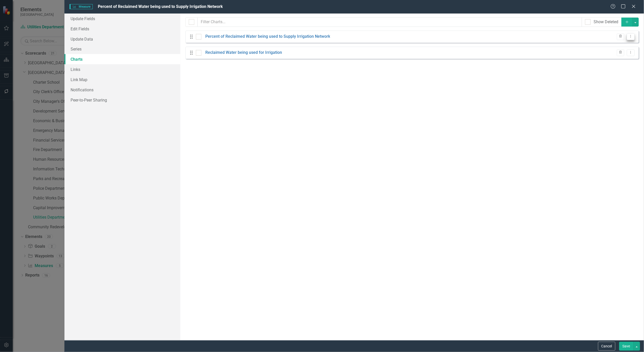
click at [634, 36] on button "Dropdown Menu" at bounding box center [631, 36] width 8 height 7
click at [615, 44] on link "Edit Edit Chart" at bounding box center [615, 45] width 40 height 9
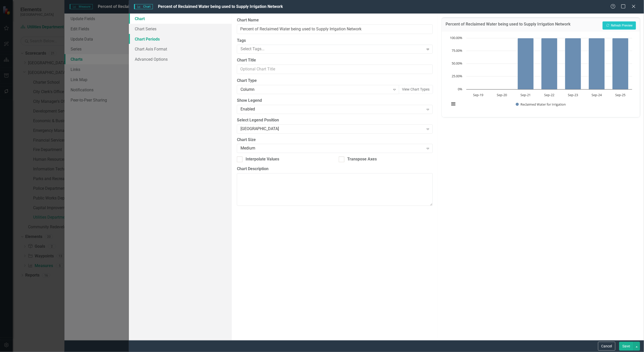
click at [137, 40] on link "Chart Periods" at bounding box center [180, 39] width 103 height 10
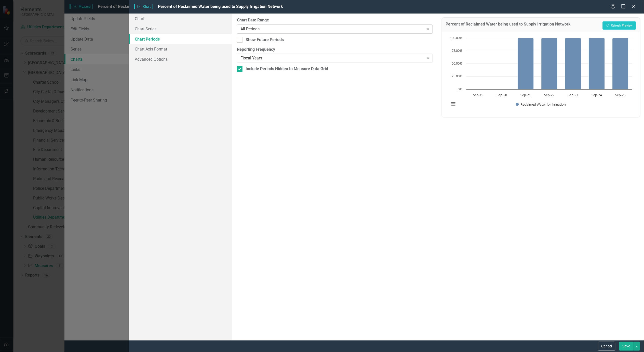
click at [275, 31] on div "All Periods" at bounding box center [333, 29] width 184 height 6
click at [382, 49] on input "N Periods" at bounding box center [335, 48] width 196 height 9
click at [428, 47] on input "1" at bounding box center [335, 48] width 196 height 9
click at [428, 47] on input "2" at bounding box center [335, 48] width 196 height 9
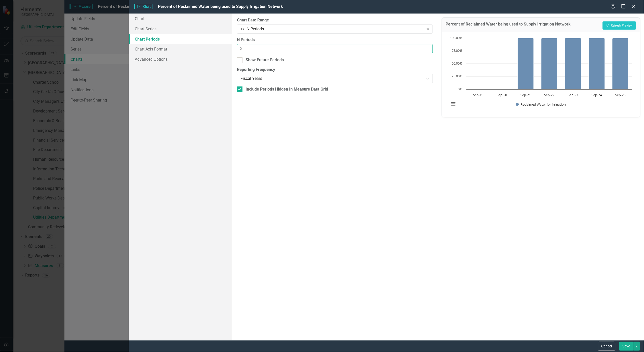
type input "3"
click at [428, 47] on input "3" at bounding box center [335, 48] width 196 height 9
click at [522, 241] on div "Percent of Reclaimed Water being used to Supply Irrigation Network Recalculate …" at bounding box center [541, 177] width 206 height 327
click at [614, 25] on button "Recalculate Refresh Preview" at bounding box center [619, 25] width 33 height 8
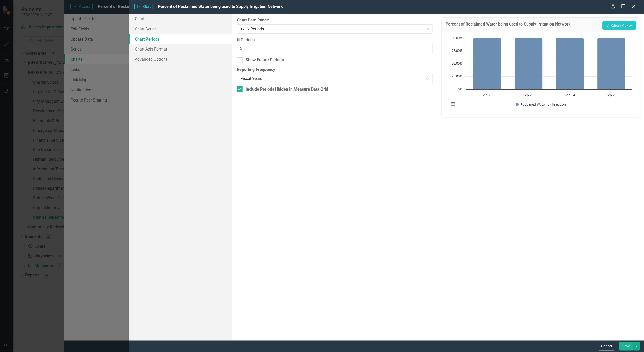
click at [627, 343] on button "Save" at bounding box center [627, 346] width 14 height 9
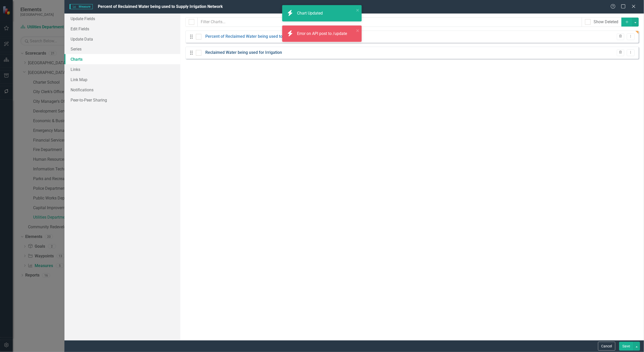
click at [245, 52] on link "Reclaimed Water being used for Irrigation" at bounding box center [243, 53] width 77 height 6
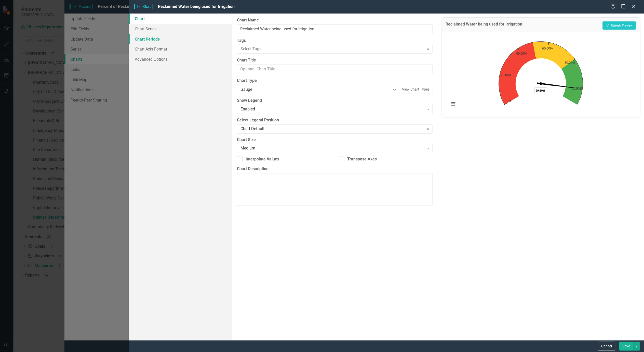
click at [146, 38] on link "Chart Periods" at bounding box center [180, 39] width 103 height 10
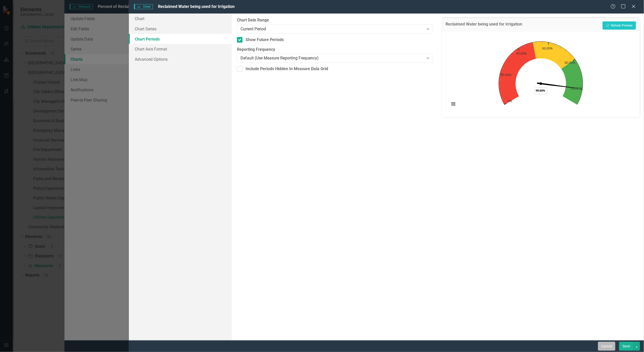
click at [611, 347] on button "Cancel" at bounding box center [607, 346] width 17 height 9
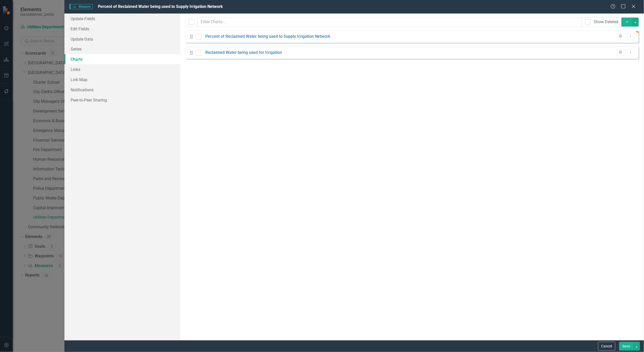
click at [610, 346] on button "Cancel" at bounding box center [607, 346] width 17 height 9
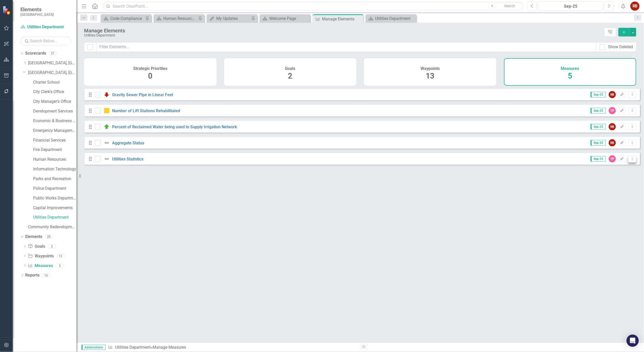
click at [629, 162] on button "Dropdown Menu" at bounding box center [633, 159] width 8 height 7
click at [616, 170] on link "Edit Edit Measure" at bounding box center [610, 170] width 46 height 9
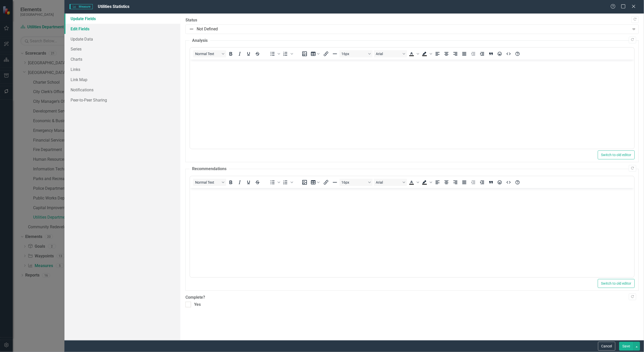
click at [77, 27] on link "Edit Fields" at bounding box center [122, 29] width 116 height 10
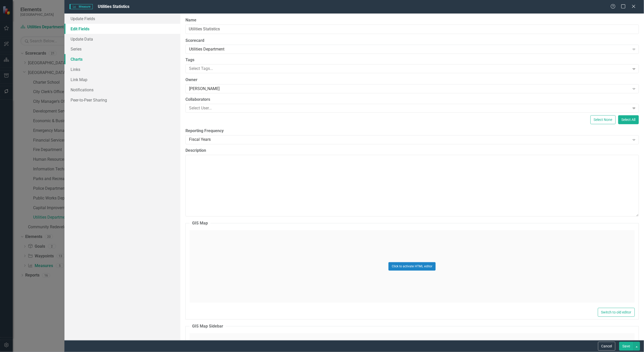
click at [77, 61] on link "Charts" at bounding box center [122, 59] width 116 height 10
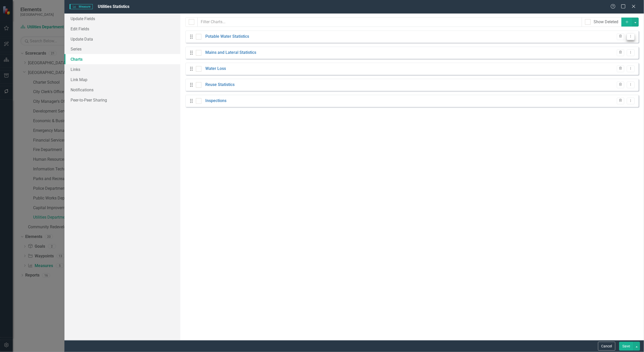
click at [631, 38] on button "Dropdown Menu" at bounding box center [631, 36] width 8 height 7
click at [619, 45] on link "Edit Edit Chart" at bounding box center [615, 45] width 40 height 9
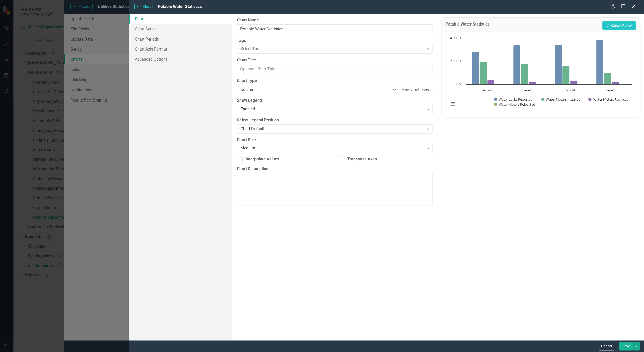
click at [625, 347] on button "Save" at bounding box center [627, 346] width 14 height 9
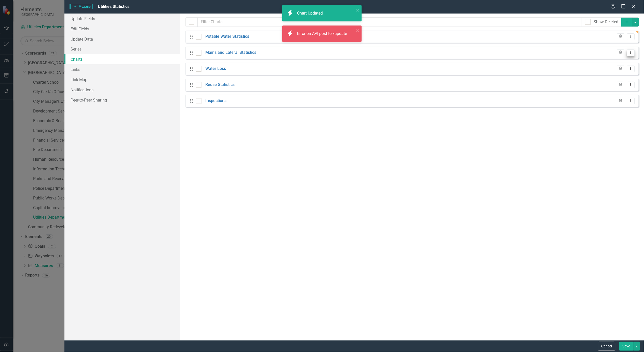
click at [632, 54] on icon "Dropdown Menu" at bounding box center [631, 52] width 4 height 3
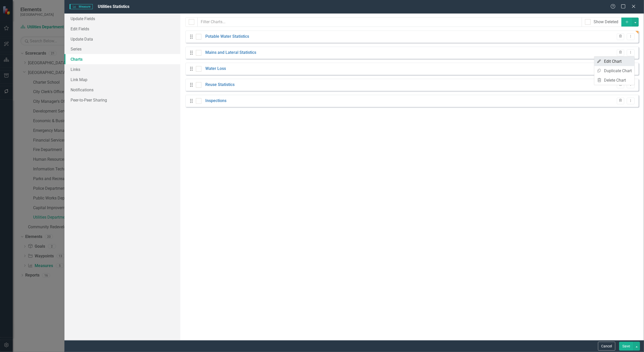
click at [616, 62] on link "Edit Edit Chart" at bounding box center [615, 61] width 40 height 9
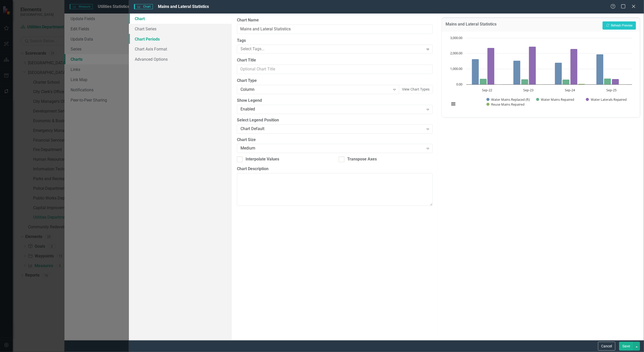
click at [145, 36] on link "Chart Periods" at bounding box center [180, 39] width 103 height 10
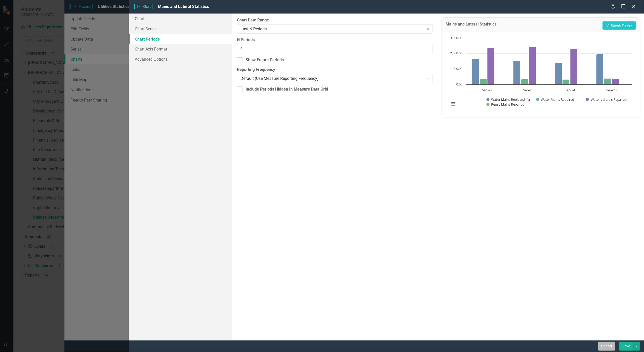
click at [608, 346] on button "Cancel" at bounding box center [607, 346] width 17 height 9
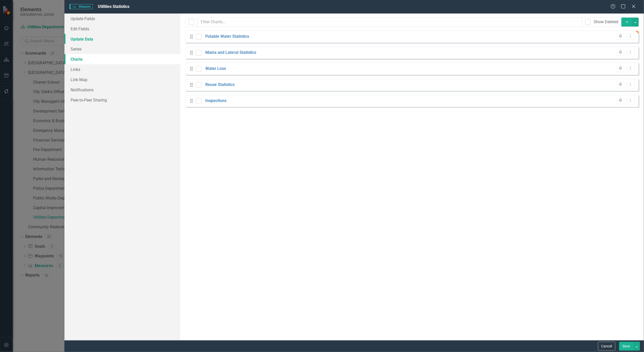
click at [83, 37] on link "Update Data" at bounding box center [122, 39] width 116 height 10
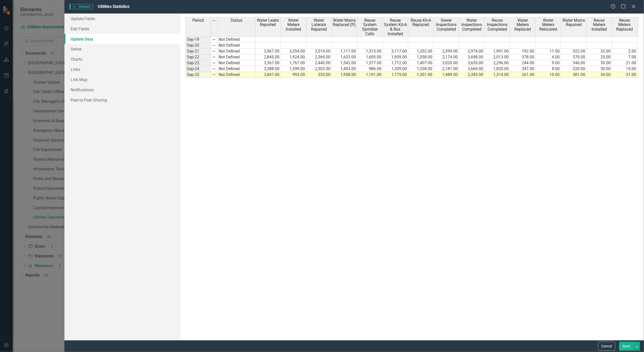
click at [626, 348] on button "Save" at bounding box center [627, 346] width 14 height 9
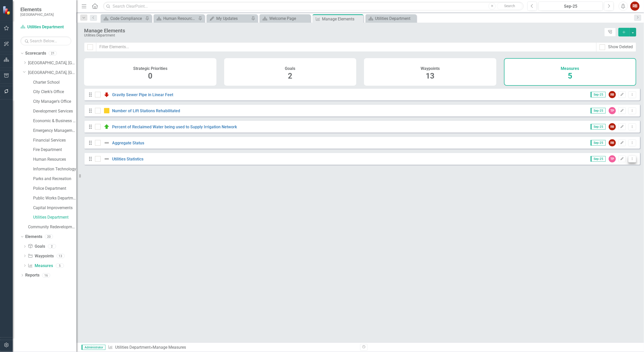
click at [631, 160] on icon "Dropdown Menu" at bounding box center [633, 158] width 4 height 3
click at [615, 172] on link "Edit Edit Measure" at bounding box center [610, 170] width 46 height 9
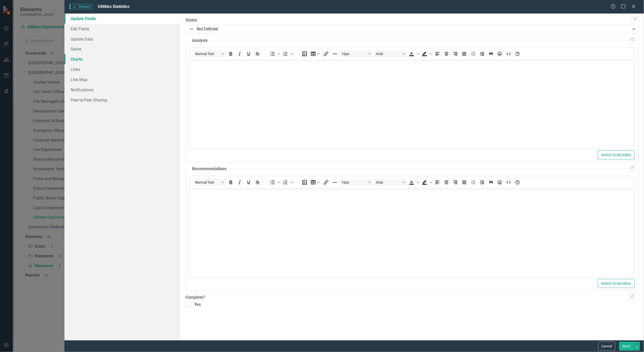
click at [72, 59] on link "Charts" at bounding box center [122, 59] width 116 height 10
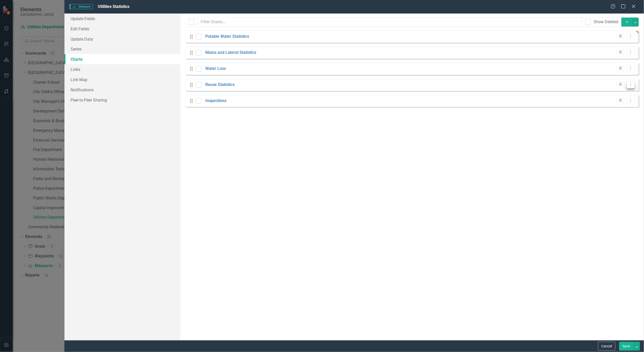
click at [634, 85] on icon "Dropdown Menu" at bounding box center [631, 84] width 4 height 3
click at [621, 91] on link "Edit Edit Chart" at bounding box center [615, 93] width 40 height 9
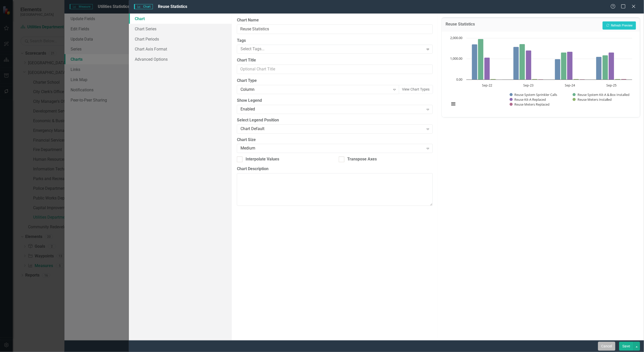
click at [608, 343] on button "Cancel" at bounding box center [607, 346] width 17 height 9
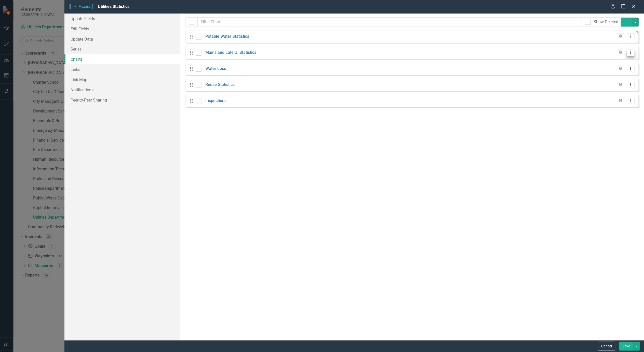
click at [631, 53] on icon "Dropdown Menu" at bounding box center [631, 52] width 4 height 3
click at [622, 60] on link "Edit Edit Chart" at bounding box center [615, 61] width 40 height 9
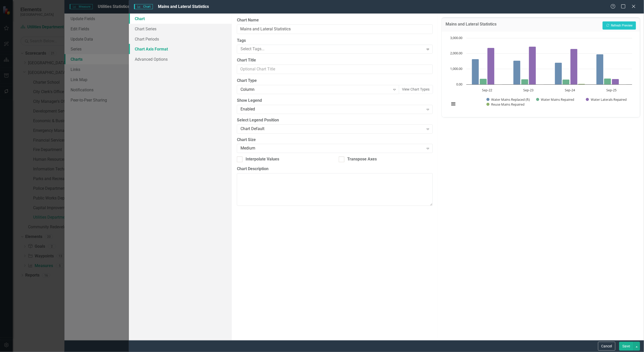
click at [159, 48] on link "Chart Axis Format" at bounding box center [180, 49] width 103 height 10
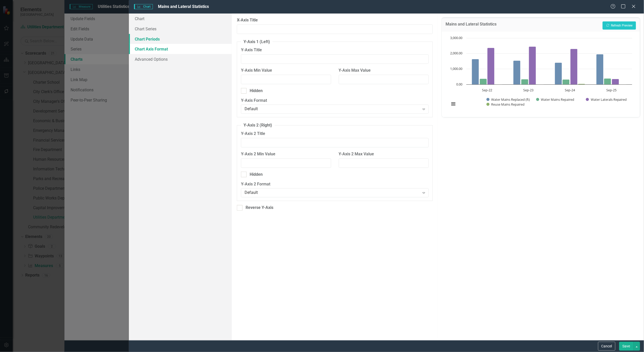
click at [146, 40] on link "Chart Periods" at bounding box center [180, 39] width 103 height 10
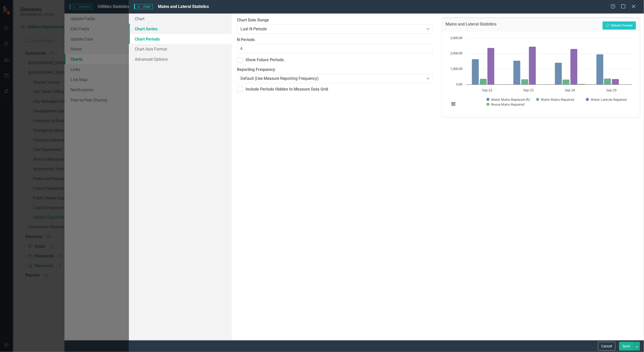
click at [147, 30] on link "Chart Series" at bounding box center [180, 29] width 103 height 10
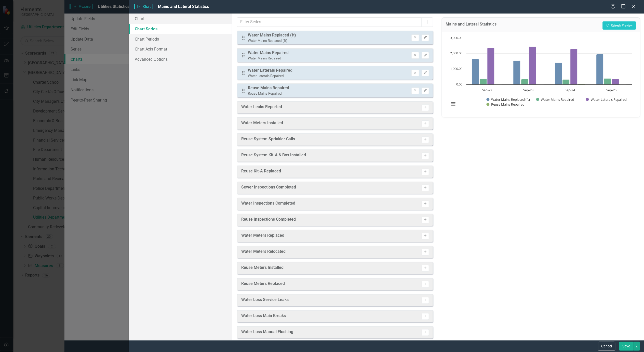
click at [424, 37] on icon "Edit" at bounding box center [426, 37] width 4 height 3
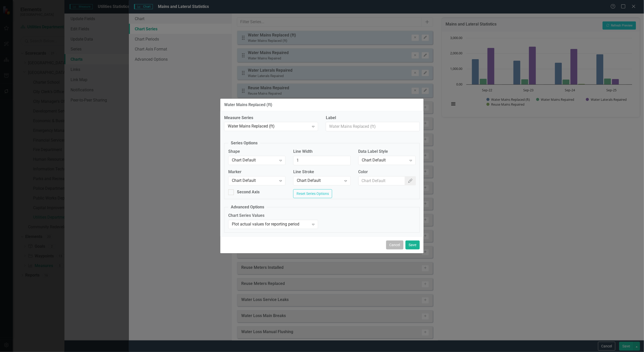
click at [395, 246] on button "Cancel" at bounding box center [394, 244] width 17 height 9
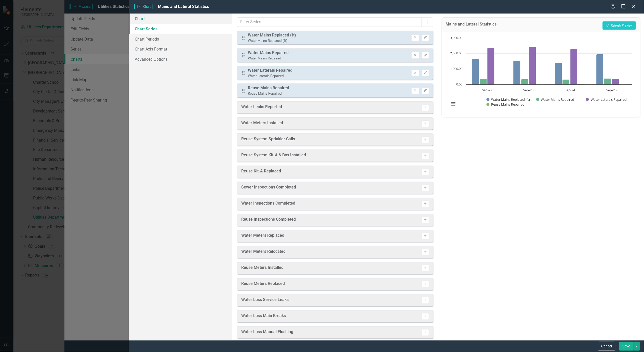
click at [129, 19] on link "Chart" at bounding box center [180, 19] width 103 height 10
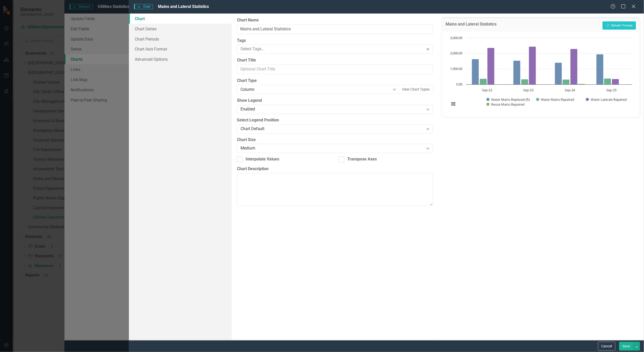
click at [625, 348] on button "Save" at bounding box center [627, 346] width 14 height 9
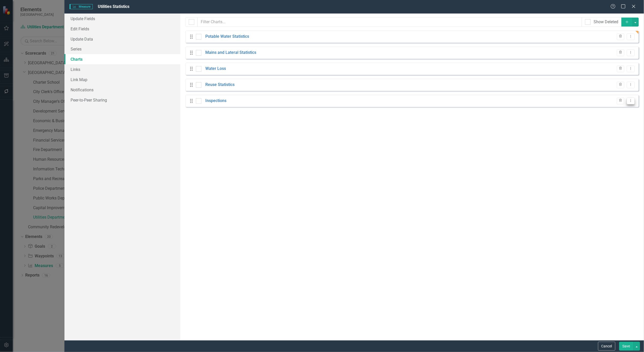
click at [632, 100] on icon "Dropdown Menu" at bounding box center [631, 100] width 4 height 3
click at [616, 108] on link "Edit Edit Chart" at bounding box center [615, 109] width 40 height 9
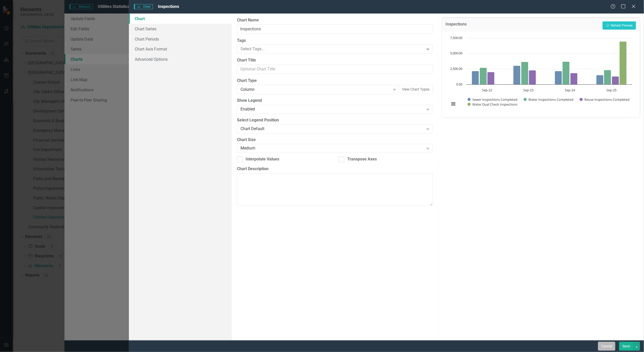
click at [611, 346] on button "Cancel" at bounding box center [607, 346] width 17 height 9
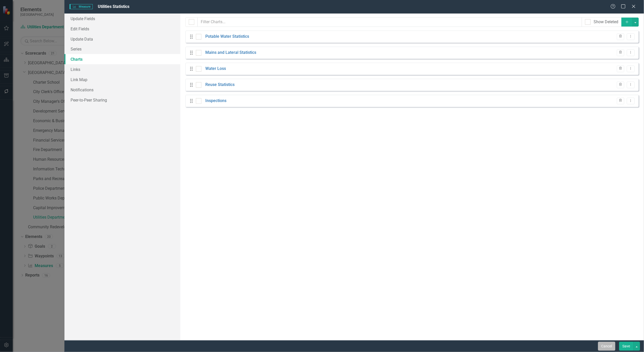
click at [606, 347] on button "Cancel" at bounding box center [607, 346] width 17 height 9
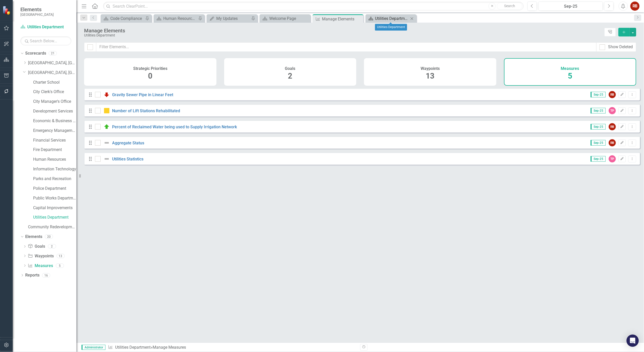
click at [397, 19] on div "Utilities Department" at bounding box center [393, 18] width 34 height 6
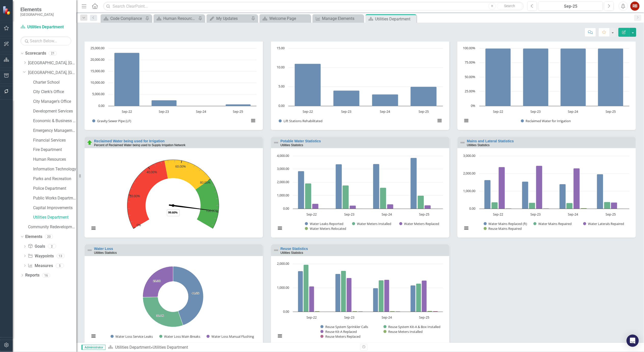
scroll to position [534, 0]
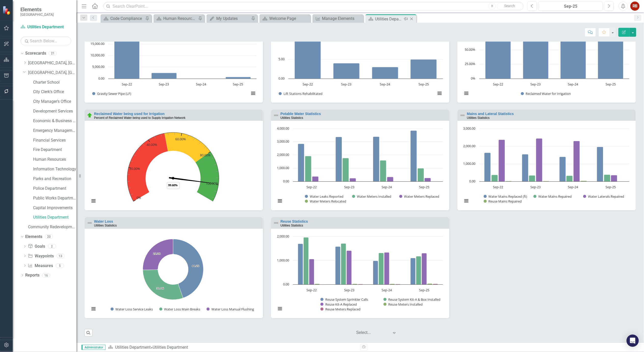
click at [414, 20] on icon "Close" at bounding box center [411, 19] width 5 height 4
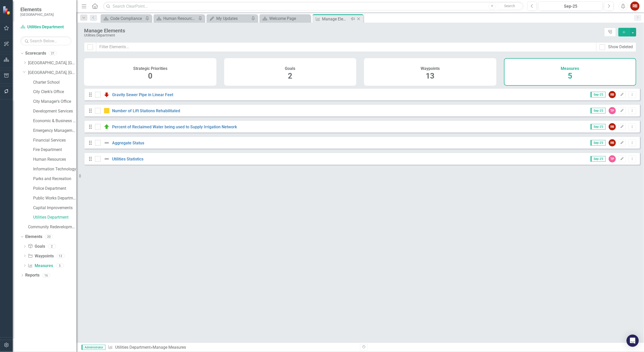
click at [361, 19] on icon "Close" at bounding box center [358, 19] width 5 height 4
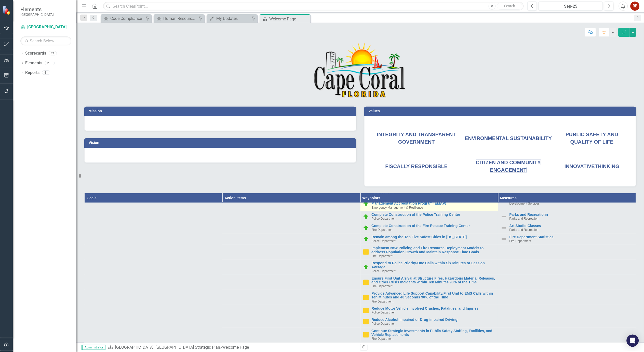
scroll to position [113, 0]
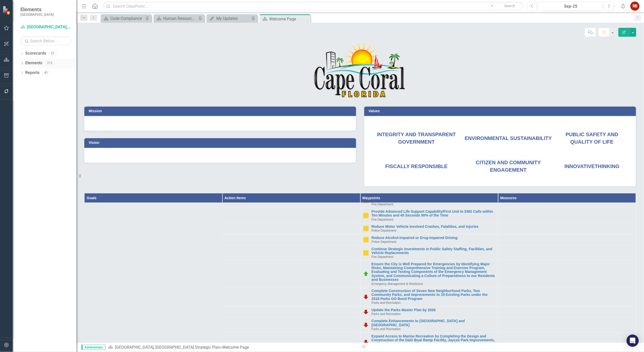
click at [23, 63] on icon "Dropdown" at bounding box center [22, 63] width 4 height 3
click at [47, 92] on link "Measure Measures" at bounding box center [40, 92] width 25 height 6
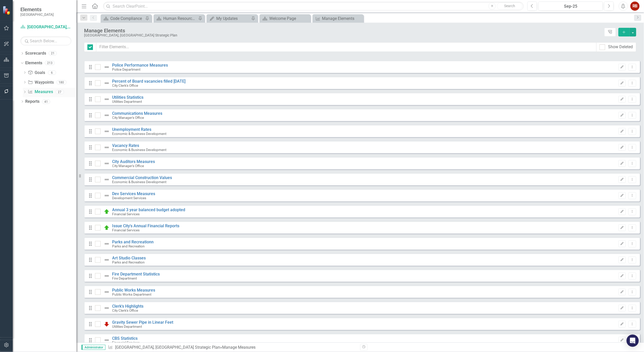
checkbox input "false"
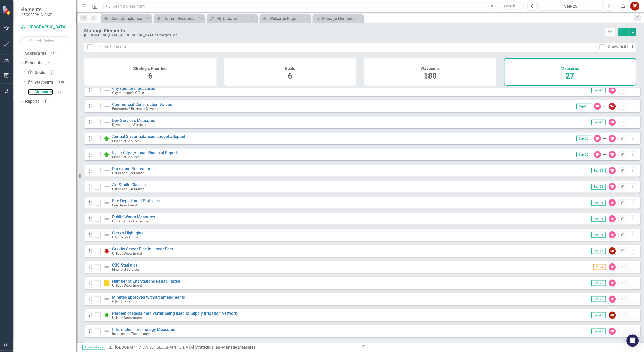
scroll to position [98, 0]
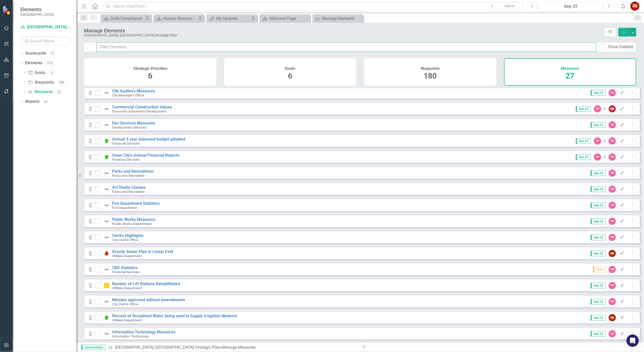
click at [125, 49] on input "text" at bounding box center [346, 46] width 501 height 9
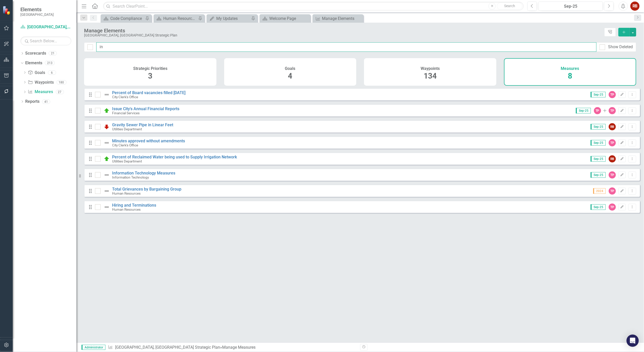
scroll to position [0, 0]
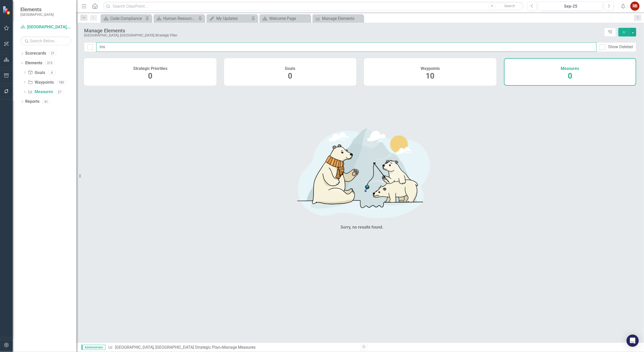
type input "in"
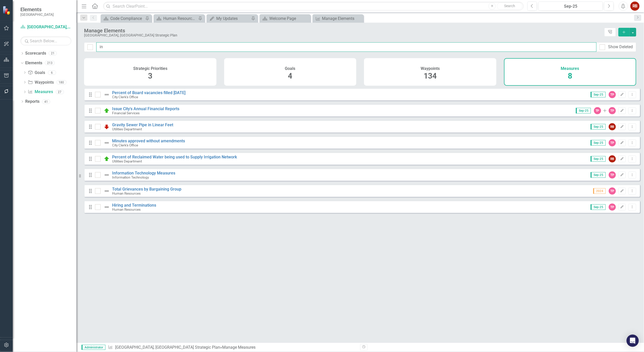
checkbox input "false"
type input "i"
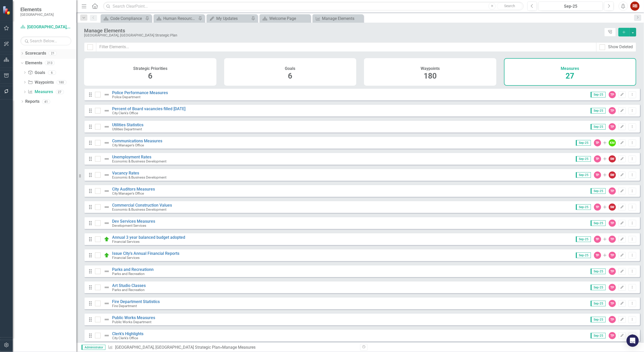
click at [24, 54] on div "Dropdown Scorecards 21" at bounding box center [48, 54] width 56 height 10
click at [22, 54] on icon "Dropdown" at bounding box center [22, 54] width 4 height 3
click at [25, 71] on icon "Dropdown" at bounding box center [25, 72] width 4 height 3
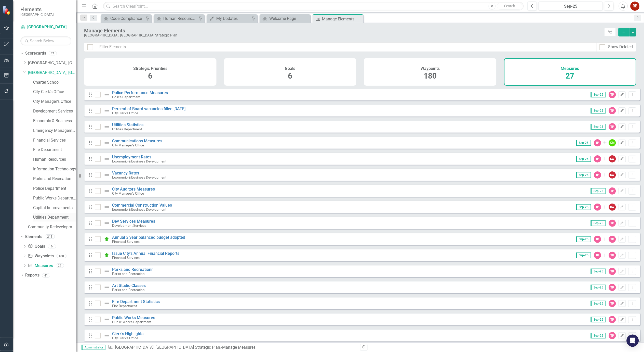
click at [49, 216] on link "Utilities Department" at bounding box center [54, 217] width 43 height 6
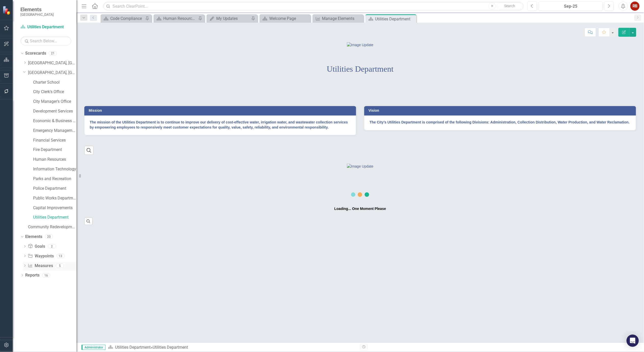
click at [46, 264] on link "Measure Measures" at bounding box center [40, 266] width 25 height 6
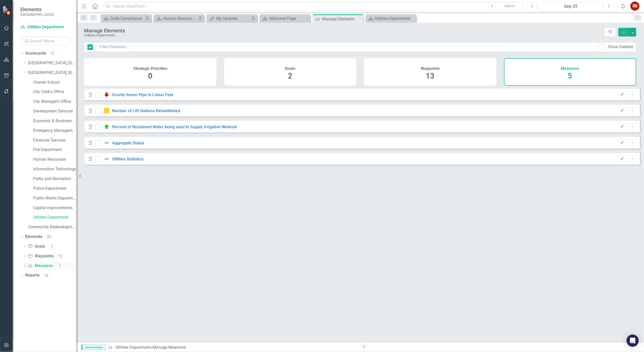
checkbox input "false"
click at [626, 31] on icon "Add" at bounding box center [624, 32] width 5 height 4
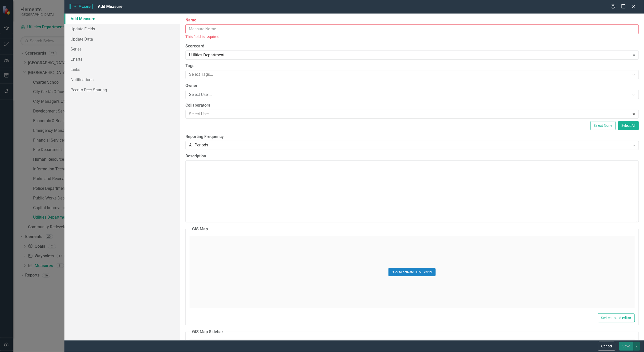
click at [234, 27] on input "Name" at bounding box center [413, 28] width 454 height 9
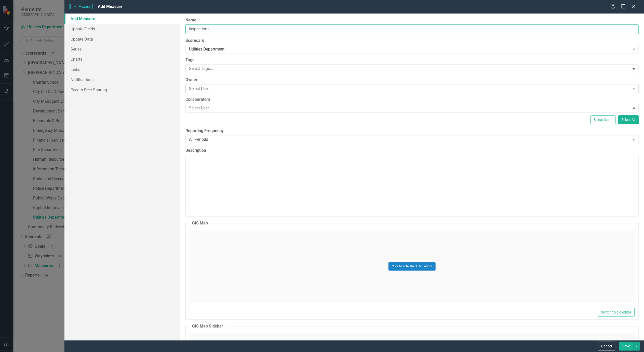
type input "Inspections"
click at [244, 86] on div "Select User..." at bounding box center [409, 89] width 441 height 6
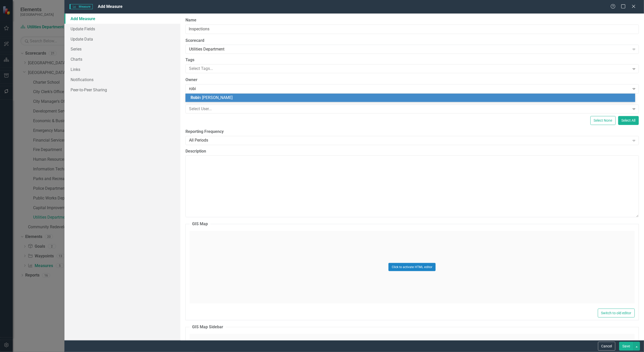
type input "[PERSON_NAME]"
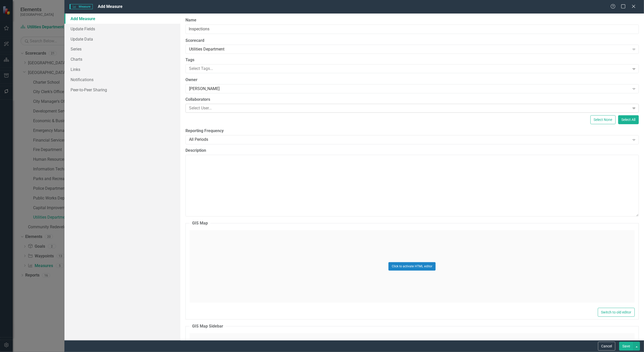
click at [232, 105] on div at bounding box center [408, 108] width 443 height 7
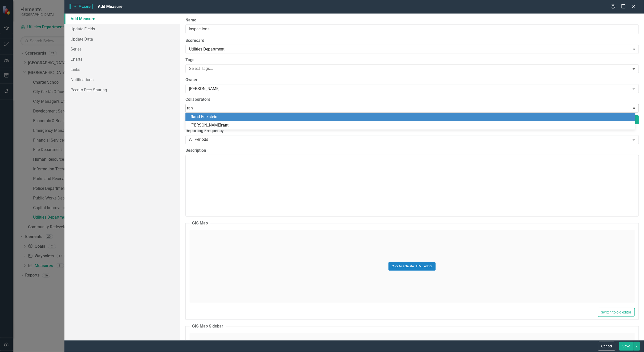
type input "rand"
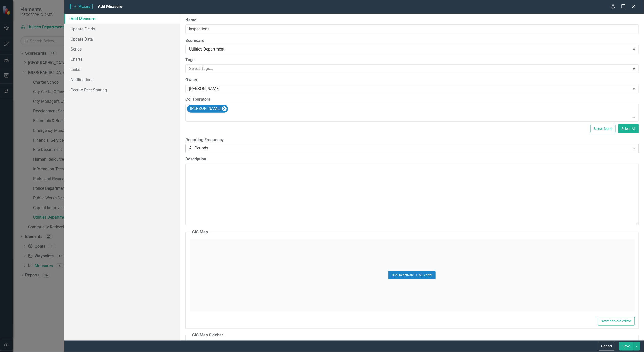
click at [240, 147] on div "All Periods" at bounding box center [409, 149] width 441 height 6
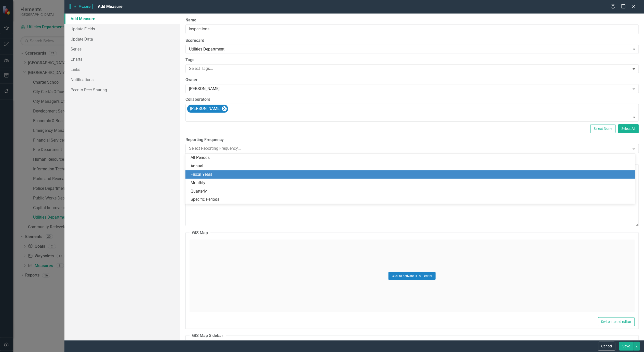
click at [222, 172] on div "Fiscal Years" at bounding box center [412, 175] width 442 height 6
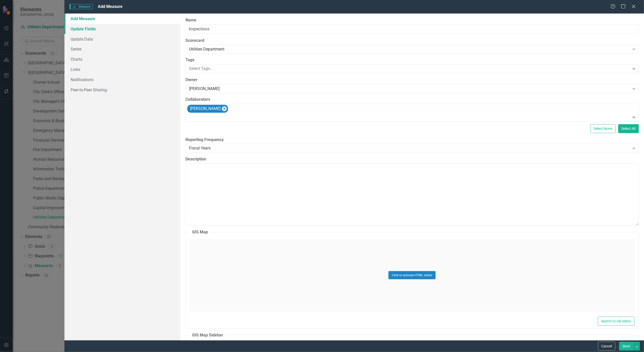
click at [85, 29] on link "Update Fields" at bounding box center [122, 29] width 116 height 10
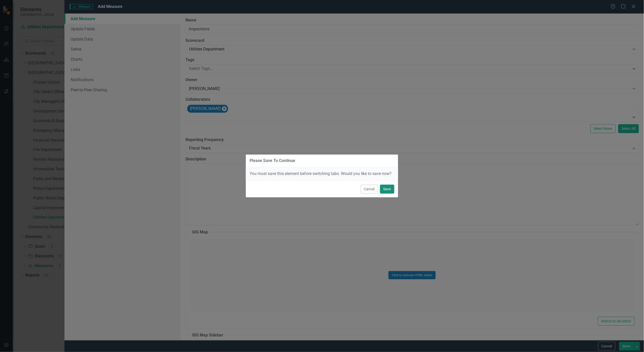
click at [387, 189] on button "Save" at bounding box center [387, 189] width 14 height 9
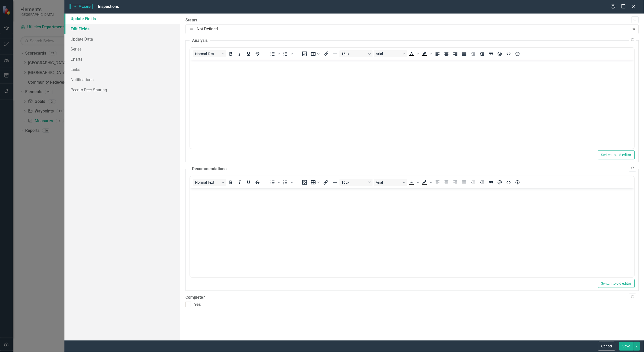
click at [76, 28] on link "Edit Fields" at bounding box center [122, 29] width 116 height 10
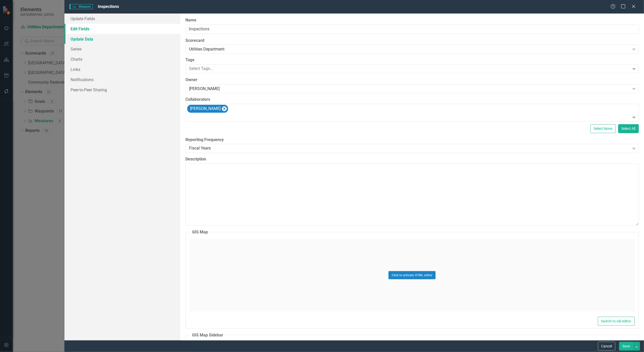
click at [82, 37] on link "Update Data" at bounding box center [122, 39] width 116 height 10
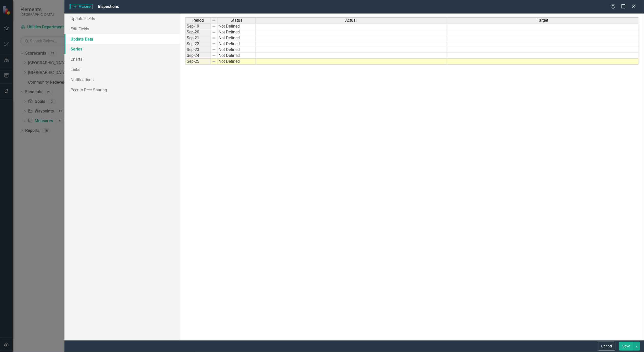
click at [78, 47] on link "Series" at bounding box center [122, 49] width 116 height 10
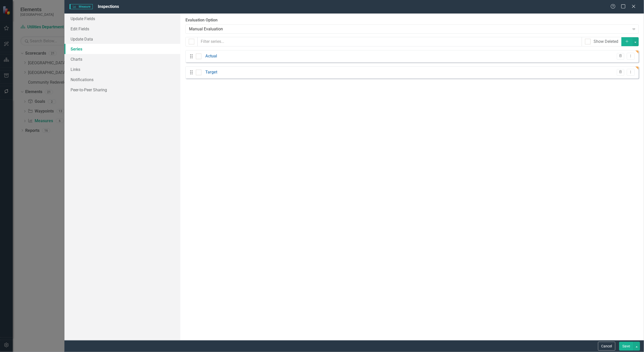
click at [626, 40] on icon "Add" at bounding box center [627, 42] width 5 height 4
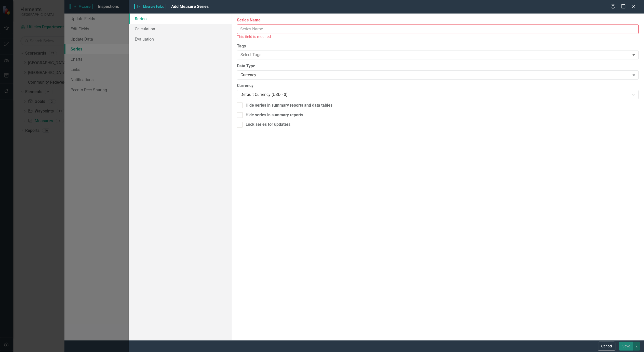
click at [486, 30] on input "Name" at bounding box center [438, 28] width 402 height 9
type input "Water Inspections"
click at [358, 67] on div "Currency" at bounding box center [436, 69] width 390 height 6
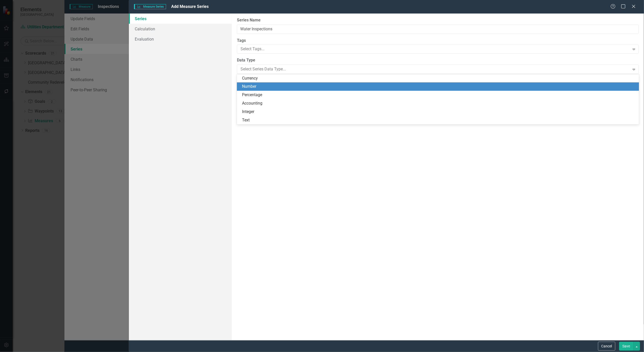
click at [283, 86] on div "Number" at bounding box center [439, 87] width 394 height 6
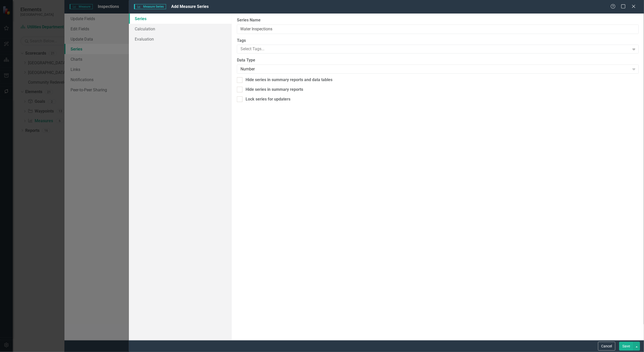
click at [625, 345] on button "Save" at bounding box center [627, 346] width 14 height 9
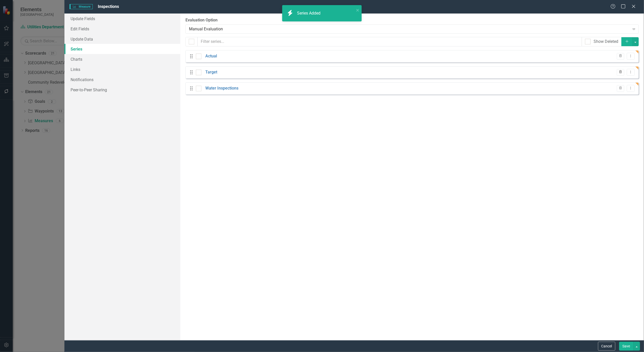
click at [622, 71] on icon "Trash" at bounding box center [621, 72] width 4 height 3
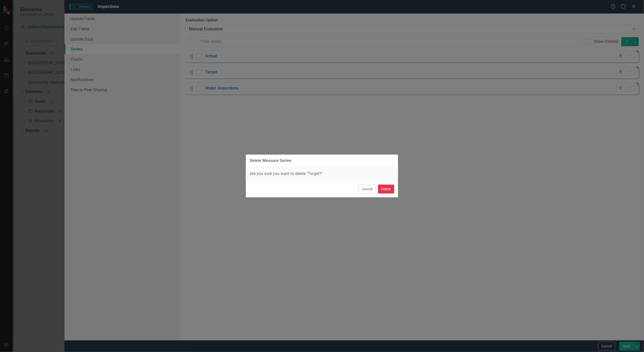
click at [390, 185] on button "Delete" at bounding box center [386, 189] width 16 height 9
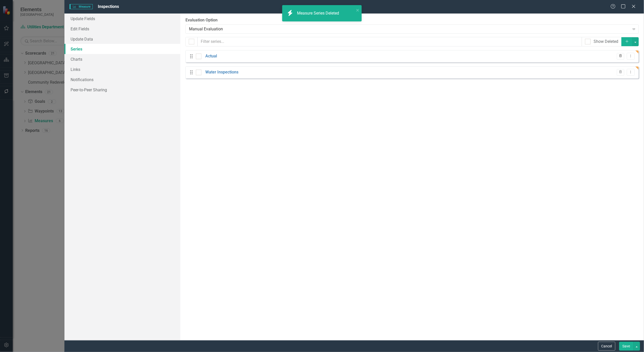
click at [622, 55] on icon "button" at bounding box center [621, 55] width 3 height 3
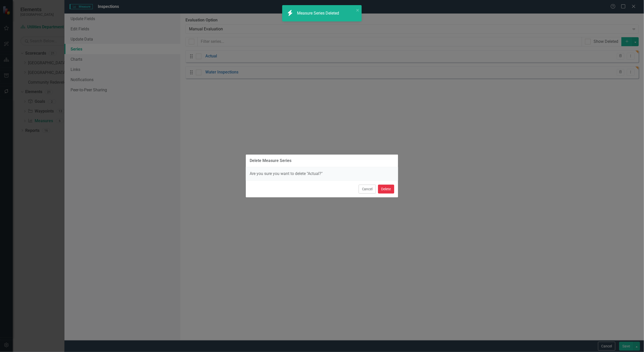
click at [389, 188] on button "Delete" at bounding box center [386, 189] width 16 height 9
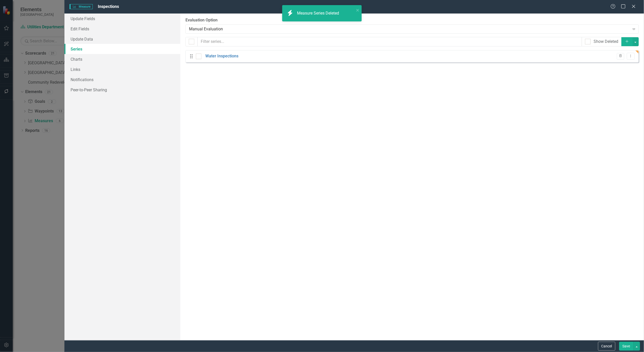
click at [630, 41] on button "Add" at bounding box center [627, 41] width 11 height 9
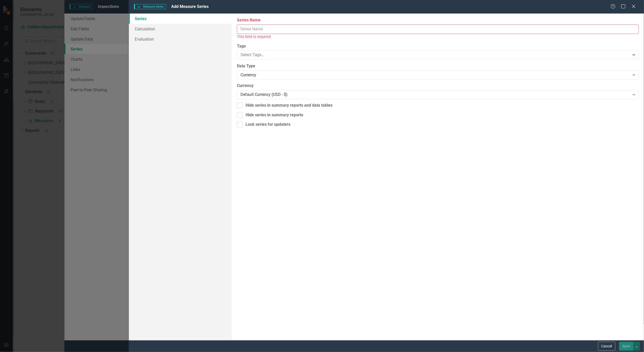
click at [325, 29] on input "Name" at bounding box center [438, 28] width 402 height 9
type input "Sewer Inspections"
click at [260, 67] on div "Currency" at bounding box center [436, 69] width 390 height 6
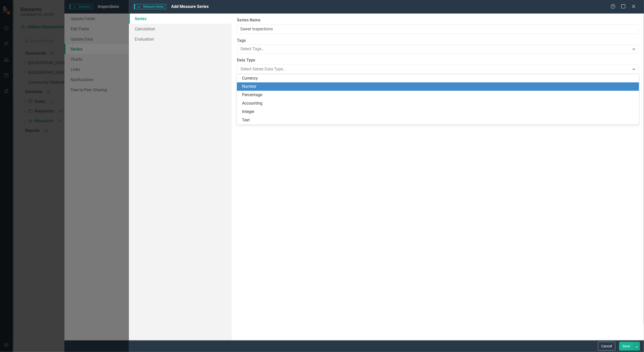
click at [262, 86] on div "Number" at bounding box center [439, 87] width 394 height 6
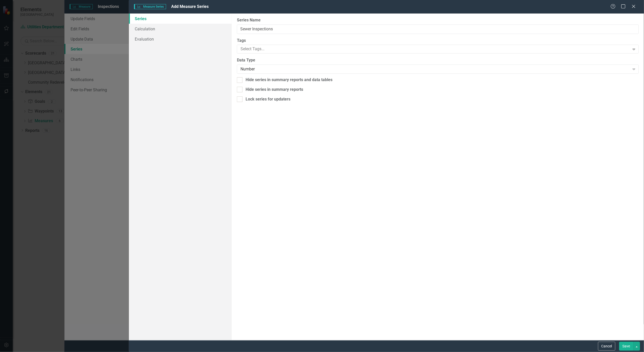
click at [631, 345] on button "Save" at bounding box center [627, 346] width 14 height 9
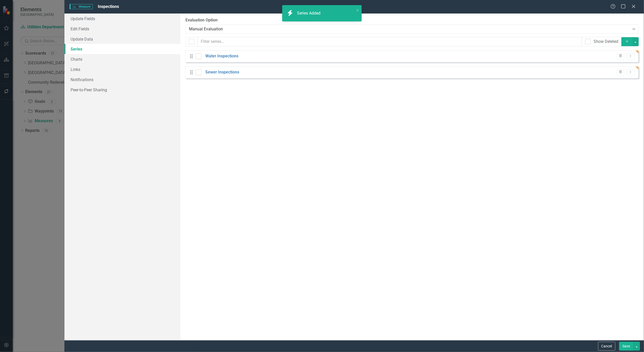
click at [629, 42] on icon "Add" at bounding box center [627, 42] width 5 height 4
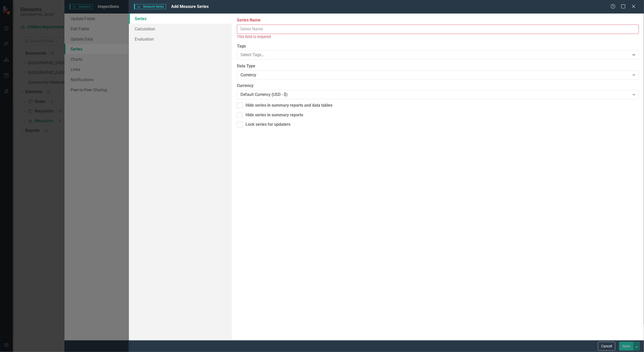
click at [257, 32] on input "Name" at bounding box center [438, 28] width 402 height 9
type input "Reuse Ins;ections"
click at [259, 69] on div "Currency" at bounding box center [436, 69] width 390 height 6
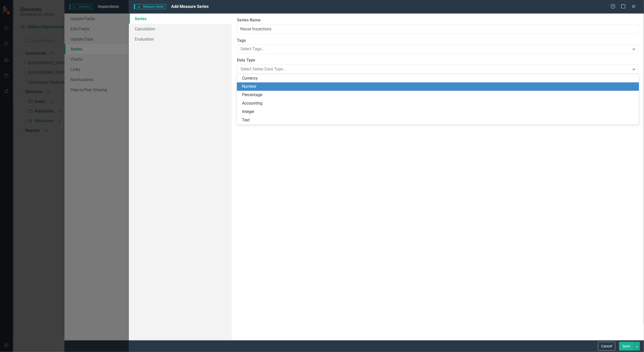
click at [263, 86] on div "Number" at bounding box center [439, 87] width 394 height 6
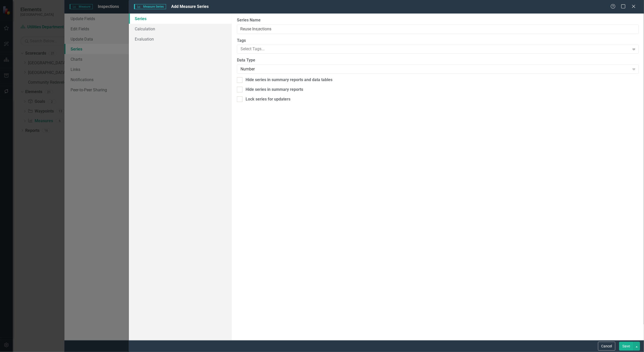
click at [631, 345] on button "Save" at bounding box center [627, 346] width 14 height 9
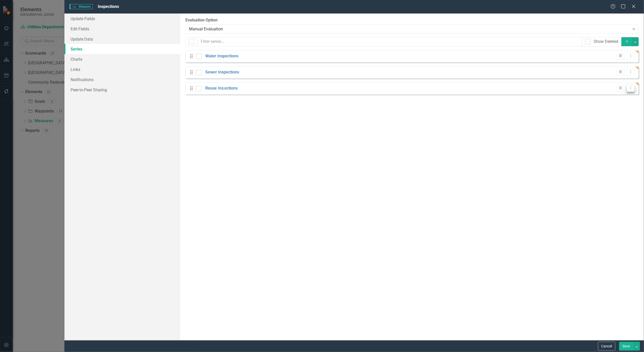
click at [631, 88] on icon "Dropdown Menu" at bounding box center [631, 87] width 4 height 3
click at [613, 96] on link "Edit Edit Measure Series" at bounding box center [606, 96] width 58 height 9
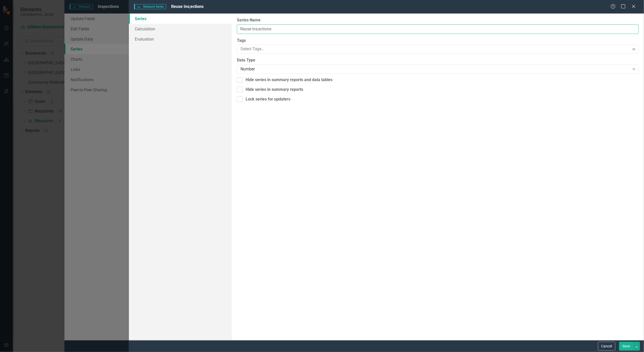
drag, startPoint x: 279, startPoint y: 30, endPoint x: 255, endPoint y: 27, distance: 23.8
click at [255, 27] on input "Reuse Ins;ections" at bounding box center [438, 28] width 402 height 9
click at [267, 29] on input "Reuse Ins;ections" at bounding box center [438, 28] width 402 height 9
click at [257, 28] on input "Reuse Ins;ections" at bounding box center [438, 28] width 402 height 9
type input "Reuse Inspections"
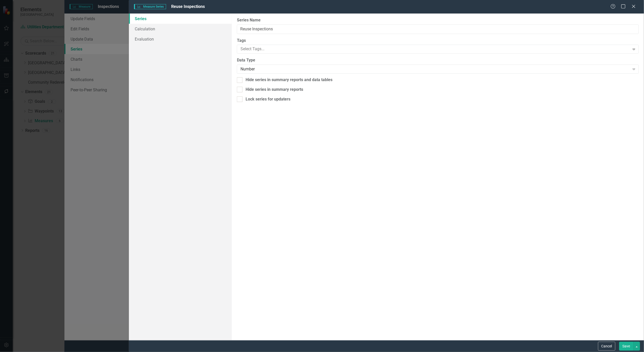
click at [627, 345] on button "Save" at bounding box center [627, 346] width 14 height 9
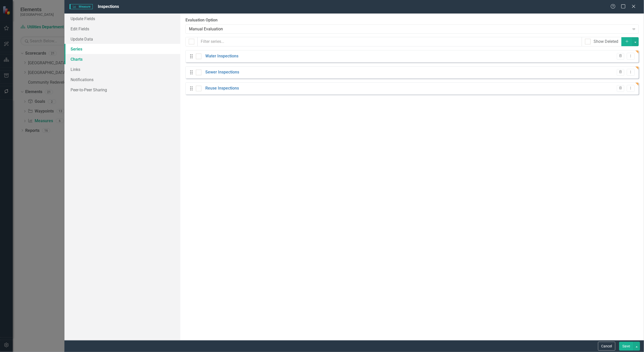
click at [74, 56] on link "Charts" at bounding box center [122, 59] width 116 height 10
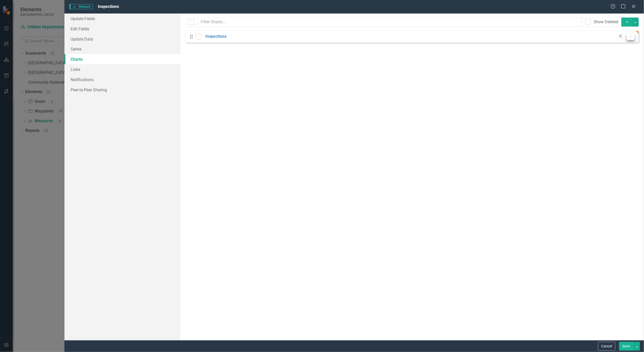
click at [630, 34] on button "Dropdown Menu" at bounding box center [631, 36] width 8 height 7
click at [619, 44] on link "Edit Edit Chart" at bounding box center [615, 45] width 40 height 9
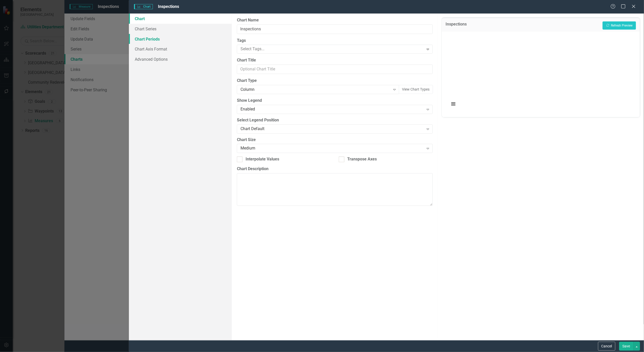
click at [139, 36] on link "Chart Periods" at bounding box center [180, 39] width 103 height 10
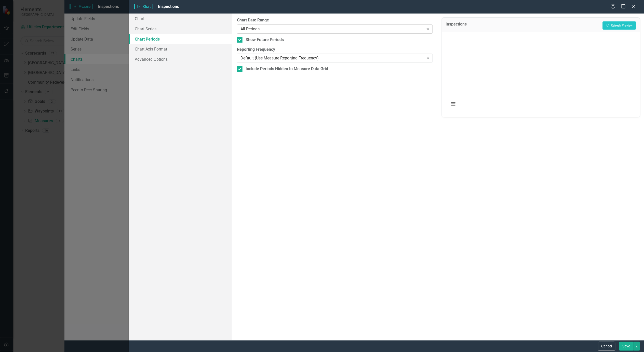
click at [260, 32] on div "All Periods Expand" at bounding box center [335, 28] width 196 height 9
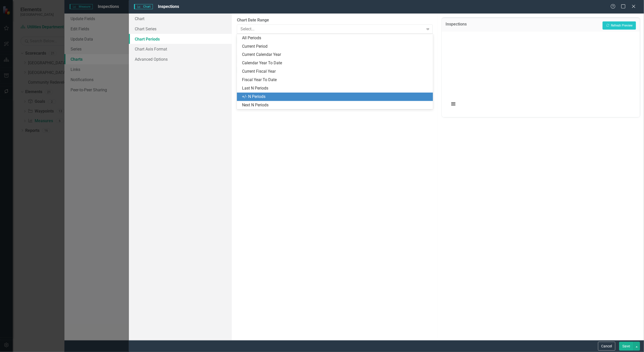
click at [261, 95] on div "+/- N Periods" at bounding box center [336, 97] width 188 height 6
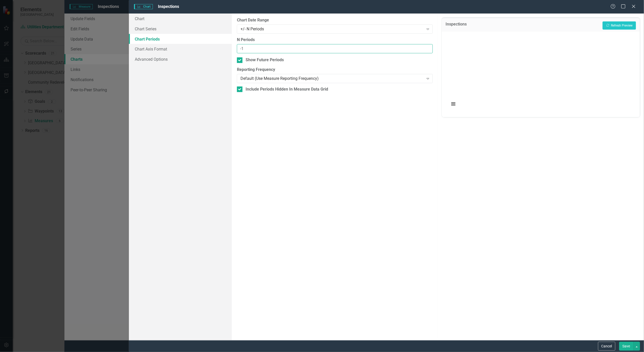
click at [428, 50] on input "-1" at bounding box center [335, 48] width 196 height 9
click at [428, 50] on input "-2" at bounding box center [335, 48] width 196 height 9
click at [427, 46] on input "-1" at bounding box center [335, 48] width 196 height 9
click at [427, 46] on input "0" at bounding box center [335, 48] width 196 height 9
click at [427, 46] on input "1" at bounding box center [335, 48] width 196 height 9
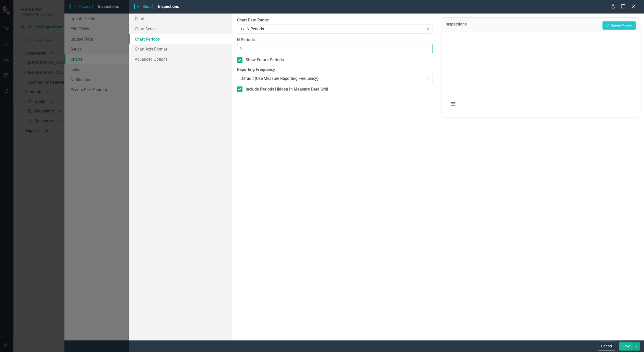
click at [427, 46] on input "2" at bounding box center [335, 48] width 196 height 9
type input "3"
click at [427, 46] on input "3" at bounding box center [335, 48] width 196 height 9
click at [242, 61] on div at bounding box center [240, 60] width 6 height 6
click at [240, 61] on input "Show Future Periods" at bounding box center [238, 58] width 3 height 3
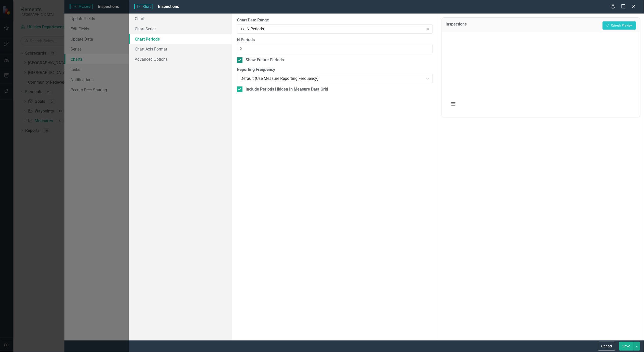
checkbox input "false"
click at [241, 89] on div at bounding box center [240, 89] width 6 height 6
click at [240, 89] on input "Include Periods Hidden In Measure Data Grid" at bounding box center [238, 87] width 3 height 3
checkbox input "false"
click at [625, 25] on button "Recalculate Refresh Preview" at bounding box center [619, 25] width 33 height 8
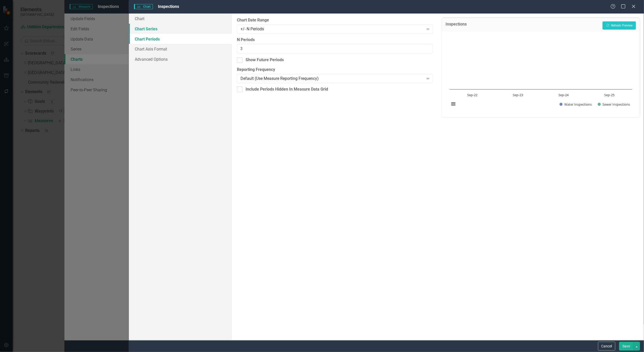
click at [155, 28] on link "Chart Series" at bounding box center [180, 29] width 103 height 10
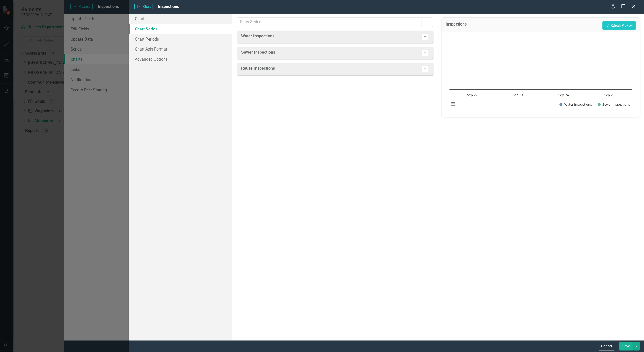
click at [428, 36] on button "Activate" at bounding box center [425, 37] width 7 height 7
click at [427, 54] on icon "Activate" at bounding box center [426, 54] width 4 height 3
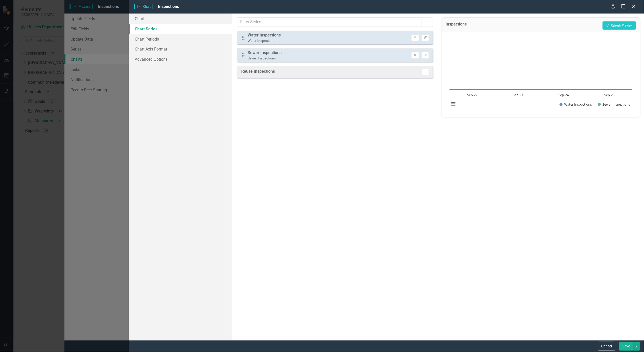
click at [427, 72] on icon "Activate" at bounding box center [426, 72] width 4 height 3
click at [621, 23] on button "Recalculate Refresh Preview" at bounding box center [619, 25] width 33 height 8
click at [626, 347] on button "Save" at bounding box center [627, 346] width 14 height 9
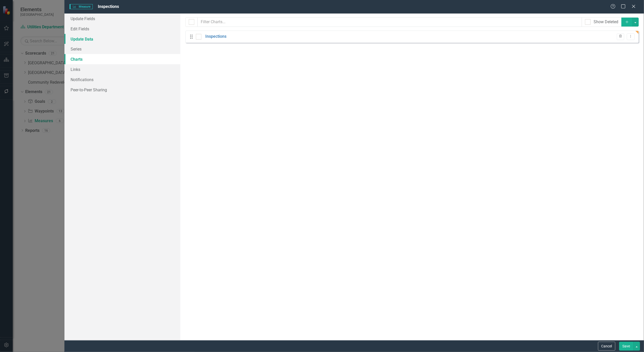
click at [84, 37] on link "Update Data" at bounding box center [122, 39] width 116 height 10
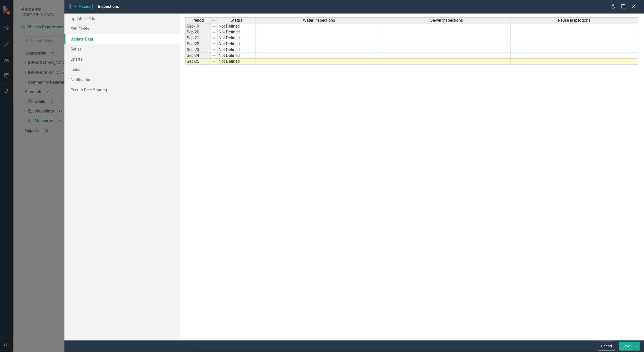
click at [186, 41] on div "Period Status Water Inspections Sewer Inspections Reuse Inspections Sep-19 Not …" at bounding box center [186, 40] width 0 height 47
type textarea "2698"
type textarea "3655"
type textarea "3699"
click at [429, 42] on td at bounding box center [447, 44] width 128 height 6
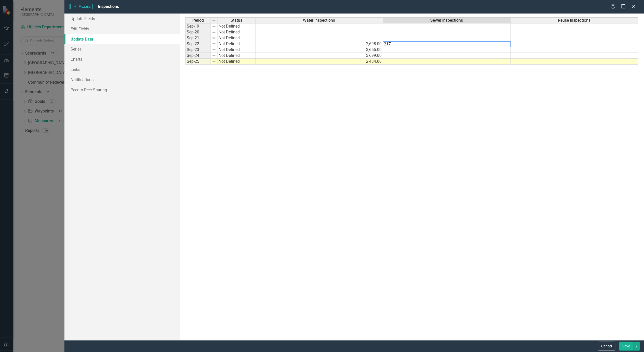
type textarea "2174"
type textarea "3020"
type textarea "2181"
click at [519, 42] on td at bounding box center [575, 44] width 128 height 6
type textarea "2013"
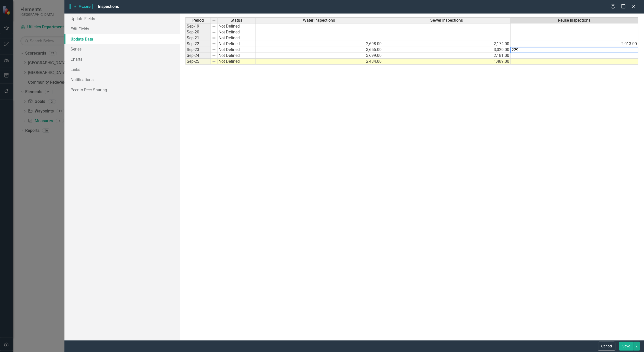
type textarea "2296"
type textarea "1820"
type textarea "1314"
click at [626, 345] on button "Save" at bounding box center [627, 346] width 14 height 9
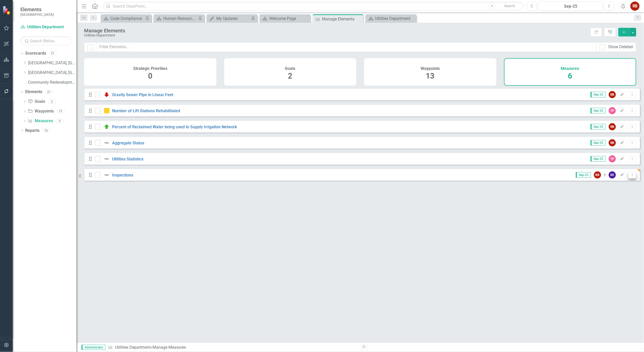
click at [631, 176] on icon "Dropdown Menu" at bounding box center [633, 174] width 4 height 3
click at [618, 185] on link "Edit Edit Measure" at bounding box center [610, 186] width 46 height 9
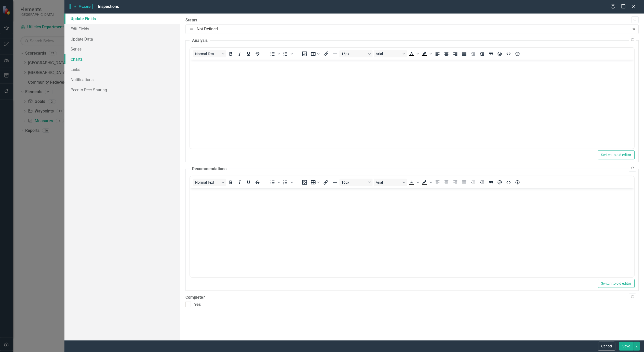
click at [71, 57] on link "Charts" at bounding box center [122, 59] width 116 height 10
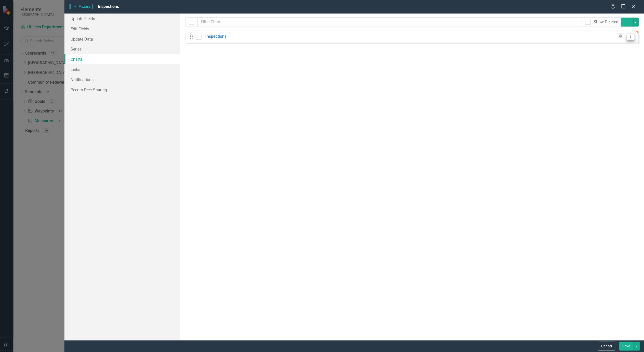
click at [633, 36] on icon "Dropdown Menu" at bounding box center [631, 36] width 4 height 3
click at [619, 44] on link "Edit Edit Chart" at bounding box center [615, 45] width 40 height 9
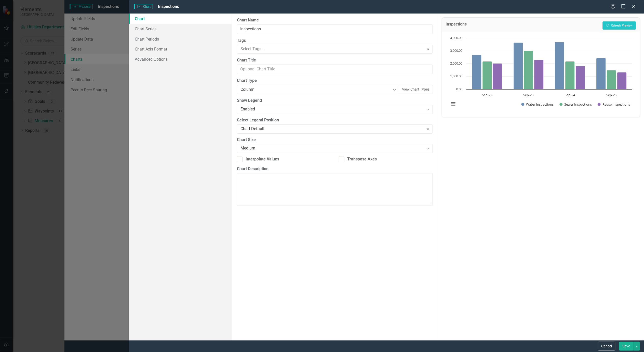
click at [628, 344] on button "Save" at bounding box center [627, 346] width 14 height 9
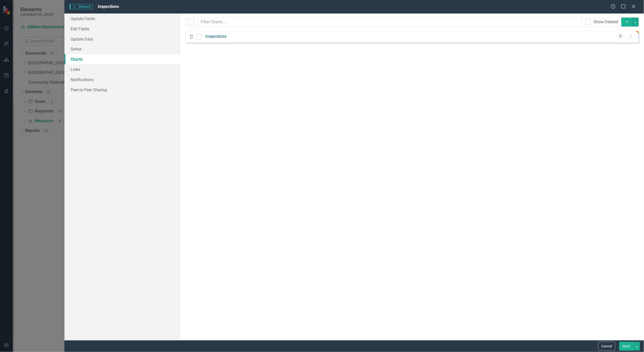
click at [625, 345] on button "Save" at bounding box center [627, 346] width 14 height 9
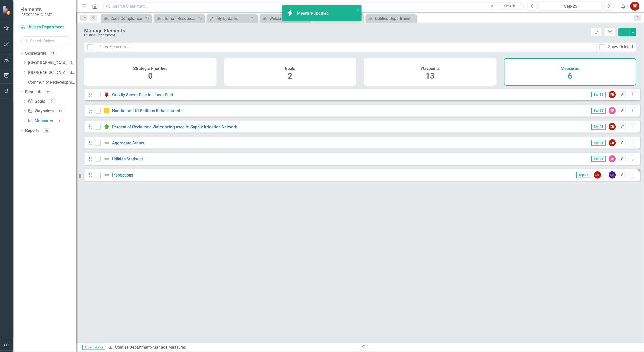
click at [621, 161] on button "Edit" at bounding box center [622, 159] width 7 height 7
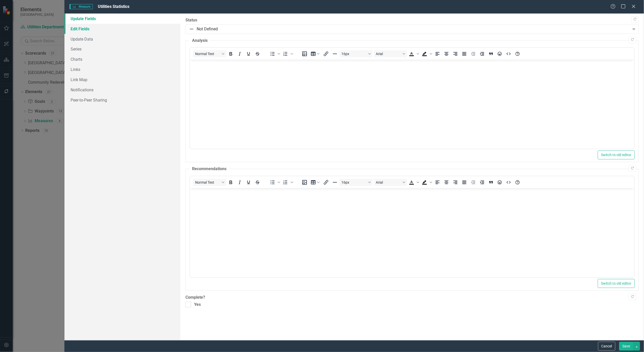
click at [81, 28] on link "Edit Fields" at bounding box center [122, 29] width 116 height 10
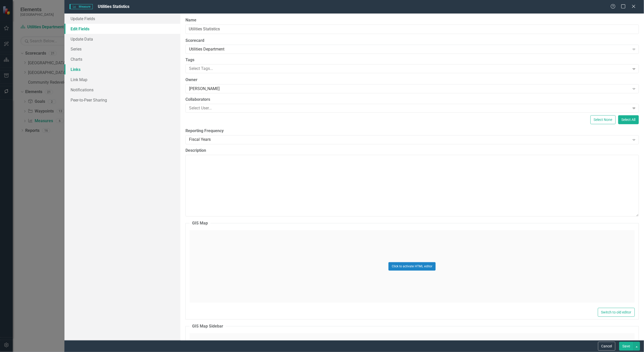
click at [71, 67] on link "Links" at bounding box center [122, 69] width 116 height 10
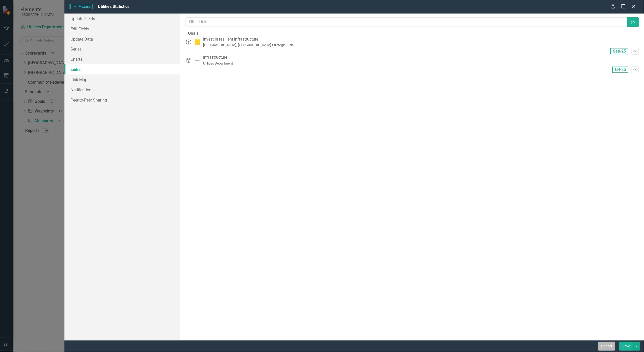
click at [607, 344] on button "Cancel" at bounding box center [607, 346] width 17 height 9
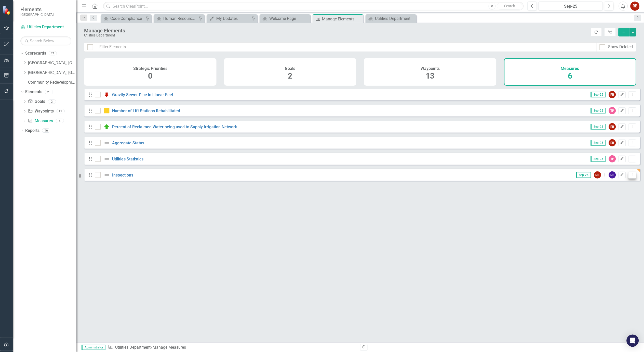
click at [631, 176] on icon "Dropdown Menu" at bounding box center [633, 174] width 4 height 3
click at [617, 187] on link "Edit Edit Measure" at bounding box center [610, 186] width 46 height 9
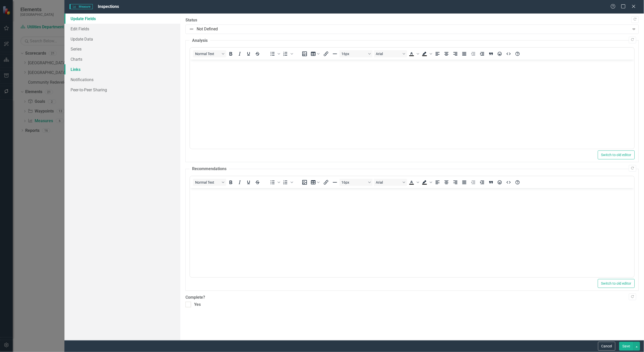
click at [82, 70] on link "Links" at bounding box center [122, 69] width 116 height 10
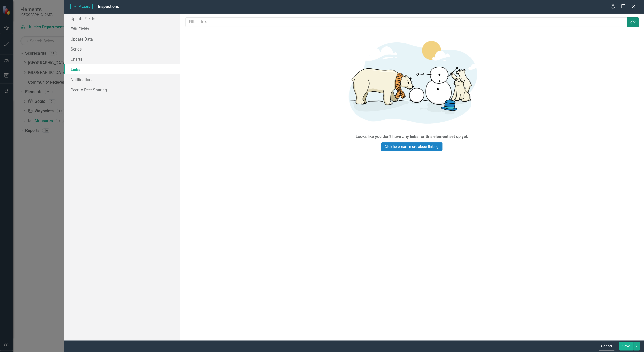
click at [638, 22] on button "Link Tag" at bounding box center [634, 21] width 12 height 9
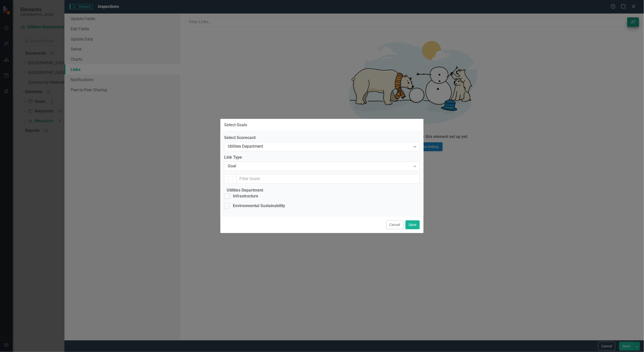
checkbox input "false"
click at [330, 163] on div "Goal" at bounding box center [319, 166] width 183 height 6
click at [338, 174] on input "text" at bounding box center [328, 178] width 184 height 9
click at [247, 193] on div "Infrastructure" at bounding box center [245, 196] width 25 height 6
click at [228, 193] on input "Infrastructure" at bounding box center [225, 194] width 3 height 3
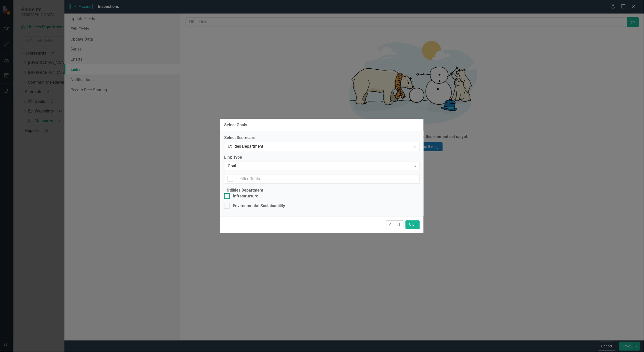
checkbox input "true"
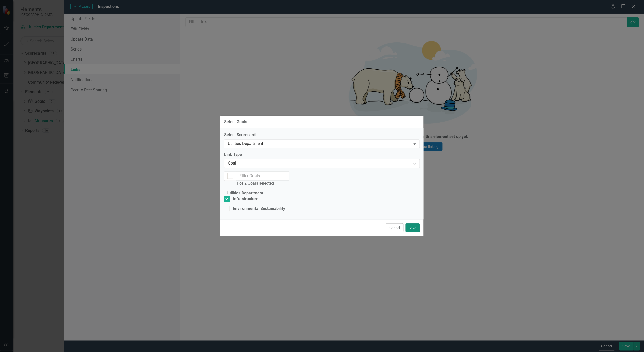
click at [415, 232] on button "Save" at bounding box center [413, 227] width 14 height 9
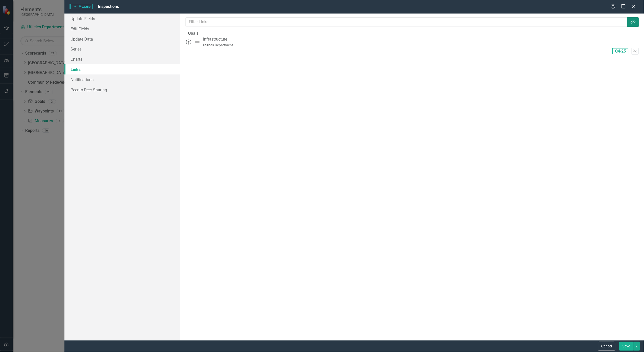
click at [638, 22] on button "Link Tag" at bounding box center [634, 21] width 12 height 9
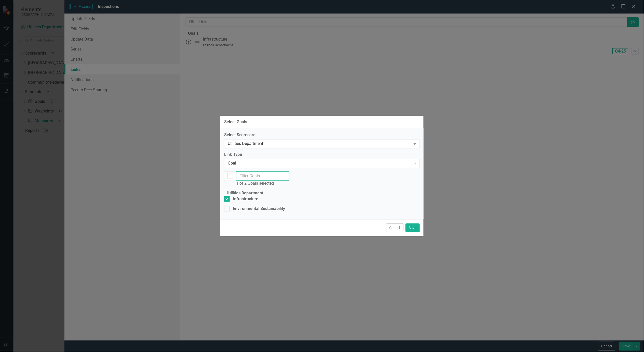
click at [290, 171] on input "text" at bounding box center [262, 175] width 53 height 9
click at [348, 141] on div "Utilities Department" at bounding box center [319, 144] width 183 height 6
click at [281, 160] on div "Goal" at bounding box center [319, 163] width 183 height 6
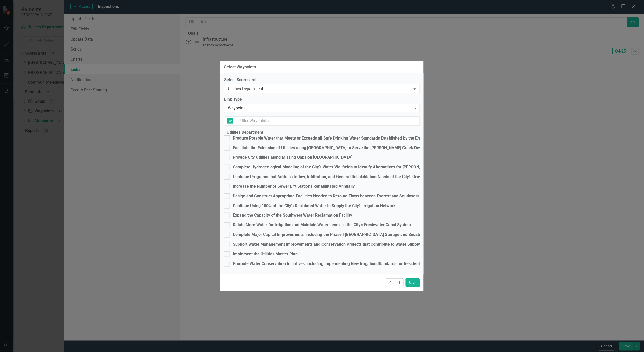
checkbox input "false"
click at [416, 106] on icon "Expand" at bounding box center [415, 108] width 5 height 4
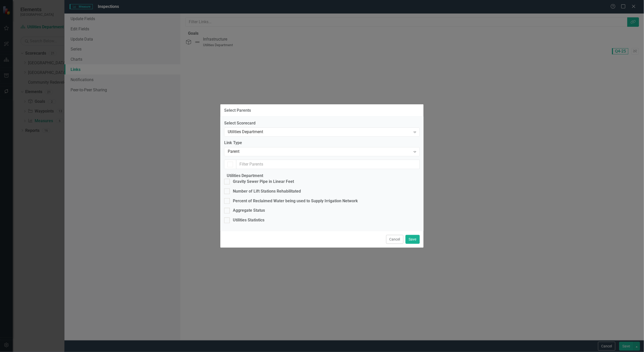
checkbox input "false"
click at [413, 150] on icon "Expand" at bounding box center [415, 152] width 5 height 4
click at [414, 151] on icon at bounding box center [415, 152] width 3 height 2
click at [327, 352] on div "Goal" at bounding box center [323, 356] width 636 height 6
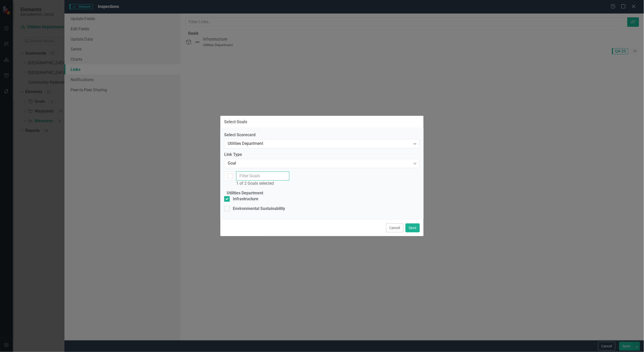
click at [290, 171] on input "text" at bounding box center [262, 175] width 53 height 9
type input "invest"
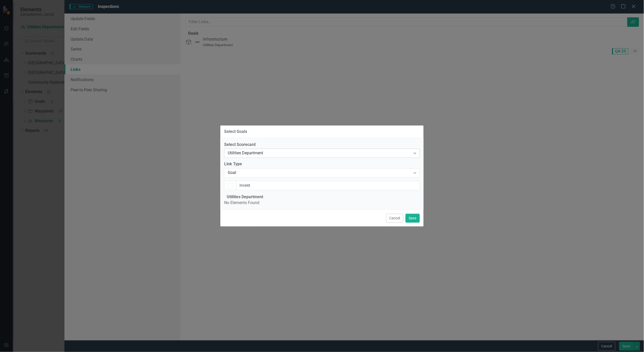
click at [318, 150] on div "Utilities Department" at bounding box center [319, 153] width 183 height 6
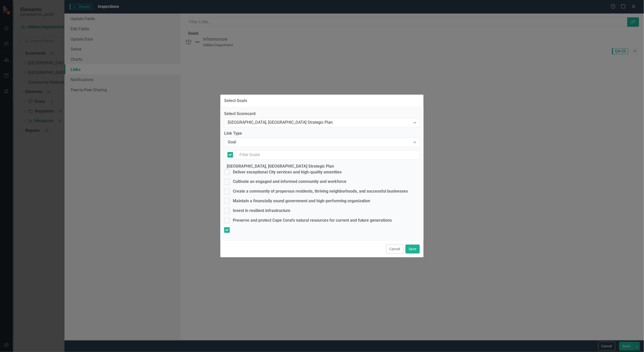
checkbox input "false"
click at [228, 208] on input "Invest in resilient infrastructure" at bounding box center [225, 209] width 3 height 3
checkbox input "true"
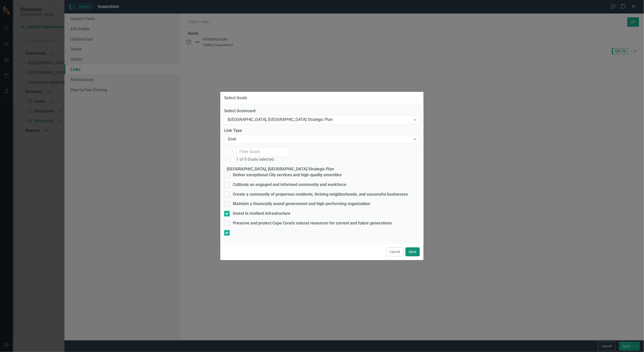
click at [416, 256] on button "Save" at bounding box center [413, 251] width 14 height 9
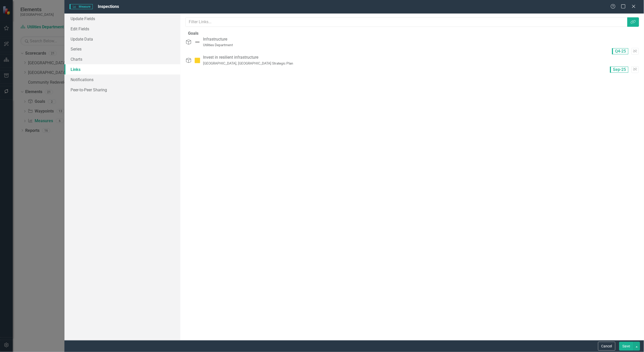
drag, startPoint x: 568, startPoint y: 60, endPoint x: 565, endPoint y: 51, distance: 9.0
click at [565, 51] on fieldset "Goals Goals Infrastructure Utilities Department Q4-25 Unlink Goals Invest in re…" at bounding box center [413, 52] width 454 height 42
click at [634, 49] on icon "button" at bounding box center [636, 50] width 4 height 3
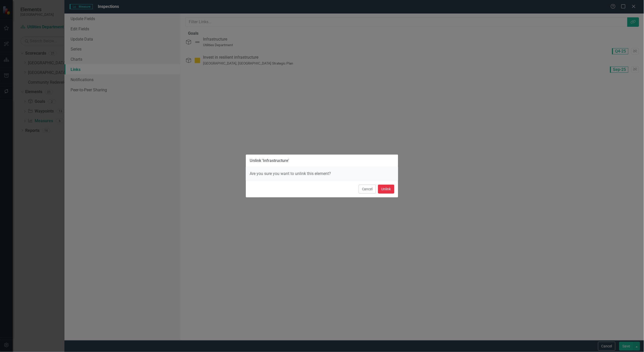
click at [388, 188] on button "Unlink" at bounding box center [386, 189] width 16 height 9
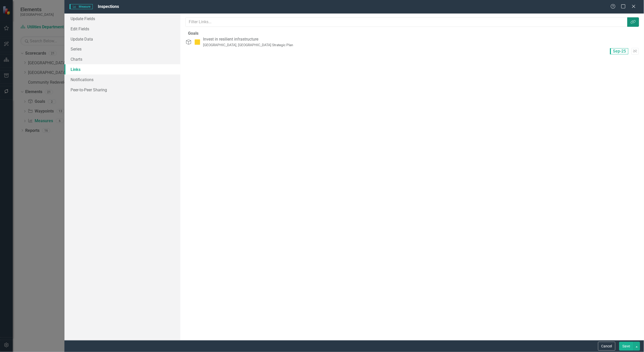
click at [635, 24] on icon "Link Tag" at bounding box center [633, 22] width 5 height 4
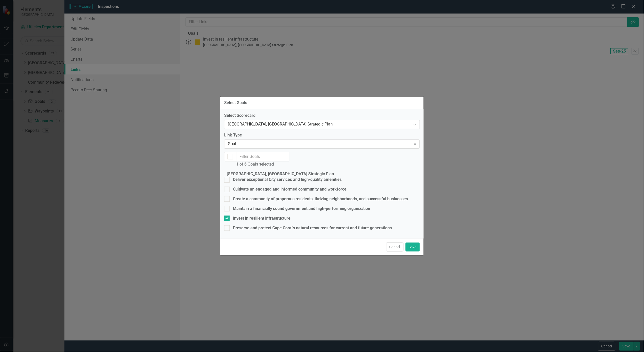
click at [415, 142] on icon "Expand" at bounding box center [415, 144] width 5 height 4
click at [412, 113] on label "Select Scorecard" at bounding box center [322, 116] width 196 height 6
click at [416, 122] on icon "Expand" at bounding box center [415, 124] width 5 height 4
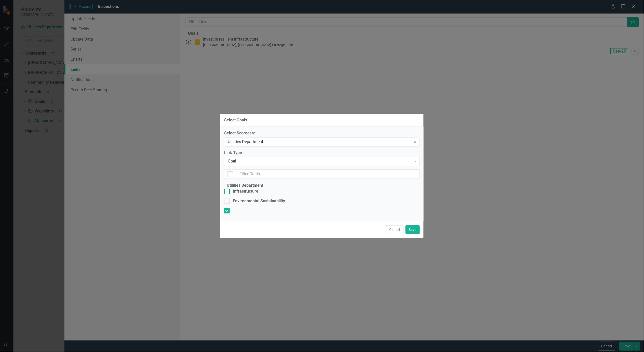
click at [237, 188] on div "Infrastructure" at bounding box center [245, 191] width 25 height 6
click at [228, 189] on input "Infrastructure" at bounding box center [225, 190] width 3 height 3
checkbox input "true"
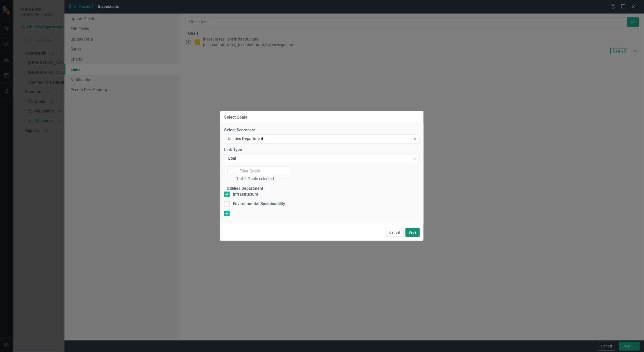
click at [410, 237] on button "Save" at bounding box center [413, 232] width 14 height 9
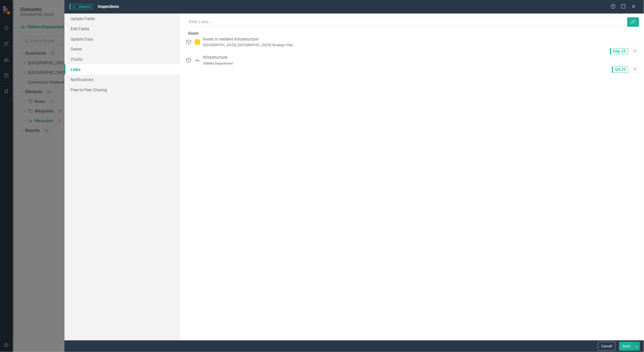
click at [626, 346] on button "Save" at bounding box center [627, 346] width 14 height 9
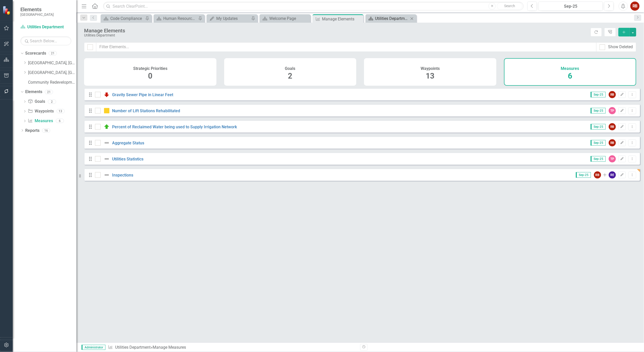
click at [383, 17] on div "Utilities Department" at bounding box center [393, 18] width 34 height 6
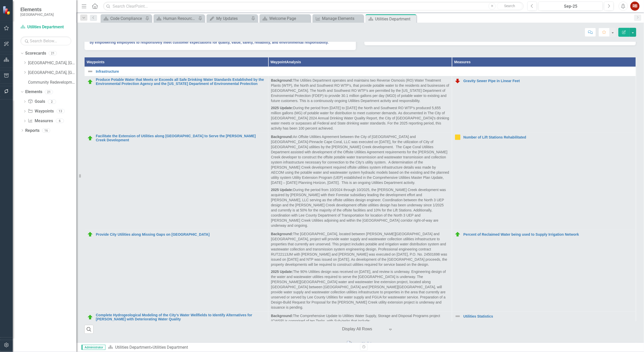
scroll to position [81, 0]
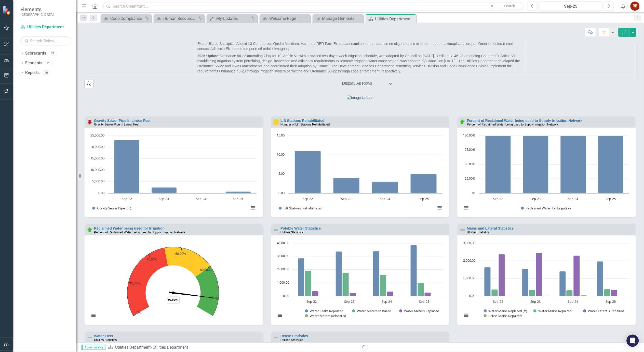
scroll to position [251, 0]
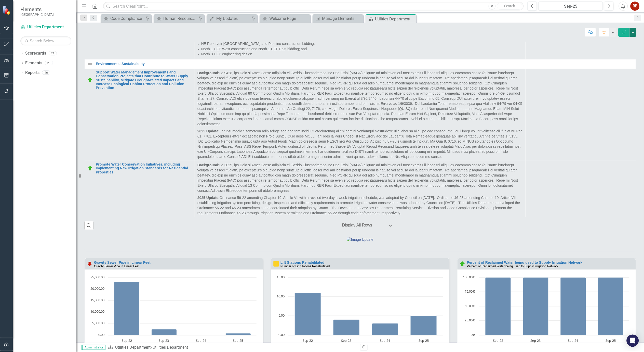
click at [635, 33] on button "button" at bounding box center [633, 32] width 7 height 9
click at [629, 40] on link "Edit Edit Scorecard" at bounding box center [616, 41] width 41 height 9
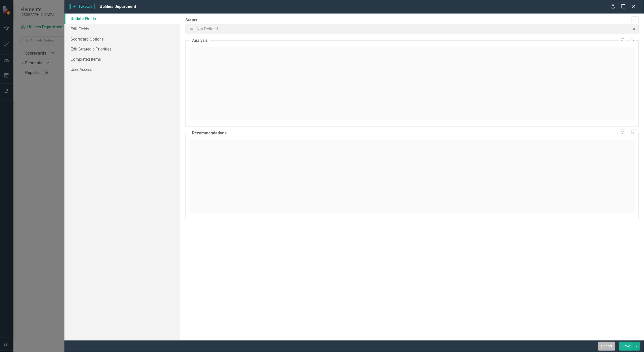
click at [606, 345] on button "Cancel" at bounding box center [607, 346] width 17 height 9
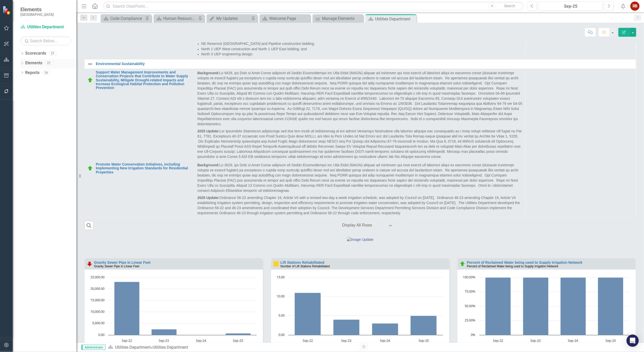
click at [21, 63] on icon "Dropdown" at bounding box center [22, 63] width 4 height 3
click at [42, 93] on link "Measure Measures" at bounding box center [40, 92] width 25 height 6
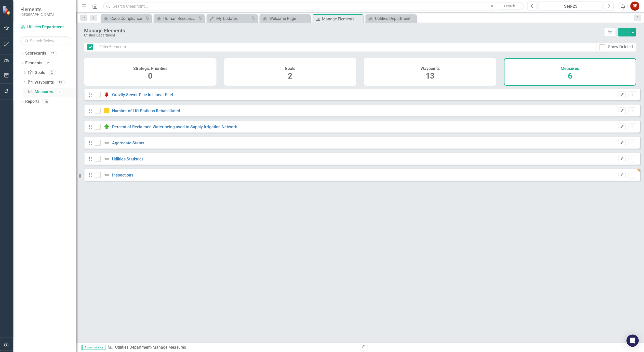
checkbox input "false"
click at [621, 176] on icon "Edit" at bounding box center [623, 174] width 4 height 3
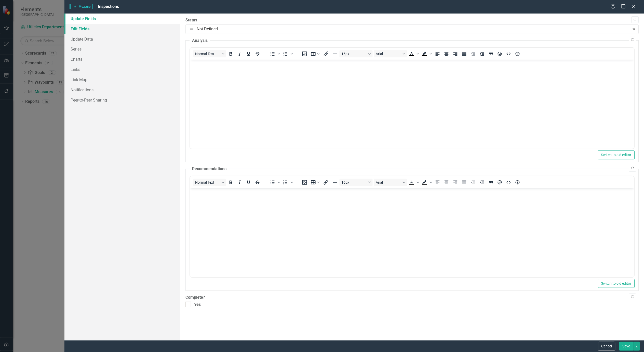
click at [81, 30] on link "Edit Fields" at bounding box center [122, 29] width 116 height 10
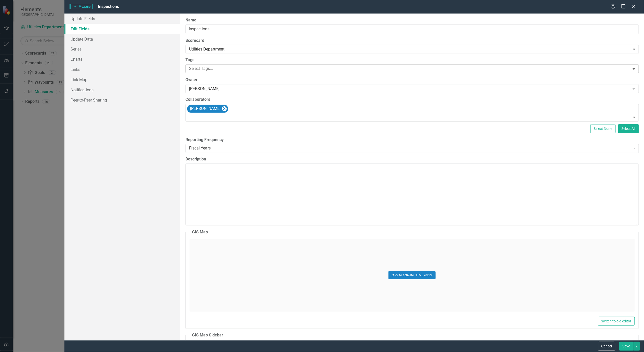
click at [227, 67] on div at bounding box center [408, 68] width 443 height 7
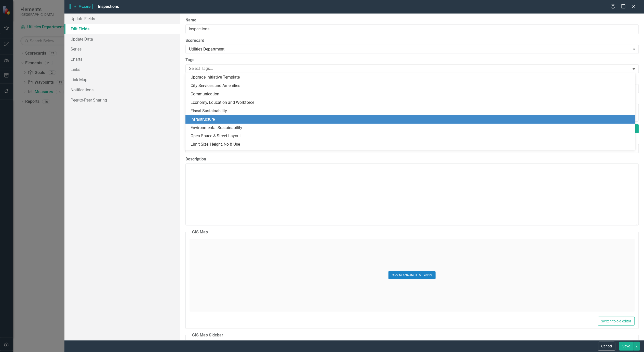
click at [220, 117] on div "Infrastructure" at bounding box center [412, 120] width 442 height 6
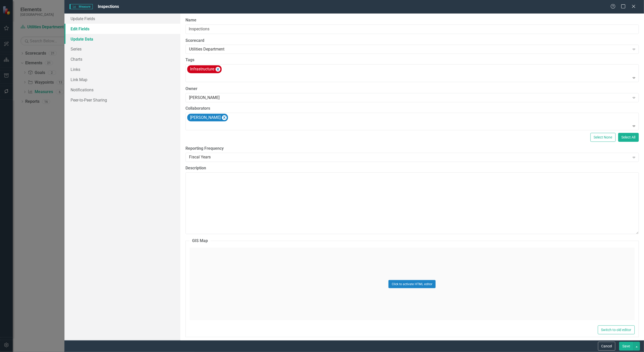
click at [84, 40] on link "Update Data" at bounding box center [122, 39] width 116 height 10
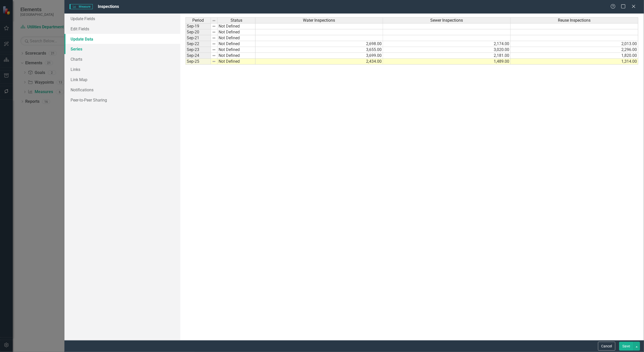
click at [76, 48] on link "Series" at bounding box center [122, 49] width 116 height 10
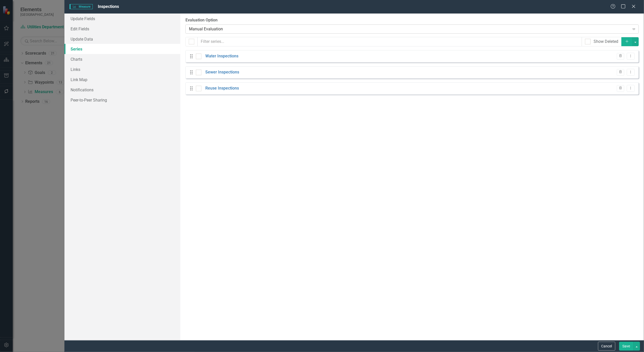
click at [636, 27] on div "Expand" at bounding box center [634, 29] width 9 height 8
click at [73, 57] on link "Charts" at bounding box center [122, 59] width 116 height 10
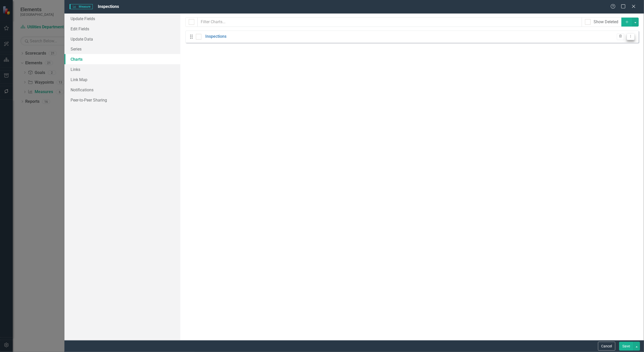
click at [633, 39] on button "Dropdown Menu" at bounding box center [631, 36] width 8 height 7
click at [624, 44] on link "Edit Edit Chart" at bounding box center [615, 45] width 40 height 9
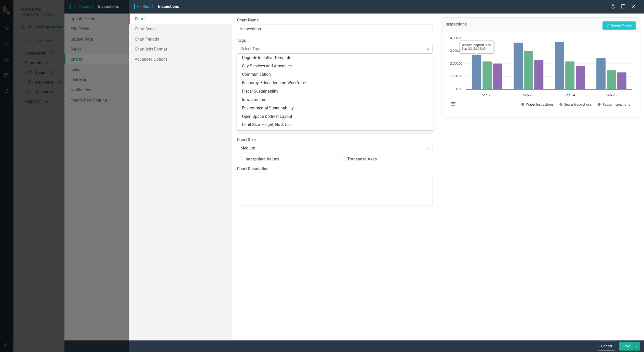
click at [429, 49] on icon "Expand" at bounding box center [428, 49] width 5 height 4
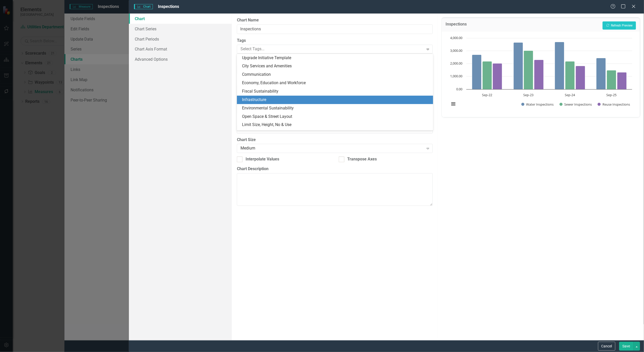
click at [306, 99] on div "Infrastructure" at bounding box center [336, 100] width 188 height 6
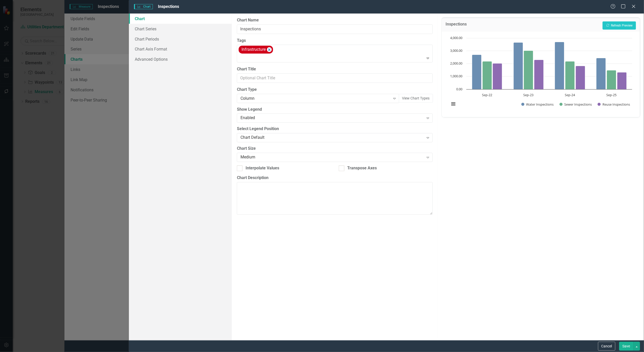
click at [625, 346] on button "Save" at bounding box center [627, 346] width 14 height 9
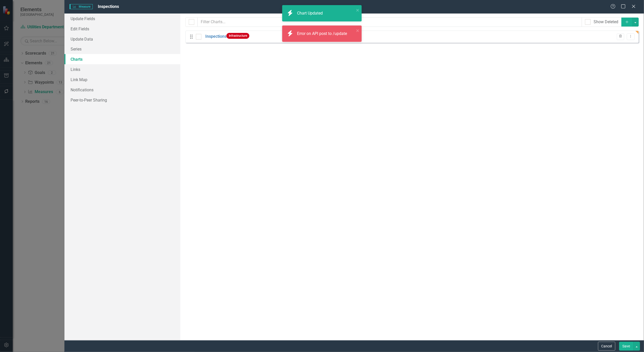
click at [625, 346] on button "Save" at bounding box center [627, 346] width 14 height 9
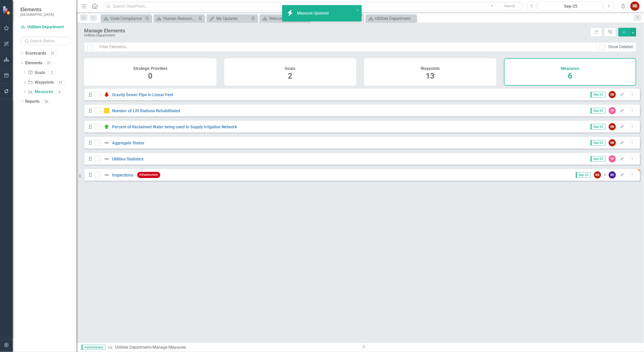
click at [390, 13] on div "Dropdown Search Scorecard Code Compliance Pin Scorecard Human Resources Analyti…" at bounding box center [360, 17] width 568 height 10
click at [390, 17] on div "Utilities Department" at bounding box center [393, 18] width 34 height 6
